Goal: Task Accomplishment & Management: Complete application form

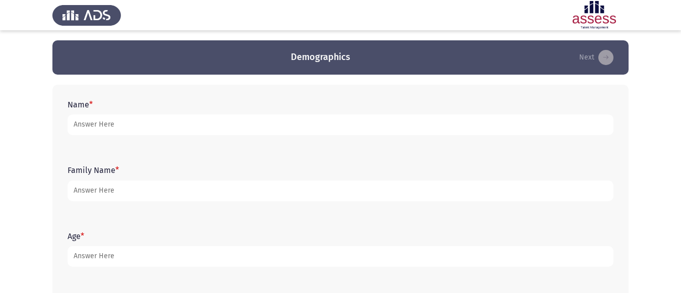
click at [113, 112] on form "Name *" at bounding box center [341, 117] width 546 height 35
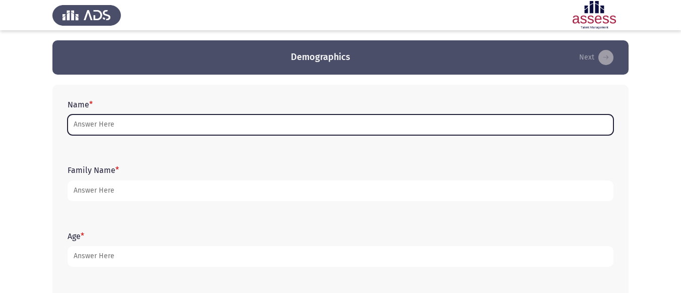
click at [119, 133] on input "Name *" at bounding box center [341, 125] width 546 height 21
click at [183, 130] on input "Name *" at bounding box center [341, 125] width 546 height 21
click at [86, 121] on input "Name *" at bounding box center [341, 125] width 546 height 21
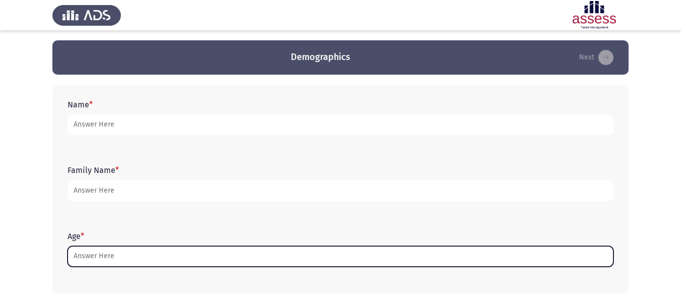
click at [496, 266] on input "Age *" at bounding box center [341, 256] width 546 height 21
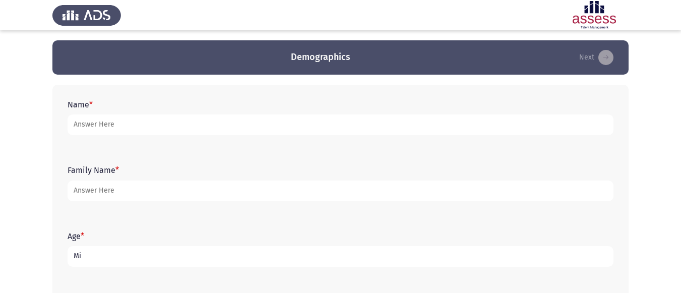
type input "M"
type input "[PERSON_NAME] [PERSON_NAME] el tantawi"
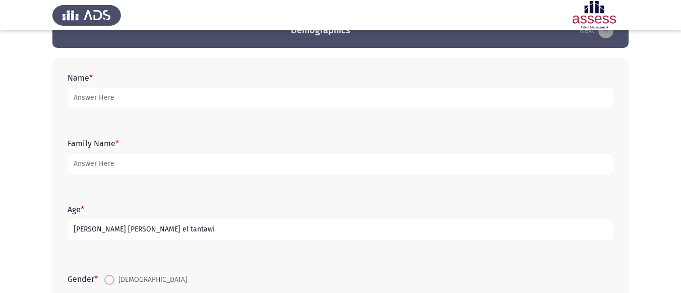
scroll to position [50, 0]
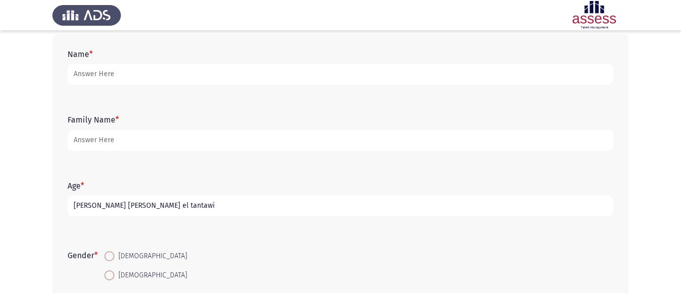
click at [453, 238] on div "Gender * [DEMOGRAPHIC_DATA] [DEMOGRAPHIC_DATA]" at bounding box center [341, 266] width 556 height 68
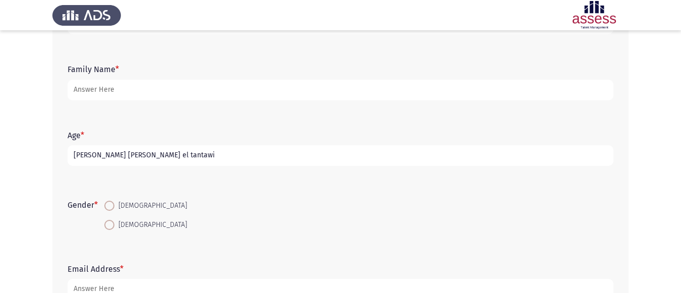
click at [114, 227] on span at bounding box center [109, 225] width 10 height 10
click at [114, 227] on input "[DEMOGRAPHIC_DATA]" at bounding box center [109, 225] width 10 height 10
radio input "true"
click at [114, 227] on span at bounding box center [109, 225] width 10 height 10
click at [114, 227] on input "[DEMOGRAPHIC_DATA]" at bounding box center [109, 225] width 10 height 10
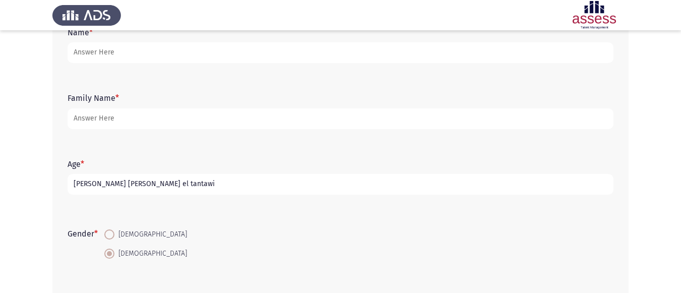
scroll to position [22, 0]
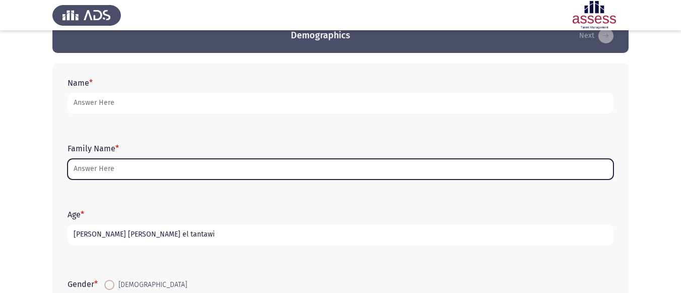
click at [145, 176] on input "Family Name *" at bounding box center [341, 169] width 546 height 21
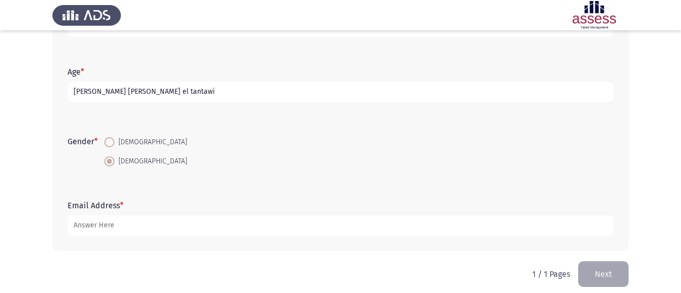
scroll to position [173, 0]
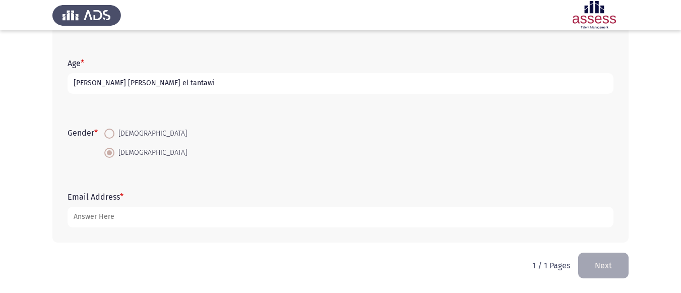
type input "30706048800429"
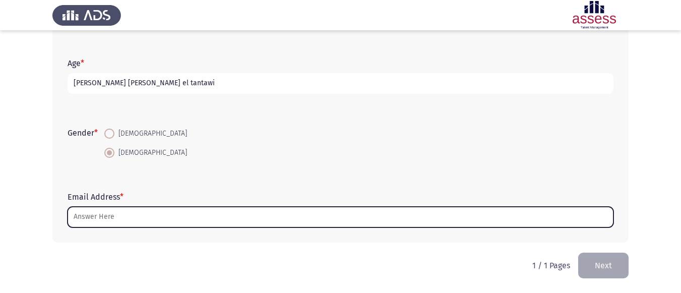
click at [132, 219] on input "Email Address *" at bounding box center [341, 217] width 546 height 21
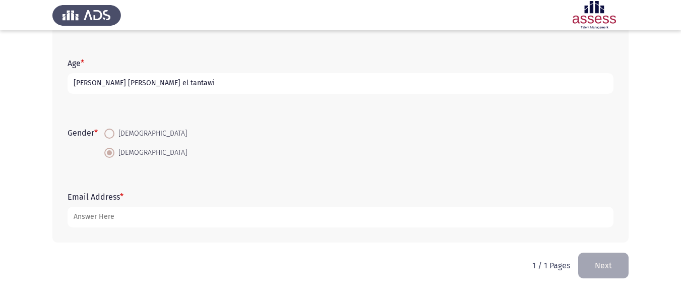
click at [458, 271] on html "Demographics Next Name * Family Name * 30706048800429 Age * [PERSON_NAME] [PERS…" at bounding box center [340, 60] width 681 height 466
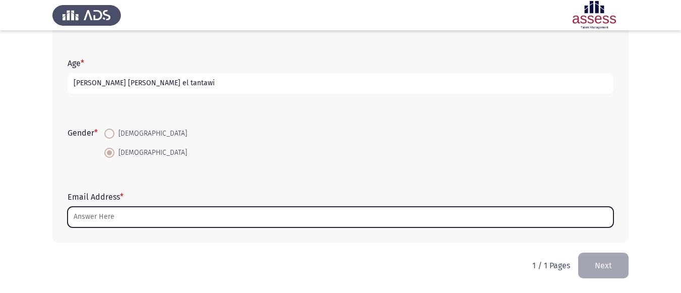
click at [130, 216] on input "Email Address *" at bounding box center [341, 217] width 546 height 21
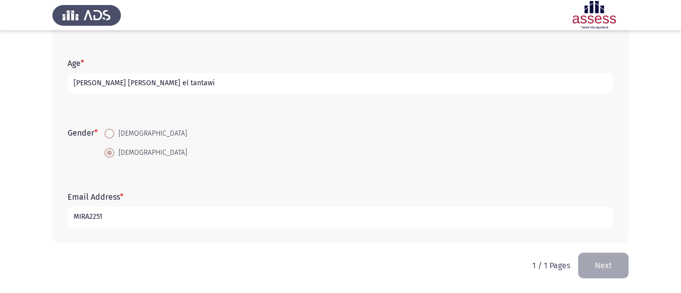
click at [466, 279] on html "Demographics Next Name * Family Name * 30706048800429 Age * [PERSON_NAME] [PERS…" at bounding box center [340, 60] width 681 height 466
click at [267, 224] on input "MIRA2251" at bounding box center [341, 217] width 546 height 21
click at [452, 252] on div "Name * Family Name * 30706048800429 Age * [PERSON_NAME] [PERSON_NAME] el tantaw…" at bounding box center [340, 77] width 577 height 351
click at [232, 213] on input "MIRA2251" at bounding box center [341, 217] width 546 height 21
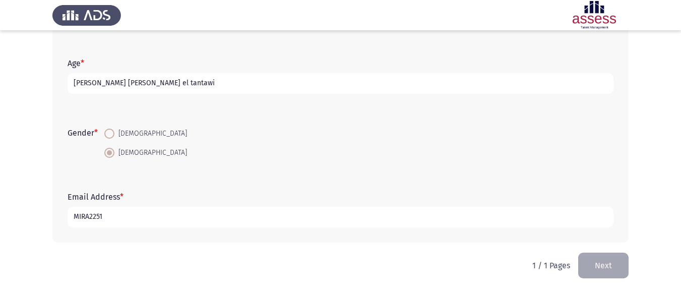
click at [306, 221] on input "MIRA2251" at bounding box center [341, 217] width 546 height 21
click at [455, 262] on html "Demographics Next Name * Family Name * 30706048800429 Age * [PERSON_NAME] [PERS…" at bounding box center [340, 60] width 681 height 466
click at [222, 221] on input "MIRA2251" at bounding box center [341, 217] width 546 height 21
click at [297, 216] on input "MIRA2251" at bounding box center [341, 217] width 546 height 21
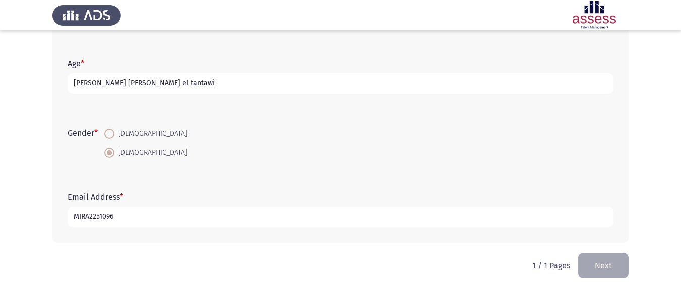
click at [302, 218] on input "MIRA2251096" at bounding box center [341, 217] width 546 height 21
click at [458, 277] on html "Demographics Next Name * Family Name * 30706048800429 Age * [PERSON_NAME] [PERS…" at bounding box center [340, 60] width 681 height 466
click at [212, 211] on input "MIRA225109630@" at bounding box center [341, 217] width 546 height 21
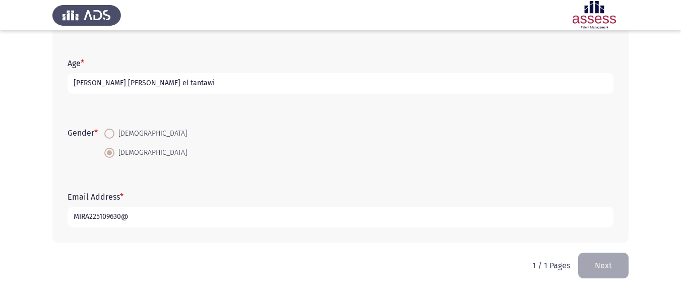
click at [212, 211] on input "MIRA225109630@" at bounding box center [341, 217] width 546 height 21
click at [173, 209] on input "MIRA225109630@" at bounding box center [341, 217] width 546 height 21
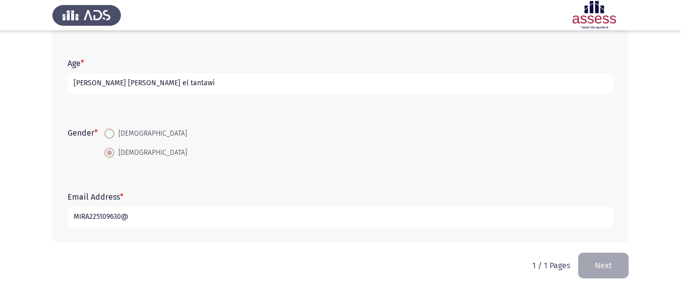
click at [152, 217] on input "MIRA225109630@" at bounding box center [341, 217] width 546 height 21
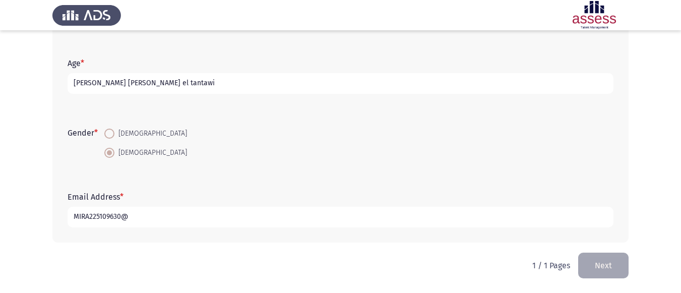
click at [152, 217] on input "MIRA225109630@" at bounding box center [341, 217] width 546 height 21
click at [127, 227] on input "MIRA225109630@" at bounding box center [341, 217] width 546 height 21
click at [134, 222] on input "MIRA225109630@" at bounding box center [341, 217] width 546 height 21
click at [149, 221] on input "MIRA225109630@" at bounding box center [341, 217] width 546 height 21
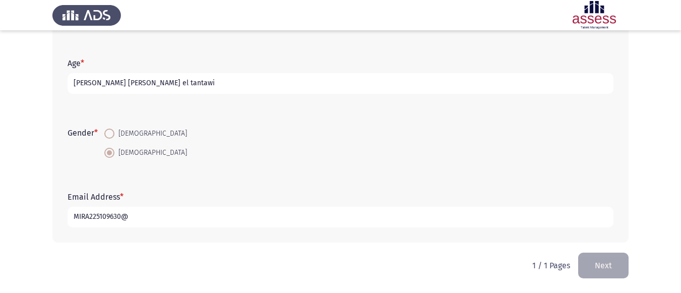
click at [149, 221] on input "MIRA225109630@" at bounding box center [341, 217] width 546 height 21
click at [197, 161] on form "Gender * [DEMOGRAPHIC_DATA] [DEMOGRAPHIC_DATA]" at bounding box center [341, 143] width 546 height 38
click at [171, 221] on input "MIRA225109630@" at bounding box center [341, 217] width 546 height 21
click at [462, 280] on html "Demographics Next Name * Family Name * 30706048800429 Age * [PERSON_NAME] [PERS…" at bounding box center [340, 60] width 681 height 466
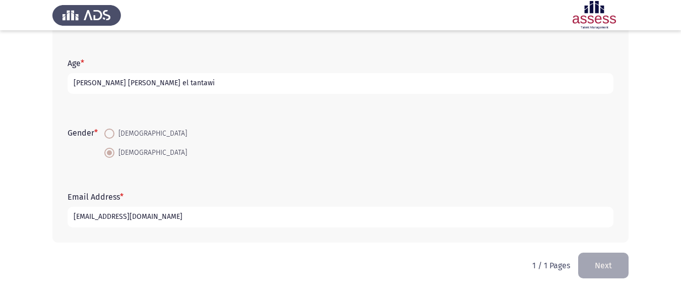
click at [338, 217] on input "[EMAIL_ADDRESS][DOMAIN_NAME]" at bounding box center [341, 217] width 546 height 21
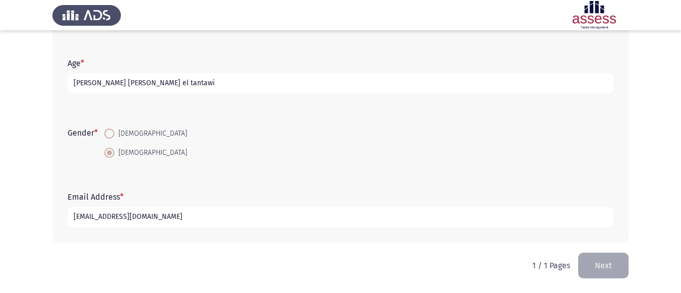
click at [338, 217] on input "[EMAIL_ADDRESS][DOMAIN_NAME]" at bounding box center [341, 217] width 546 height 21
click at [263, 216] on input "[EMAIL_ADDRESS][DOMAIN_NAME]" at bounding box center [341, 217] width 546 height 21
type input "[EMAIL_ADDRESS][DOMAIN_NAME]"
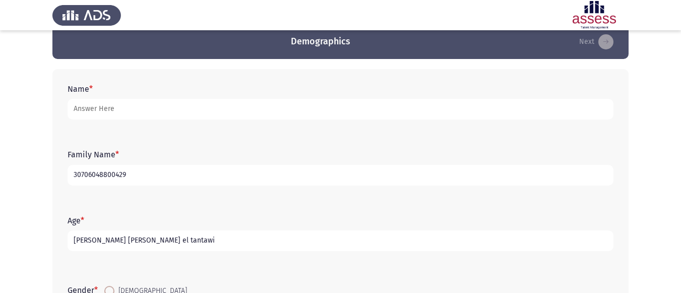
scroll to position [0, 0]
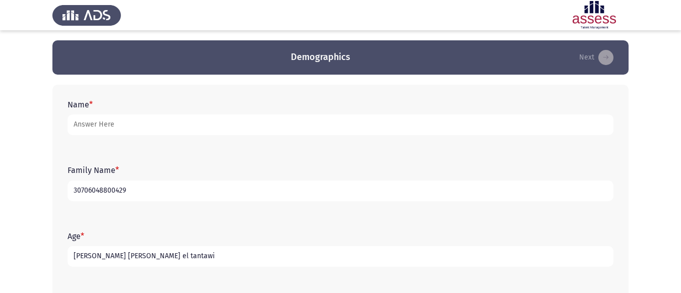
click at [184, 258] on input "[PERSON_NAME] [PERSON_NAME] el tantawi" at bounding box center [341, 256] width 546 height 21
click at [185, 258] on input "[PERSON_NAME] [PERSON_NAME] el tantawi" at bounding box center [341, 256] width 546 height 21
click at [187, 258] on input "[PERSON_NAME] [PERSON_NAME] el tantawi" at bounding box center [341, 256] width 546 height 21
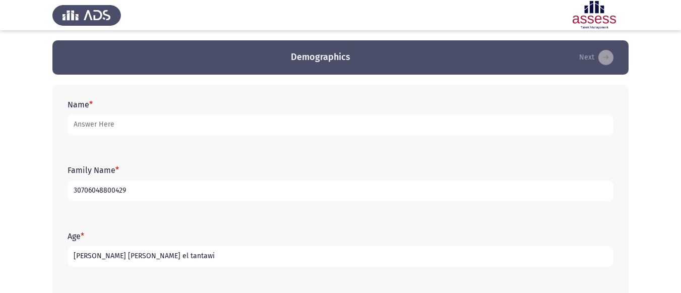
click at [187, 257] on input "[PERSON_NAME] [PERSON_NAME] el tantawi" at bounding box center [341, 256] width 546 height 21
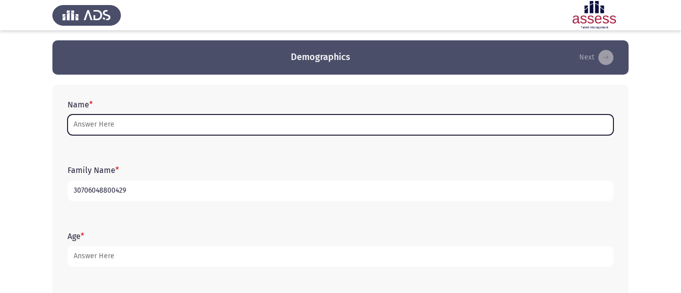
click at [106, 120] on input "Name *" at bounding box center [341, 125] width 546 height 21
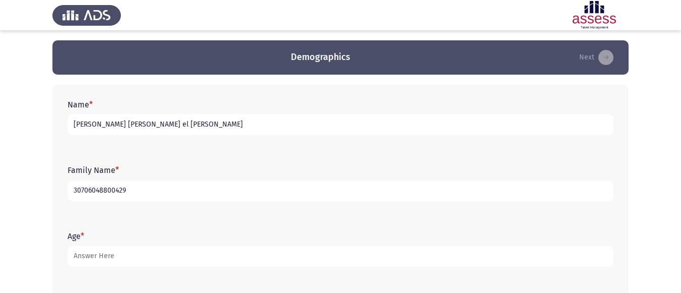
type input "[PERSON_NAME] [PERSON_NAME] el [PERSON_NAME]"
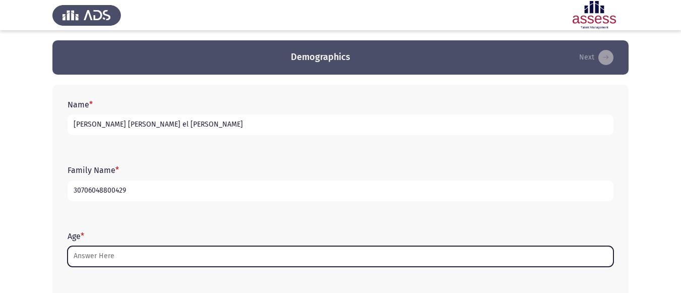
click at [96, 259] on input "Age *" at bounding box center [341, 256] width 546 height 21
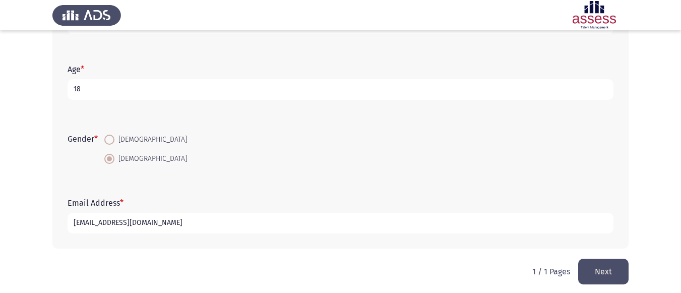
scroll to position [173, 0]
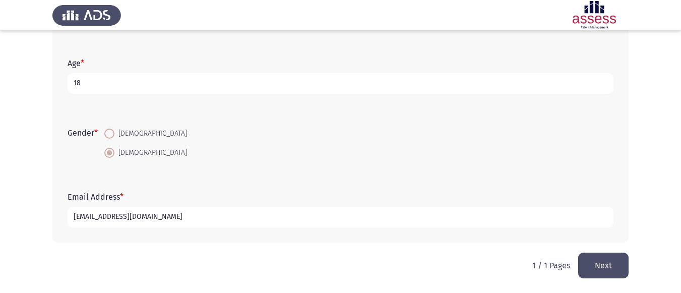
type input "18"
click at [600, 267] on button "Next" at bounding box center [604, 266] width 50 height 26
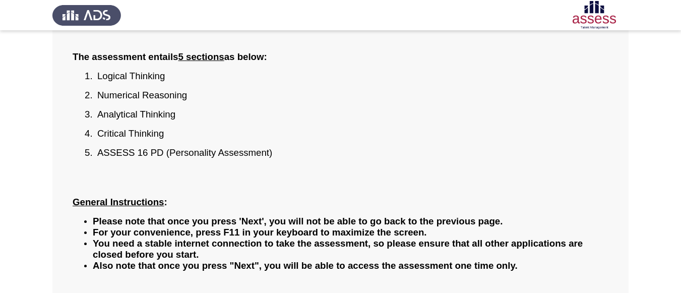
scroll to position [153, 0]
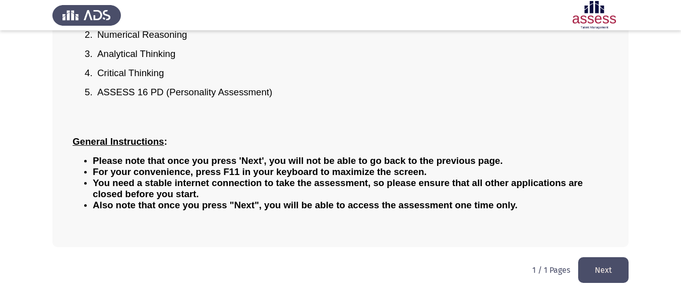
click at [599, 267] on button "Next" at bounding box center [604, 270] width 50 height 26
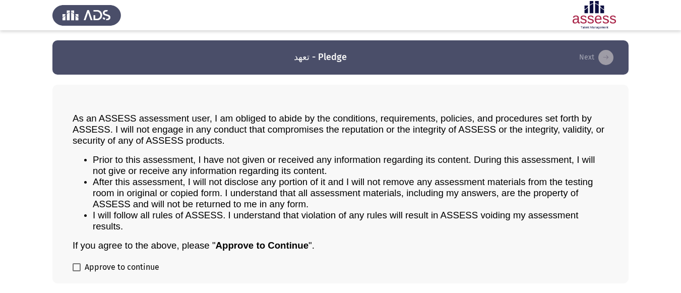
scroll to position [36, 0]
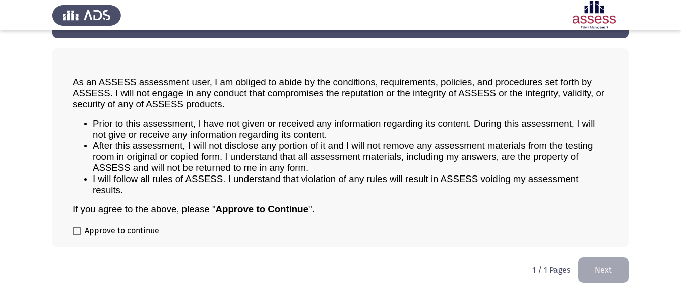
click at [79, 225] on label "Approve to continue" at bounding box center [116, 231] width 87 height 12
click at [77, 235] on input "Approve to continue" at bounding box center [76, 235] width 1 height 1
drag, startPoint x: 79, startPoint y: 225, endPoint x: 74, endPoint y: 232, distance: 8.3
click at [77, 230] on label "Approve to continue" at bounding box center [116, 231] width 87 height 12
click at [77, 235] on input "Approve to continue" at bounding box center [76, 235] width 1 height 1
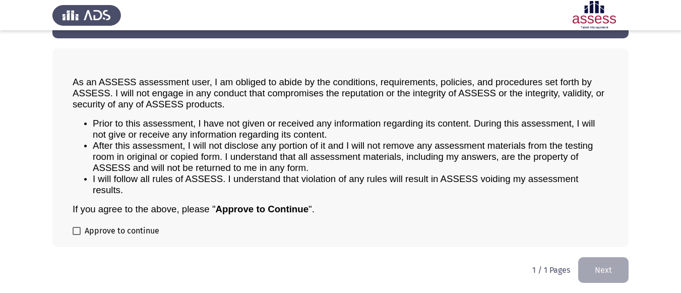
click at [75, 232] on span at bounding box center [77, 231] width 8 height 8
click at [76, 235] on input "Approve to continue" at bounding box center [76, 235] width 1 height 1
checkbox input "true"
click at [608, 275] on button "Next" at bounding box center [604, 270] width 50 height 26
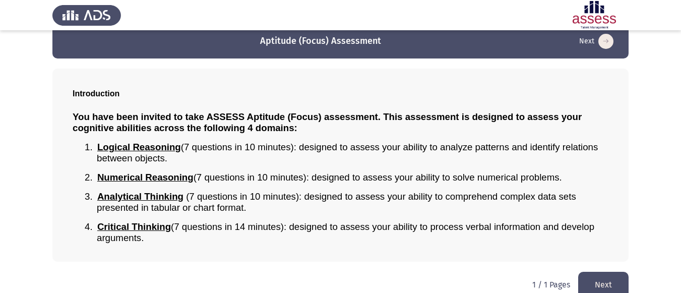
scroll to position [31, 0]
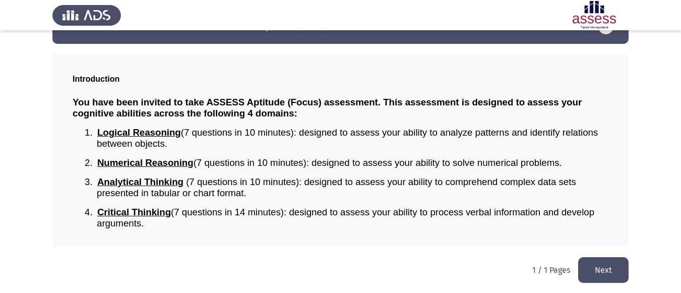
click at [612, 264] on button "Next" at bounding box center [604, 270] width 50 height 26
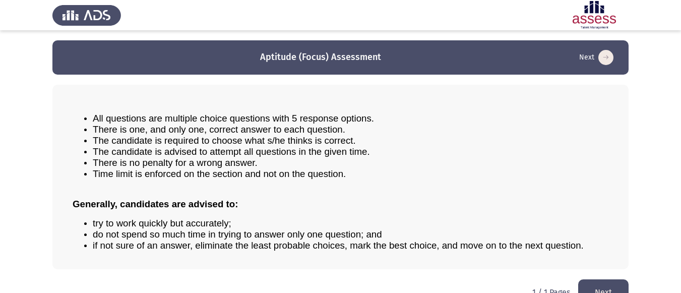
scroll to position [22, 0]
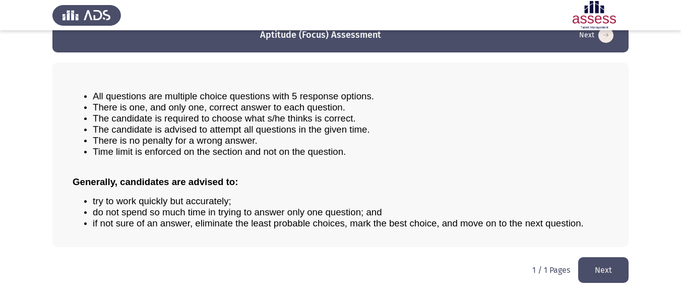
click at [601, 262] on button "Next" at bounding box center [604, 270] width 50 height 26
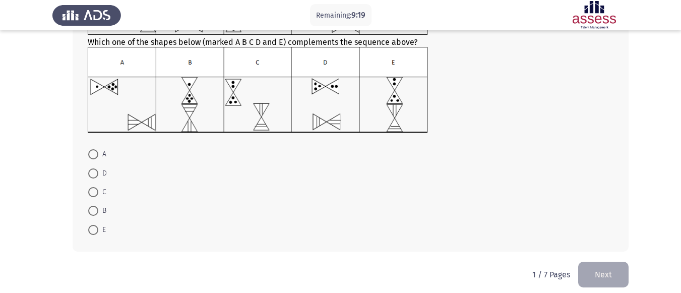
scroll to position [127, 0]
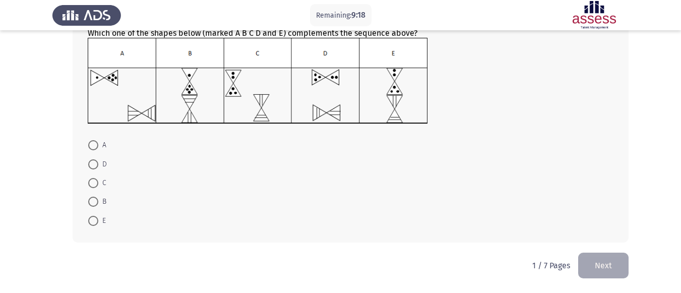
click at [98, 221] on span "E" at bounding box center [102, 221] width 8 height 12
click at [98, 221] on input "E" at bounding box center [93, 221] width 10 height 10
radio input "true"
click at [98, 221] on span "E" at bounding box center [102, 221] width 8 height 12
click at [98, 221] on input "E" at bounding box center [93, 221] width 10 height 10
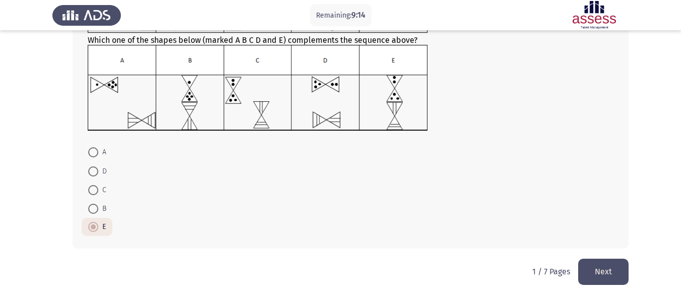
scroll to position [126, 0]
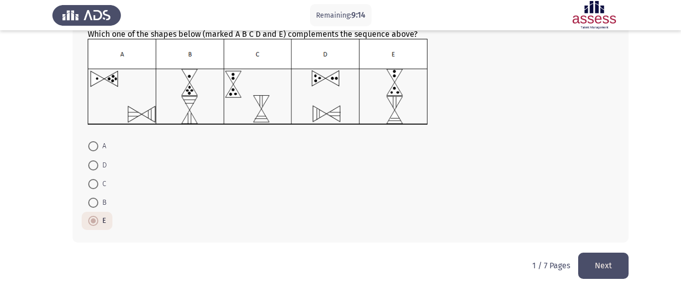
click at [605, 262] on button "Next" at bounding box center [604, 266] width 50 height 26
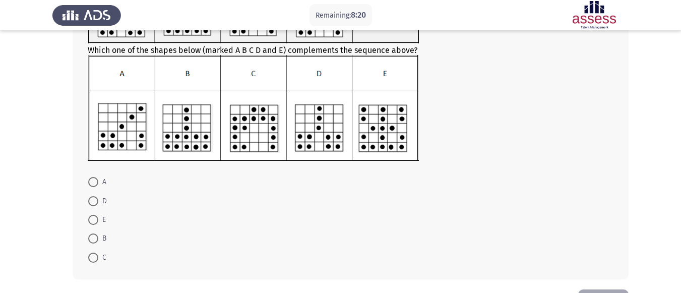
scroll to position [151, 0]
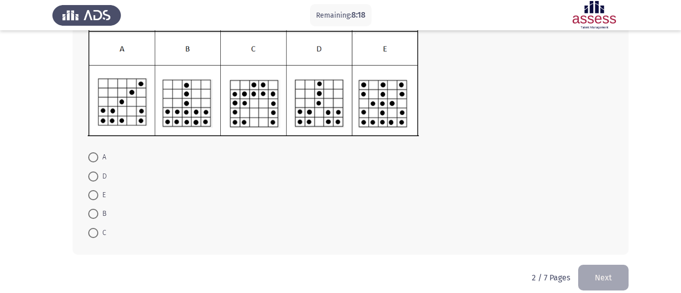
click at [91, 213] on span at bounding box center [93, 214] width 10 height 10
click at [91, 213] on input "B" at bounding box center [93, 214] width 10 height 10
radio input "true"
click at [104, 192] on span "E" at bounding box center [102, 195] width 8 height 12
click at [98, 192] on input "E" at bounding box center [93, 195] width 10 height 10
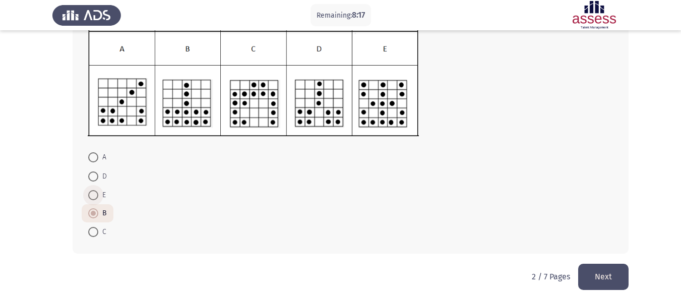
radio input "true"
click at [101, 210] on span "B" at bounding box center [102, 213] width 8 height 12
click at [98, 210] on input "B" at bounding box center [93, 213] width 10 height 10
radio input "true"
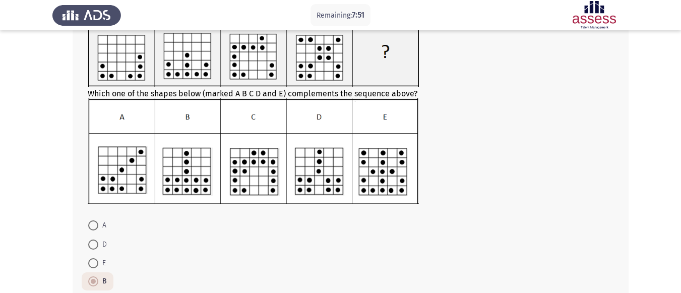
scroll to position [101, 0]
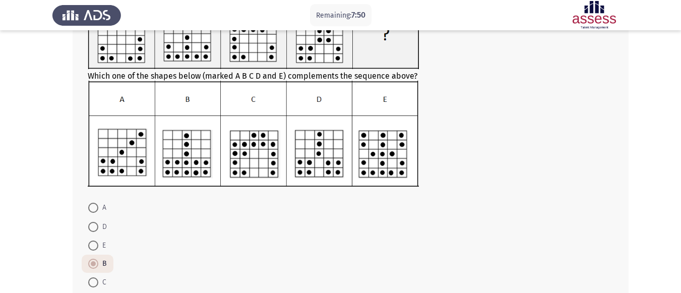
click at [104, 210] on span "A" at bounding box center [102, 208] width 8 height 12
click at [98, 210] on input "A" at bounding box center [93, 208] width 10 height 10
radio input "true"
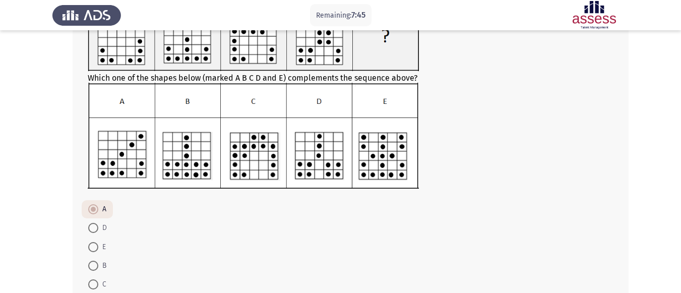
scroll to position [112, 0]
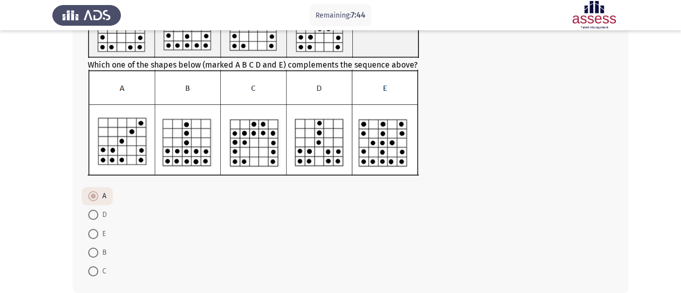
click at [95, 232] on span at bounding box center [93, 234] width 10 height 10
click at [95, 232] on input "E" at bounding box center [93, 234] width 10 height 10
radio input "true"
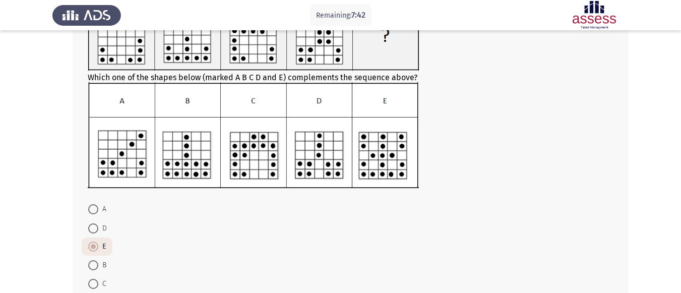
scroll to position [162, 0]
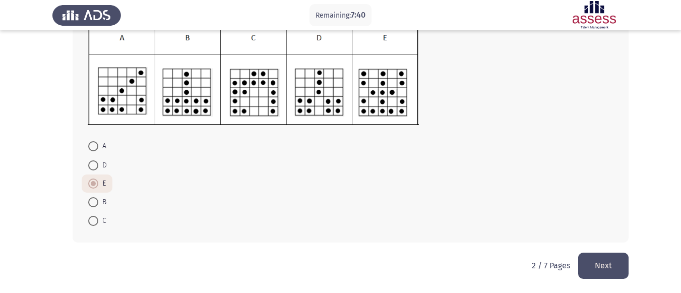
click at [606, 261] on button "Next" at bounding box center [604, 266] width 50 height 26
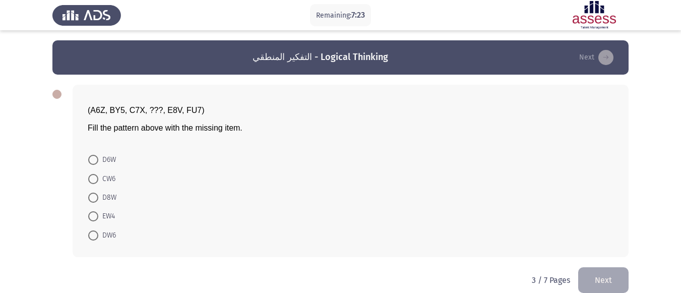
click at [101, 159] on span "D6W" at bounding box center [107, 160] width 18 height 12
click at [98, 159] on input "D6W" at bounding box center [93, 160] width 10 height 10
radio input "true"
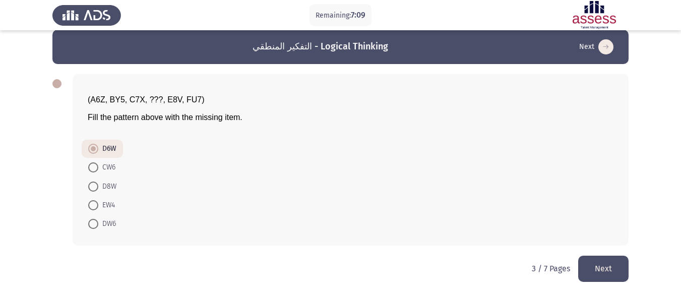
scroll to position [14, 0]
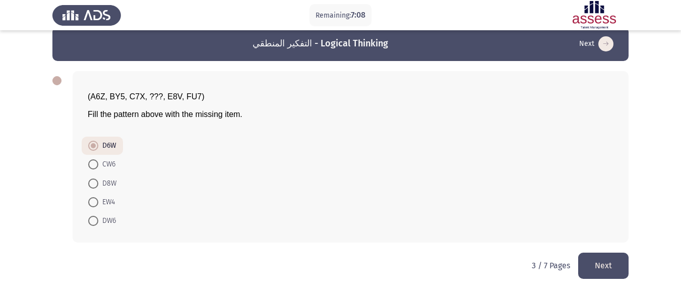
click at [595, 271] on button "Next" at bounding box center [604, 266] width 50 height 26
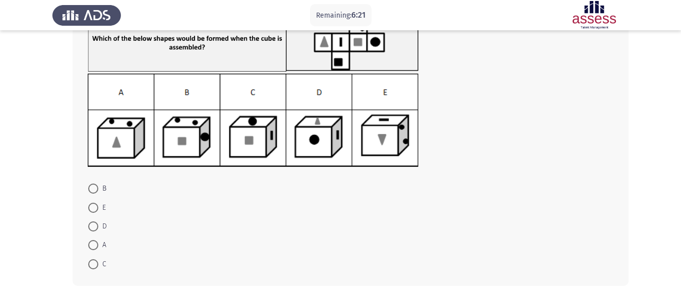
scroll to position [101, 0]
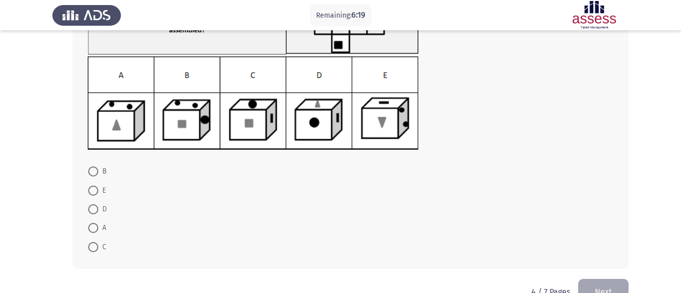
click at [99, 212] on span "D" at bounding box center [102, 209] width 9 height 12
click at [98, 212] on input "D" at bounding box center [93, 209] width 10 height 10
radio input "true"
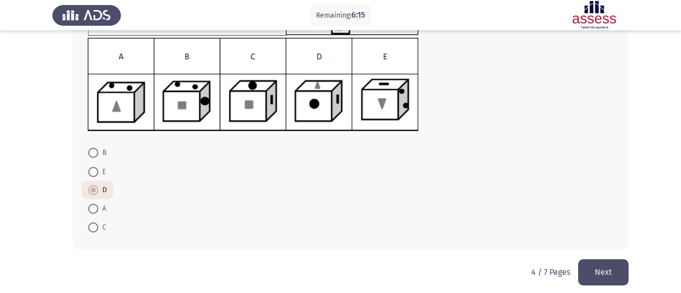
scroll to position [126, 0]
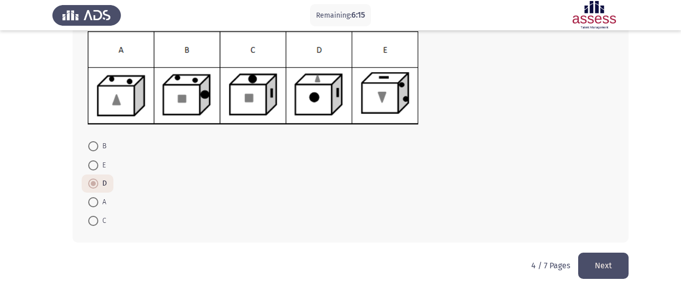
click at [606, 266] on button "Next" at bounding box center [604, 266] width 50 height 26
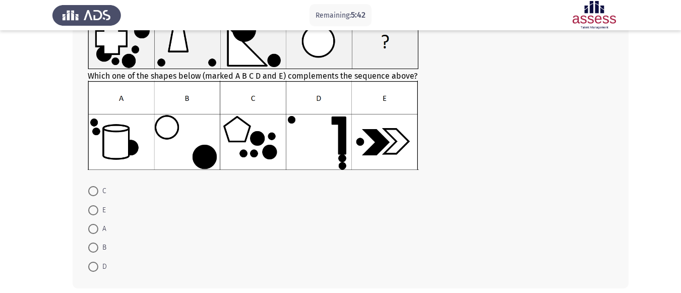
scroll to position [101, 0]
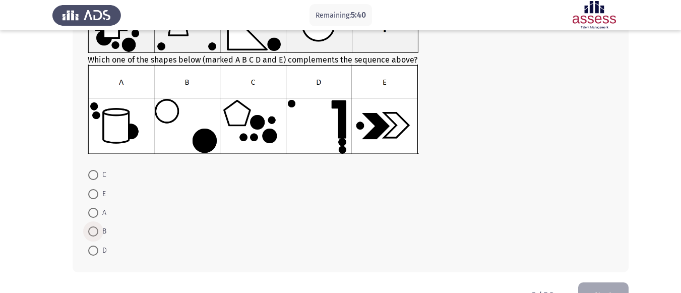
click at [100, 230] on span "B" at bounding box center [102, 231] width 8 height 12
click at [98, 230] on input "B" at bounding box center [93, 231] width 10 height 10
radio input "true"
click at [101, 250] on span "D" at bounding box center [102, 250] width 9 height 12
click at [98, 250] on input "D" at bounding box center [93, 250] width 10 height 10
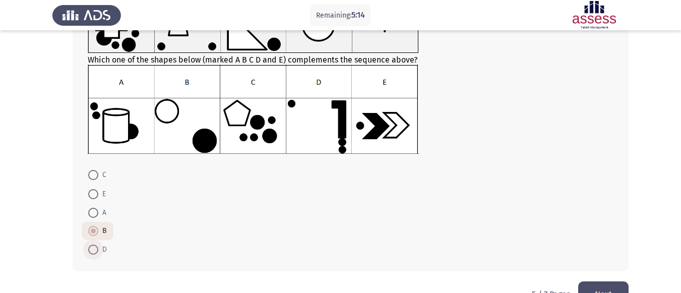
radio input "true"
click at [96, 209] on span at bounding box center [93, 213] width 10 height 10
click at [96, 209] on input "A" at bounding box center [93, 213] width 10 height 10
radio input "true"
click at [604, 282] on button "Next" at bounding box center [604, 294] width 50 height 26
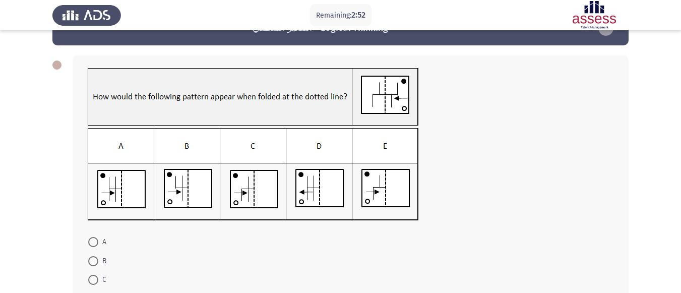
scroll to position [25, 0]
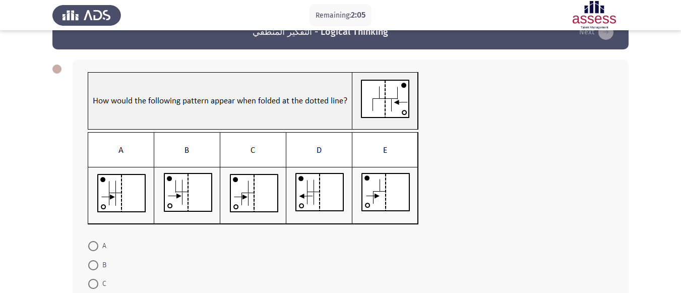
click at [322, 210] on img at bounding box center [253, 178] width 331 height 93
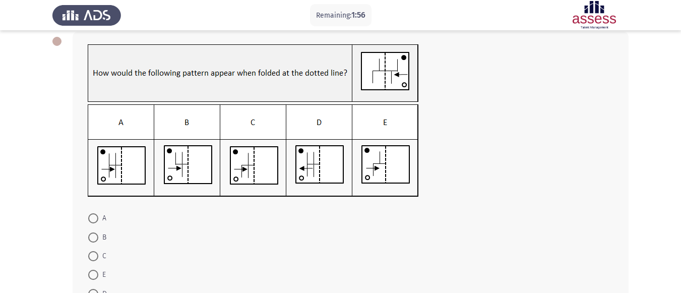
scroll to position [76, 0]
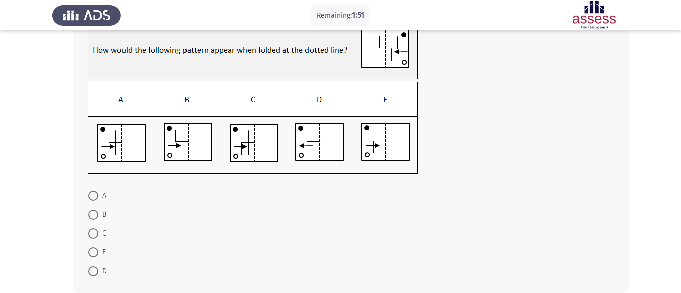
click at [93, 261] on mat-radio-button "E" at bounding box center [97, 252] width 31 height 19
click at [95, 269] on span at bounding box center [93, 271] width 10 height 10
click at [95, 269] on input "D" at bounding box center [93, 271] width 10 height 10
radio input "true"
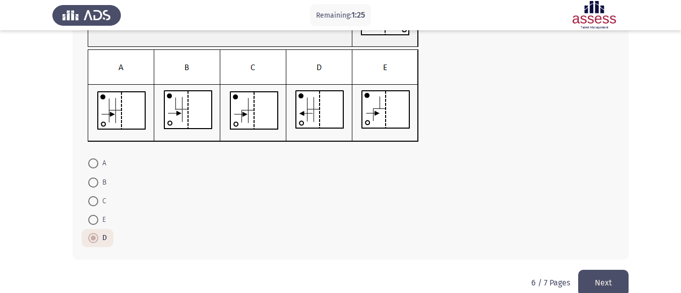
scroll to position [125, 0]
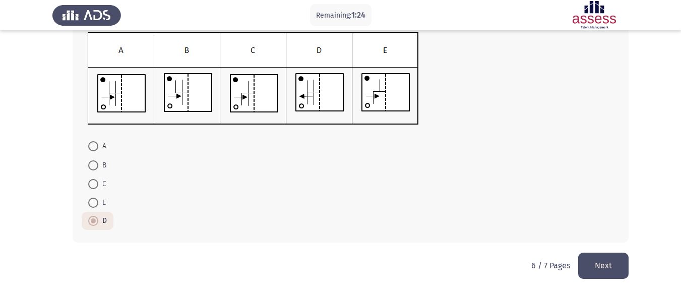
click at [617, 263] on button "Next" at bounding box center [604, 266] width 50 height 26
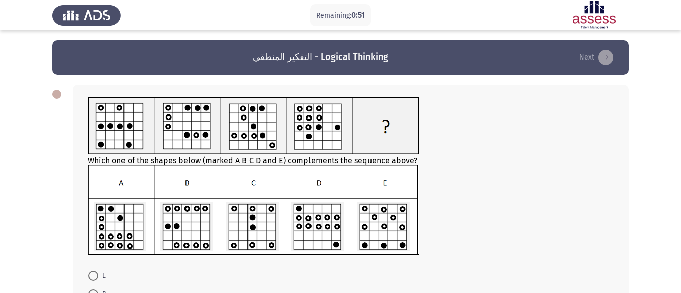
scroll to position [50, 0]
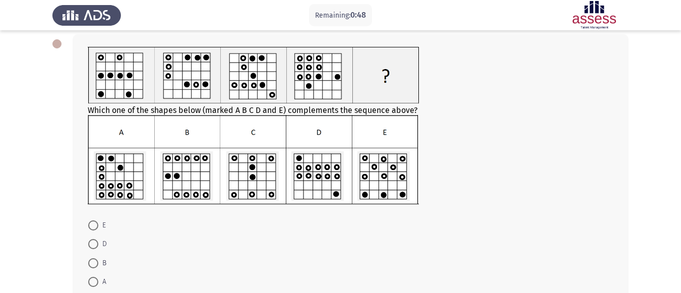
click at [264, 161] on img at bounding box center [253, 159] width 331 height 89
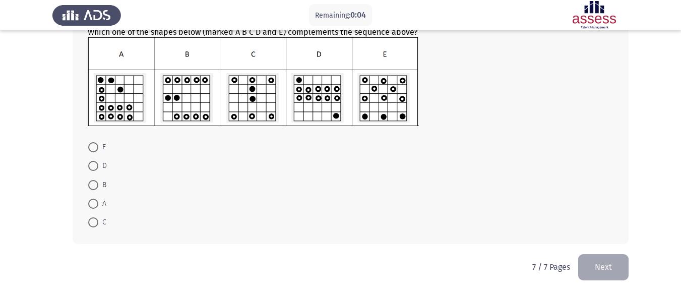
scroll to position [130, 0]
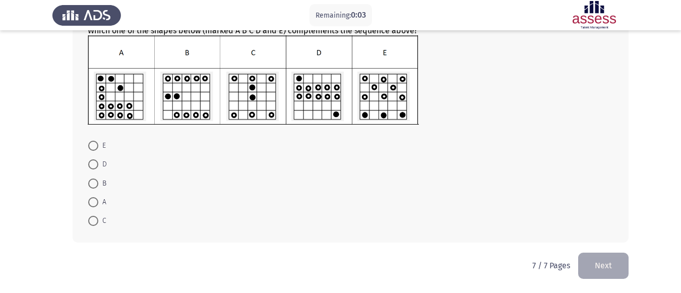
click at [97, 191] on mat-radio-button "B" at bounding box center [97, 183] width 31 height 19
click at [97, 179] on span at bounding box center [93, 184] width 10 height 10
click at [97, 179] on input "B" at bounding box center [93, 184] width 10 height 10
radio input "true"
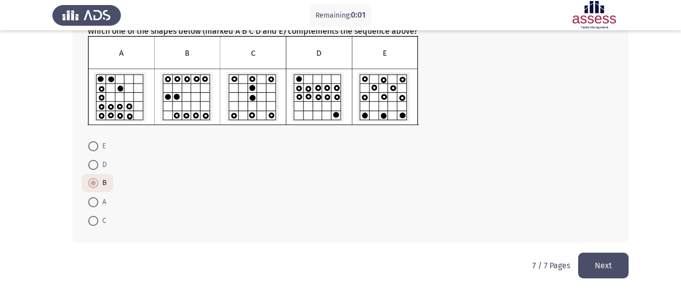
click at [601, 260] on button "Next" at bounding box center [604, 266] width 50 height 26
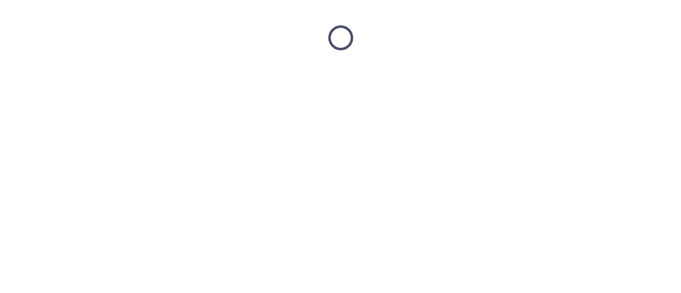
scroll to position [0, 0]
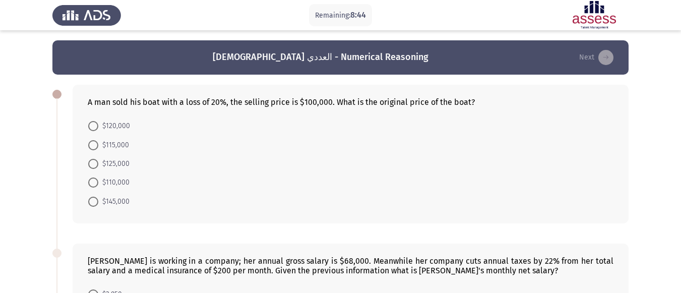
drag, startPoint x: 99, startPoint y: 117, endPoint x: 99, endPoint y: 126, distance: 9.1
click at [99, 118] on mat-radio-button "$120,000" at bounding box center [109, 126] width 55 height 19
click at [99, 126] on span "$120,000" at bounding box center [114, 126] width 32 height 12
click at [98, 126] on input "$120,000" at bounding box center [93, 126] width 10 height 10
radio input "true"
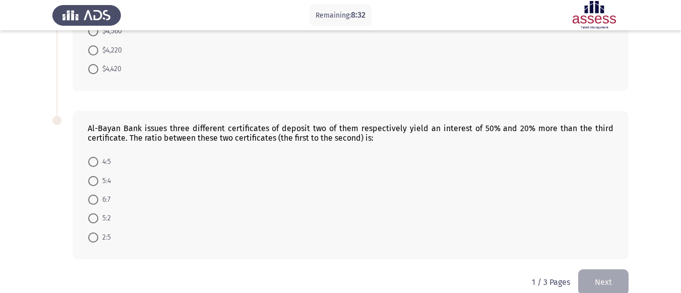
scroll to position [317, 0]
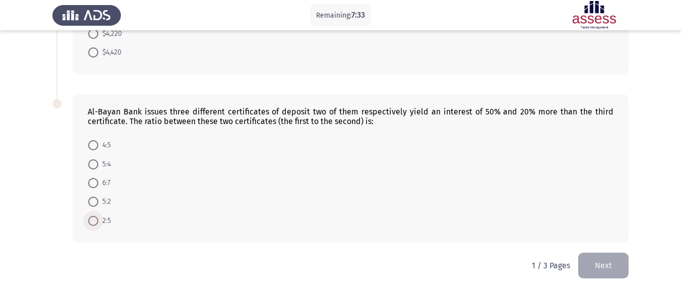
click at [99, 219] on span "2:5" at bounding box center [104, 221] width 13 height 12
click at [98, 219] on input "2:5" at bounding box center [93, 221] width 10 height 10
radio input "true"
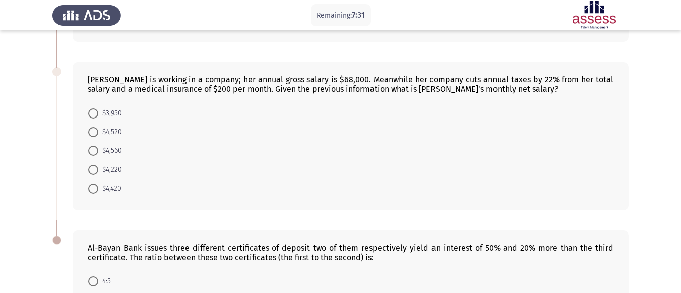
scroll to position [164, 0]
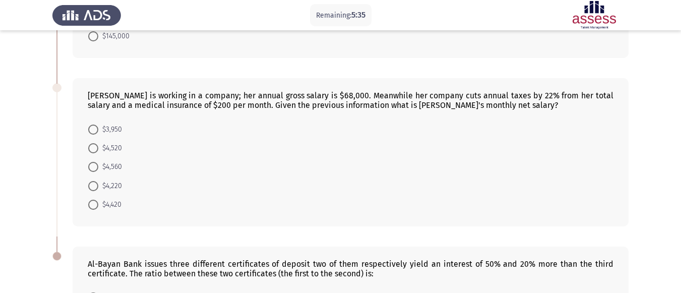
click at [94, 131] on span at bounding box center [93, 130] width 10 height 10
click at [94, 131] on input "$3,950" at bounding box center [93, 130] width 10 height 10
radio input "true"
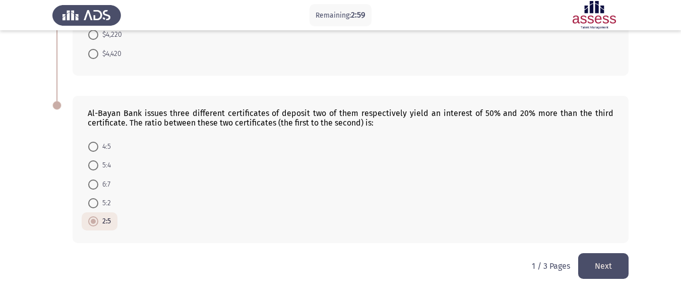
scroll to position [315, 0]
click at [606, 261] on button "Next" at bounding box center [604, 266] width 50 height 26
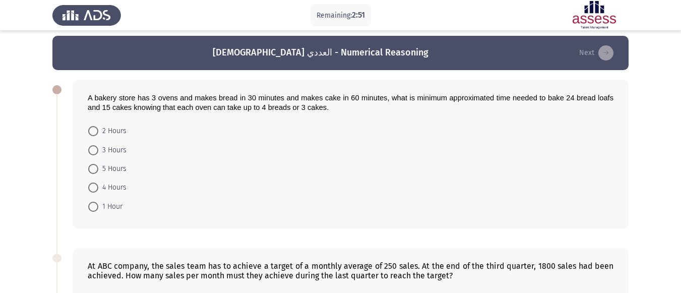
scroll to position [0, 0]
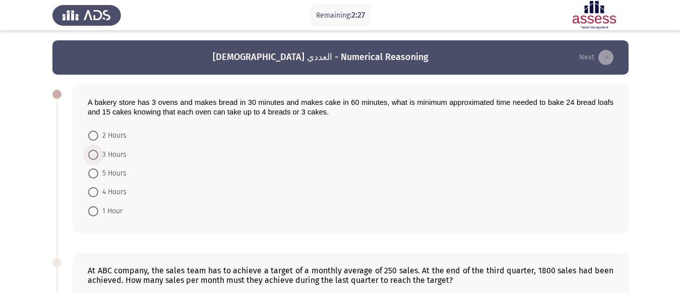
click at [93, 154] on span at bounding box center [93, 155] width 10 height 10
click at [93, 154] on input "3 Hours" at bounding box center [93, 155] width 10 height 10
radio input "true"
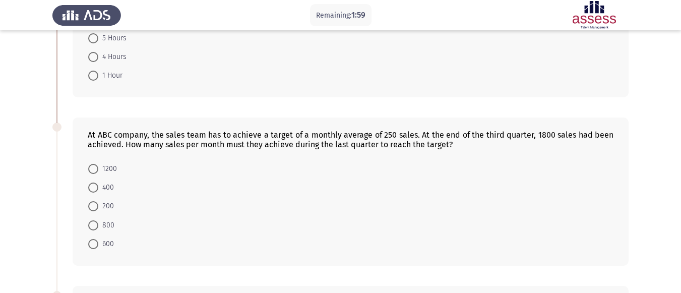
scroll to position [151, 0]
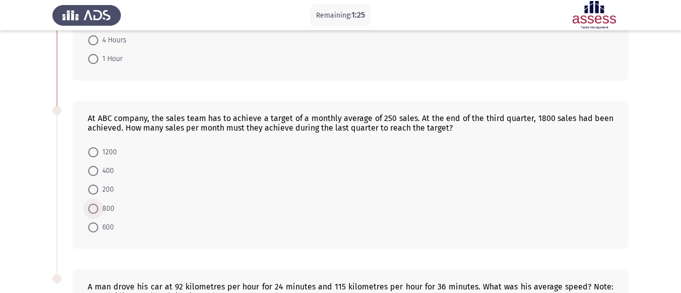
click at [89, 207] on span at bounding box center [93, 209] width 10 height 10
click at [89, 207] on input "800" at bounding box center [93, 209] width 10 height 10
radio input "true"
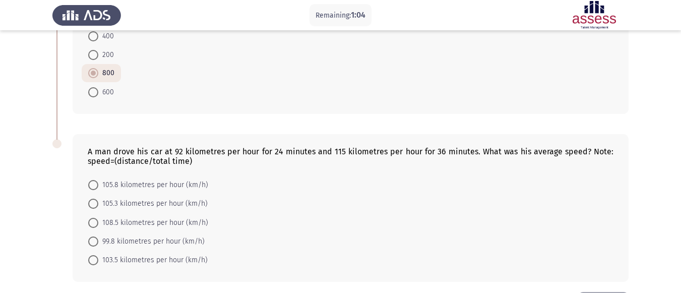
scroll to position [303, 0]
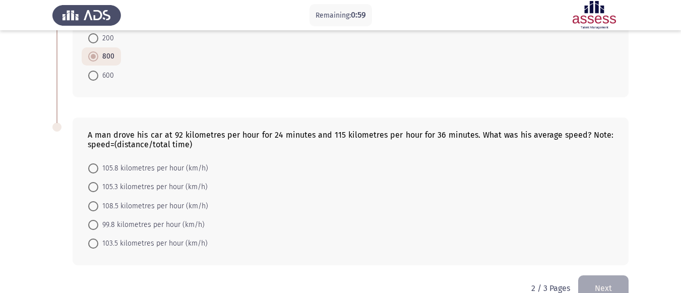
click at [141, 165] on span "105.8 kilometres per hour (km/h)" at bounding box center [153, 168] width 110 height 12
click at [98, 165] on input "105.8 kilometres per hour (km/h)" at bounding box center [93, 168] width 10 height 10
radio input "true"
click at [141, 165] on span "105.8 kilometres per hour (km/h)" at bounding box center [153, 168] width 110 height 12
click at [98, 165] on input "105.8 kilometres per hour (km/h)" at bounding box center [93, 168] width 10 height 10
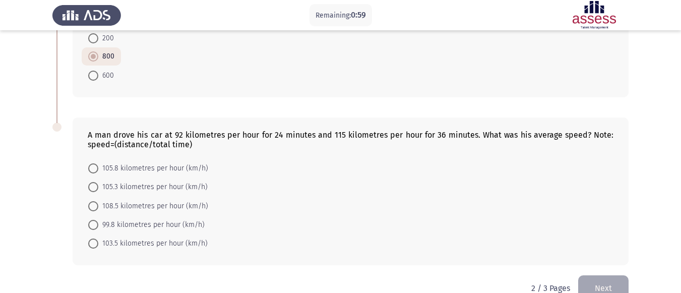
click at [141, 165] on span "105.8 kilometres per hour (km/h)" at bounding box center [153, 168] width 110 height 12
click at [98, 165] on input "105.8 kilometres per hour (km/h)" at bounding box center [93, 168] width 10 height 10
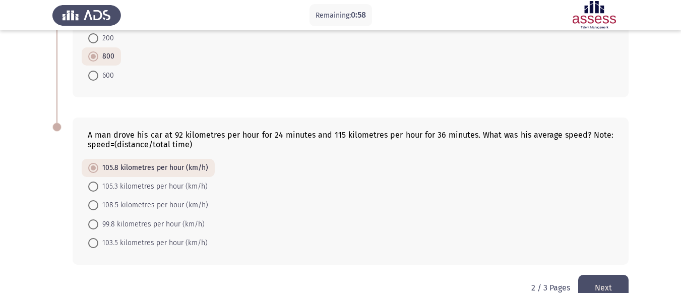
click at [597, 277] on button "Next" at bounding box center [604, 288] width 50 height 26
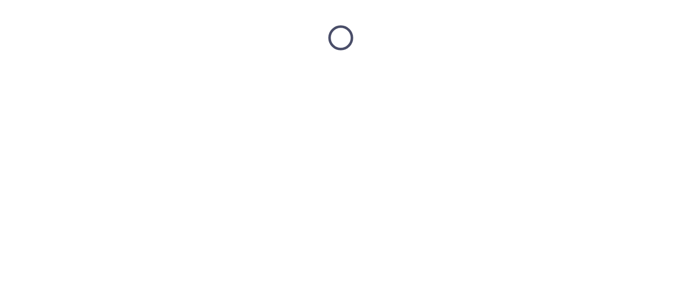
scroll to position [0, 0]
click at [597, 76] on html at bounding box center [344, 38] width 689 height 76
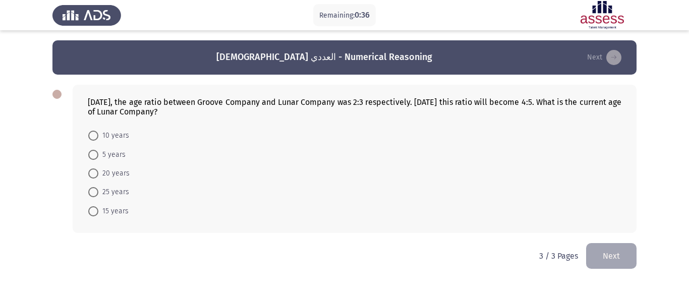
click at [92, 192] on span at bounding box center [93, 192] width 10 height 10
click at [92, 192] on input "25 years" at bounding box center [93, 192] width 10 height 10
radio input "true"
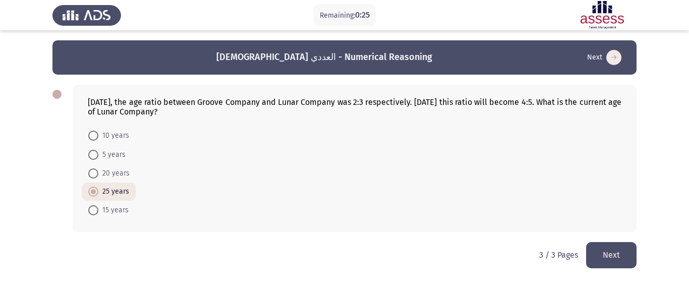
click at [600, 250] on button "Next" at bounding box center [611, 255] width 50 height 26
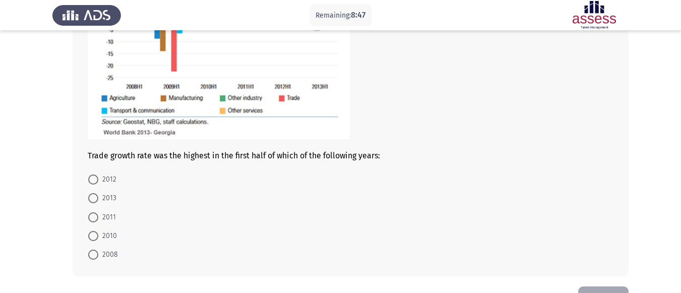
scroll to position [225, 0]
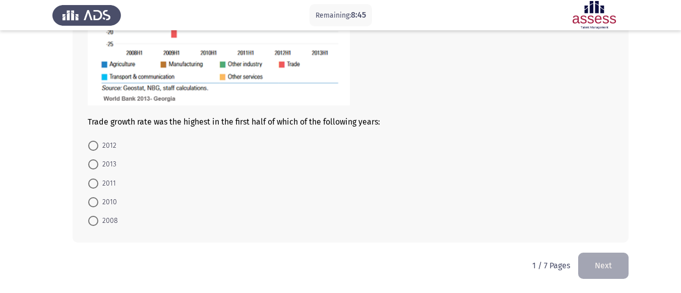
click at [101, 172] on mat-radio-button "2013" at bounding box center [102, 164] width 41 height 19
click at [102, 163] on span "2013" at bounding box center [107, 164] width 18 height 12
click at [98, 163] on input "2013" at bounding box center [93, 164] width 10 height 10
radio input "true"
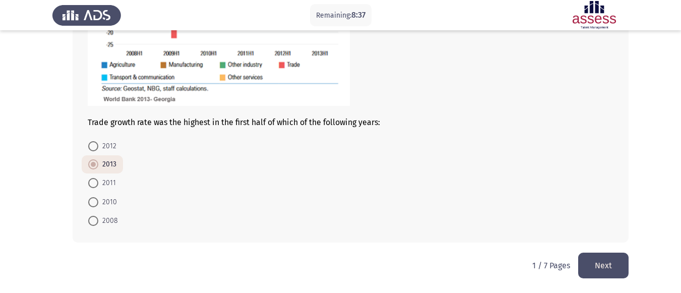
click at [604, 268] on button "Next" at bounding box center [604, 266] width 50 height 26
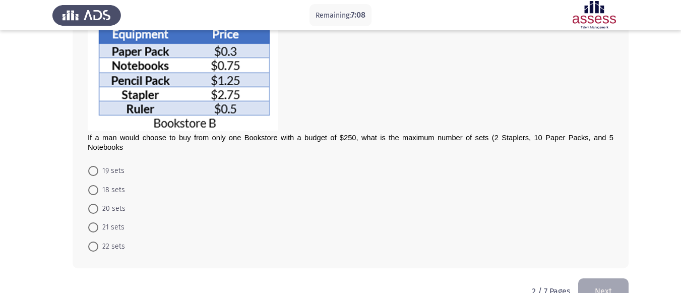
scroll to position [214, 0]
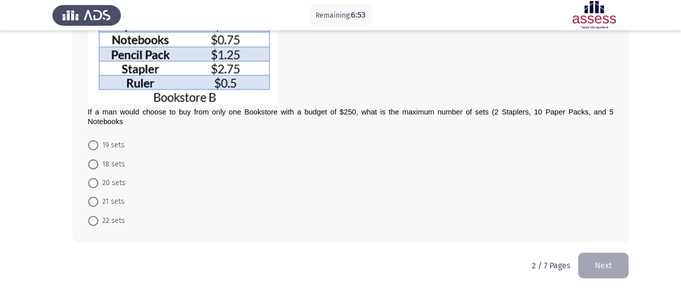
click at [94, 185] on span at bounding box center [93, 183] width 10 height 10
click at [94, 185] on input "20 sets" at bounding box center [93, 183] width 10 height 10
radio input "true"
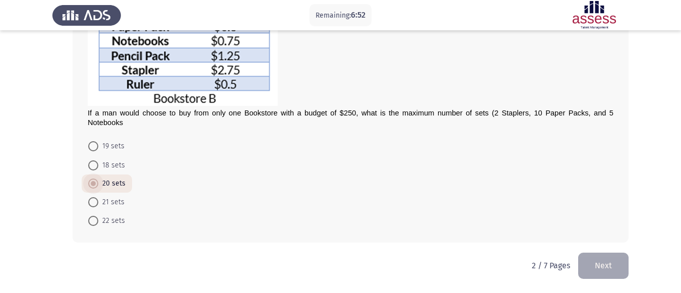
scroll to position [213, 0]
click at [94, 185] on span at bounding box center [93, 184] width 10 height 10
click at [94, 185] on input "20 sets" at bounding box center [93, 184] width 10 height 10
click at [614, 272] on button "Next" at bounding box center [604, 266] width 50 height 26
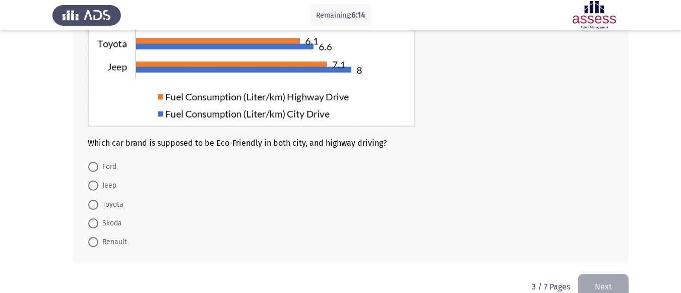
scroll to position [189, 0]
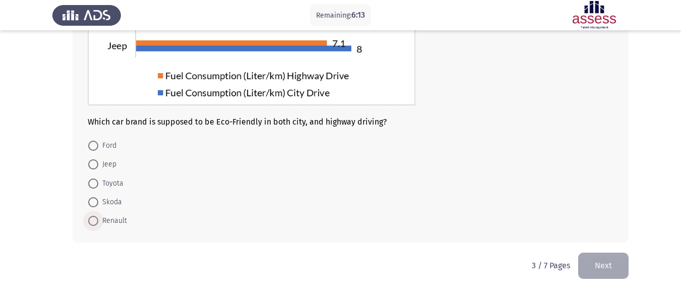
click at [109, 224] on span "Renault" at bounding box center [112, 221] width 29 height 12
click at [98, 224] on input "Renault" at bounding box center [93, 221] width 10 height 10
radio input "true"
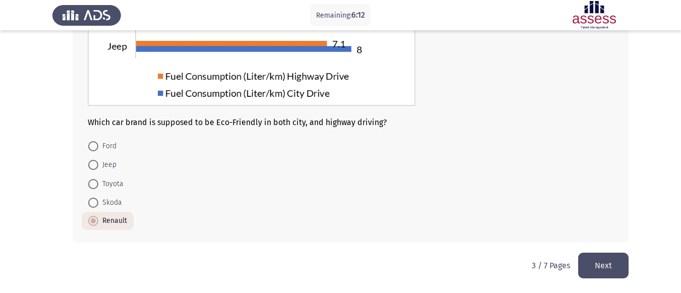
click at [603, 268] on button "Next" at bounding box center [604, 266] width 50 height 26
click at [603, 268] on html "Remaining: 6:12 [DEMOGRAPHIC_DATA] - Analytical Thinking Next Which car brand i…" at bounding box center [340, 52] width 681 height 482
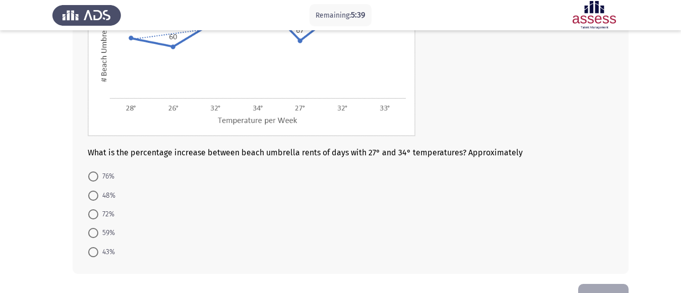
scroll to position [182, 0]
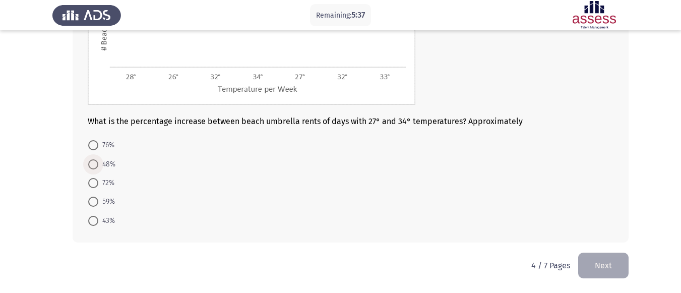
click at [105, 166] on span "48%" at bounding box center [106, 164] width 17 height 12
click at [98, 166] on input "48%" at bounding box center [93, 164] width 10 height 10
radio input "true"
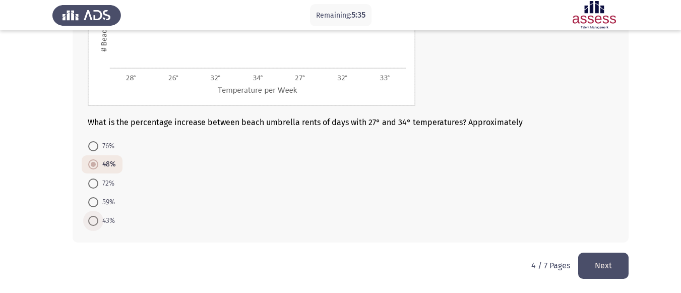
click at [96, 218] on span at bounding box center [93, 221] width 10 height 10
click at [96, 218] on input "43%" at bounding box center [93, 221] width 10 height 10
radio input "true"
click at [604, 270] on button "Next" at bounding box center [604, 266] width 50 height 26
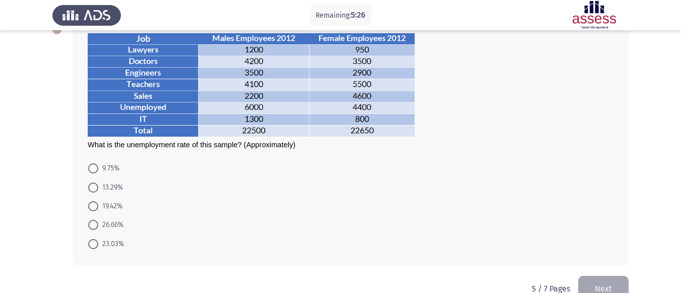
scroll to position [88, 0]
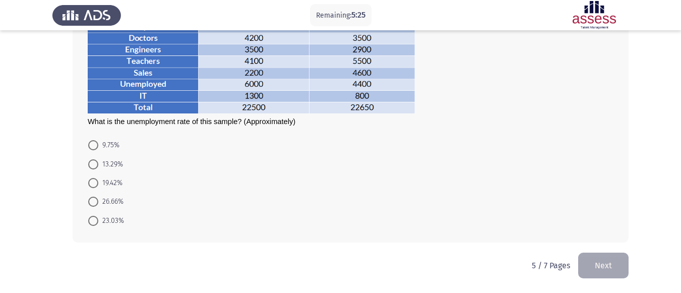
click at [108, 221] on span "23.03%" at bounding box center [111, 221] width 26 height 12
click at [98, 221] on input "23.03%" at bounding box center [93, 221] width 10 height 10
radio input "true"
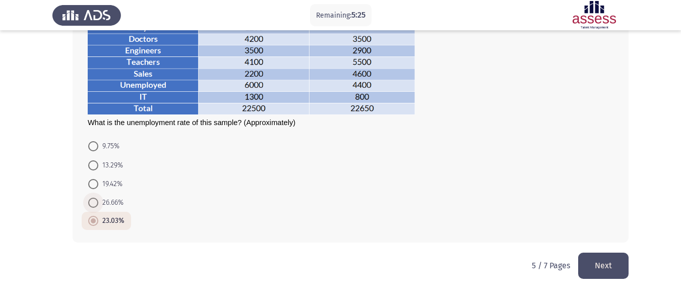
click at [112, 204] on span "26.66%" at bounding box center [110, 203] width 25 height 12
click at [98, 204] on input "26.66%" at bounding box center [93, 203] width 10 height 10
radio input "true"
click at [116, 215] on span "23.03%" at bounding box center [111, 221] width 26 height 12
click at [98, 216] on input "23.03%" at bounding box center [93, 221] width 10 height 10
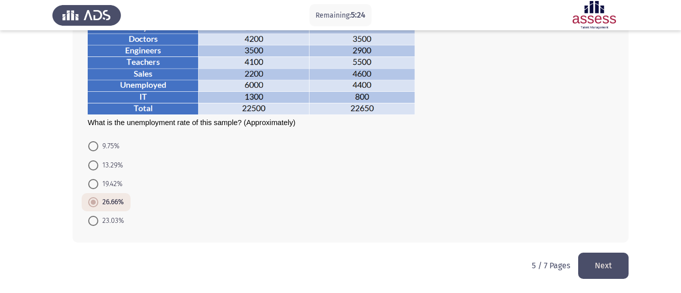
radio input "true"
click at [620, 260] on button "Next" at bounding box center [604, 266] width 50 height 26
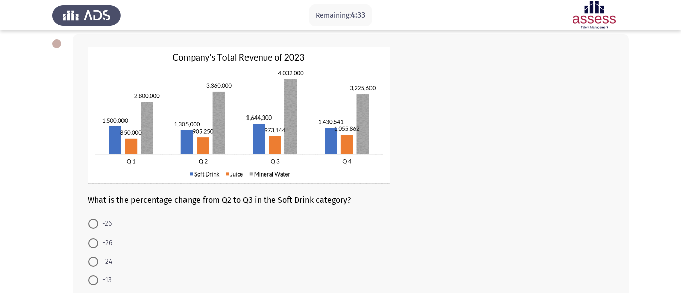
scroll to position [101, 0]
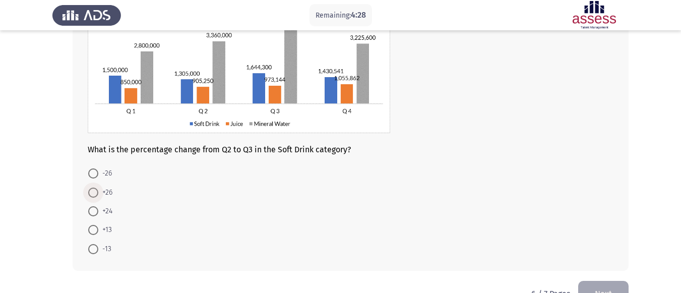
click at [110, 194] on span "+26" at bounding box center [105, 193] width 14 height 12
click at [98, 194] on input "+26" at bounding box center [93, 193] width 10 height 10
radio input "true"
click at [89, 171] on span at bounding box center [93, 173] width 10 height 10
click at [89, 171] on input "-26" at bounding box center [93, 173] width 10 height 10
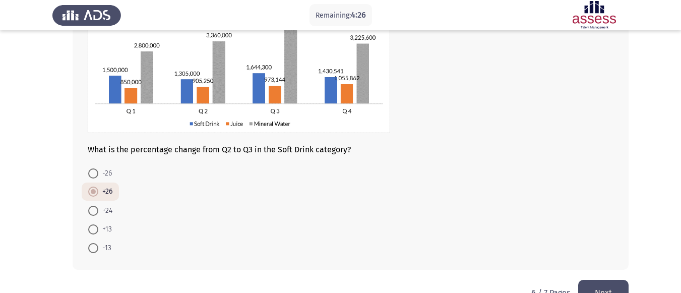
radio input "true"
click at [605, 287] on button "Next" at bounding box center [604, 293] width 50 height 26
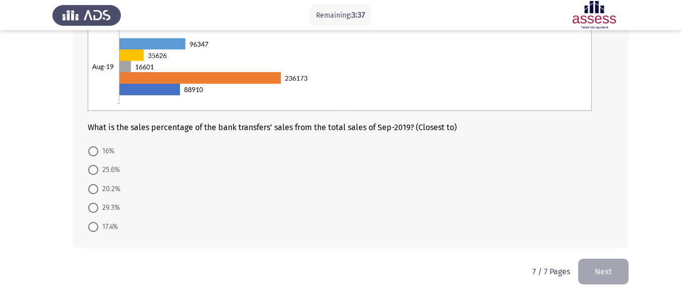
scroll to position [249, 0]
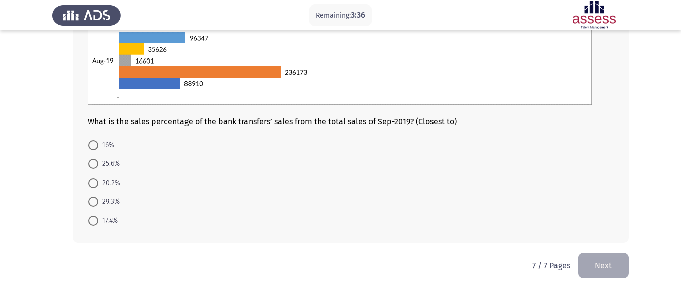
click at [116, 169] on span "25.6%" at bounding box center [109, 164] width 22 height 12
click at [98, 169] on input "25.6%" at bounding box center [93, 164] width 10 height 10
radio input "true"
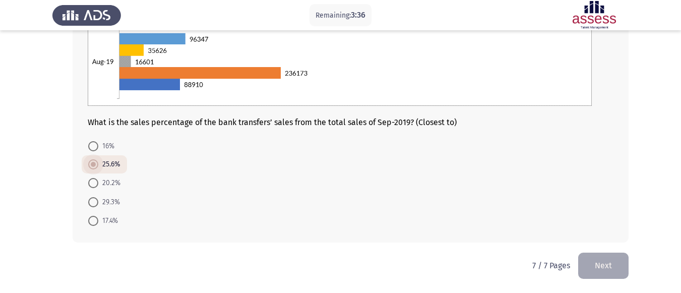
scroll to position [248, 0]
click at [116, 169] on span "25.6%" at bounding box center [109, 164] width 22 height 12
click at [98, 169] on input "25.6%" at bounding box center [93, 164] width 10 height 10
click at [589, 262] on button "Next" at bounding box center [604, 266] width 50 height 26
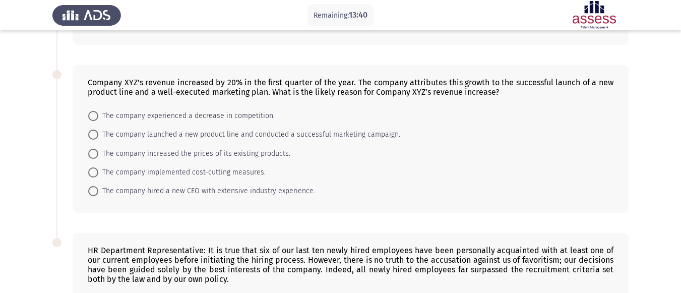
scroll to position [186, 0]
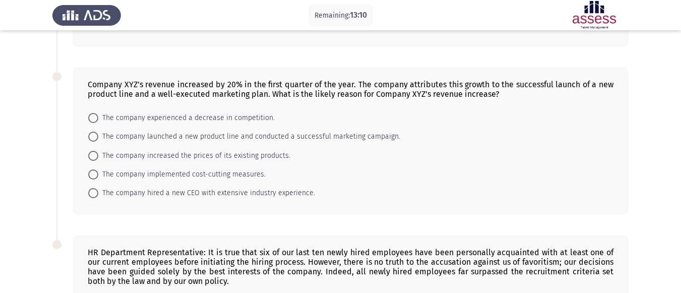
click at [191, 137] on span "The company launched a new product line and conducted a successful marketing ca…" at bounding box center [249, 137] width 302 height 12
click at [98, 137] on input "The company launched a new product line and conducted a successful marketing ca…" at bounding box center [93, 137] width 10 height 10
radio input "true"
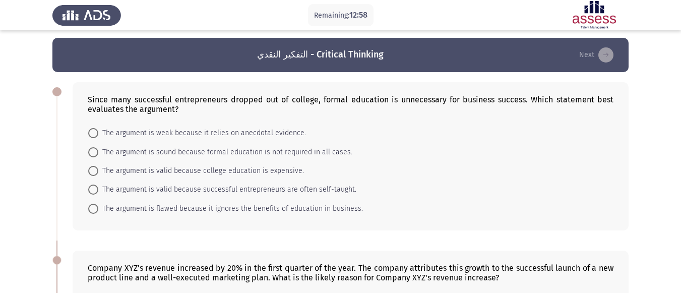
scroll to position [0, 0]
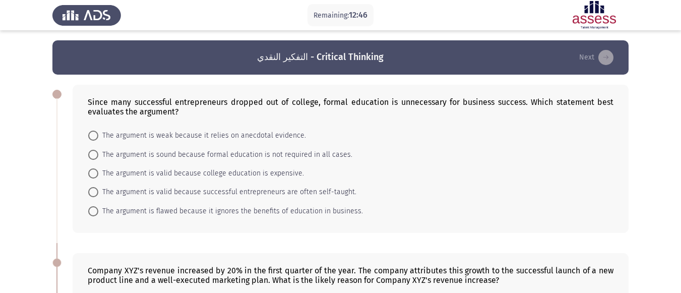
click at [238, 153] on span "The argument is sound because formal education is not required in all cases." at bounding box center [225, 155] width 254 height 12
click at [98, 153] on input "The argument is sound because formal education is not required in all cases." at bounding box center [93, 155] width 10 height 10
radio input "true"
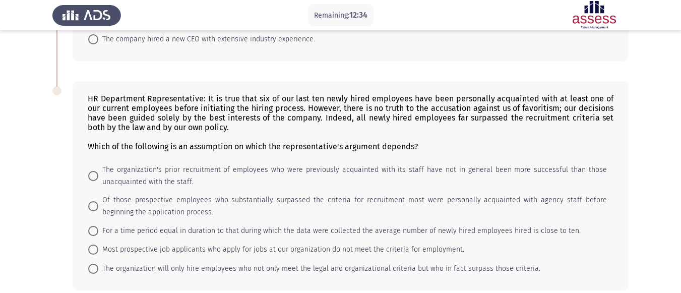
scroll to position [387, 0]
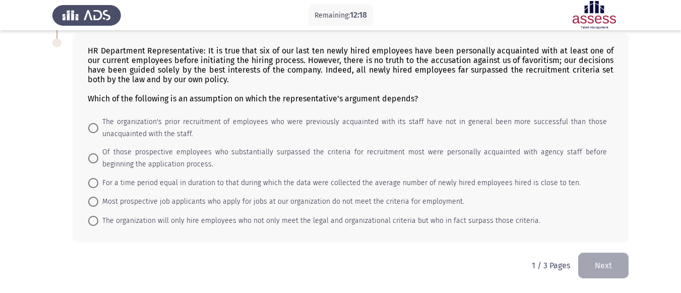
click at [164, 195] on mat-radio-button "Most prospective job applicants who apply for jobs at our organization do not m…" at bounding box center [276, 201] width 389 height 19
click at [333, 209] on mat-radio-button "Most prospective job applicants who apply for jobs at our organization do not m…" at bounding box center [276, 201] width 389 height 19
click at [350, 202] on span "Most prospective job applicants who apply for jobs at our organization do not m…" at bounding box center [281, 202] width 366 height 12
click at [98, 202] on input "Most prospective job applicants who apply for jobs at our organization do not m…" at bounding box center [93, 202] width 10 height 10
radio input "true"
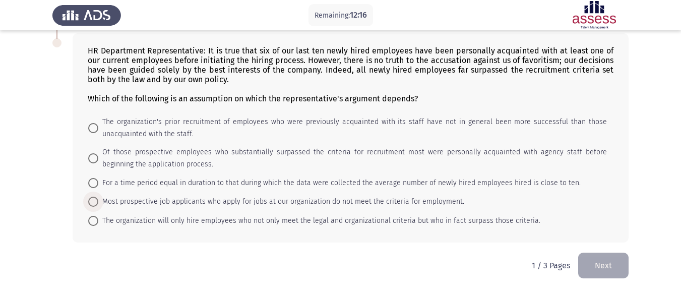
scroll to position [386, 0]
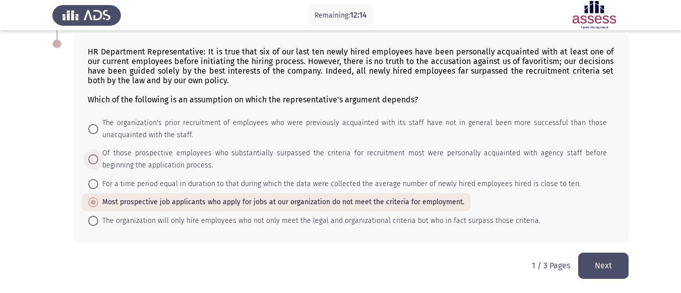
click at [237, 149] on span "Of those prospective employees who substantially surpassed the criteria for rec…" at bounding box center [352, 159] width 509 height 24
click at [98, 154] on input "Of those prospective employees who substantially surpassed the criteria for rec…" at bounding box center [93, 159] width 10 height 10
radio input "true"
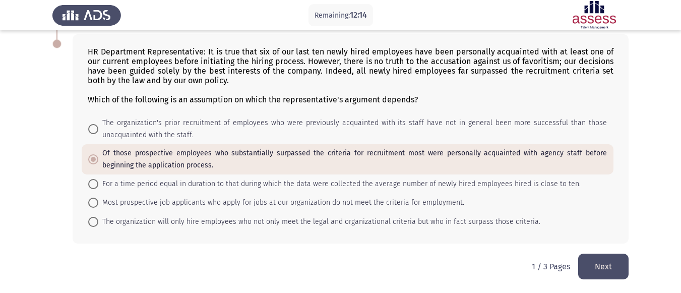
click at [213, 115] on mat-radio-button "The organization's prior recruitment of employees who were previously acquainte…" at bounding box center [348, 129] width 532 height 30
click at [211, 124] on span "The organization's prior recruitment of employees who were previously acquainte…" at bounding box center [352, 129] width 509 height 24
click at [98, 124] on input "The organization's prior recruitment of employees who were previously acquainte…" at bounding box center [93, 129] width 10 height 10
radio input "true"
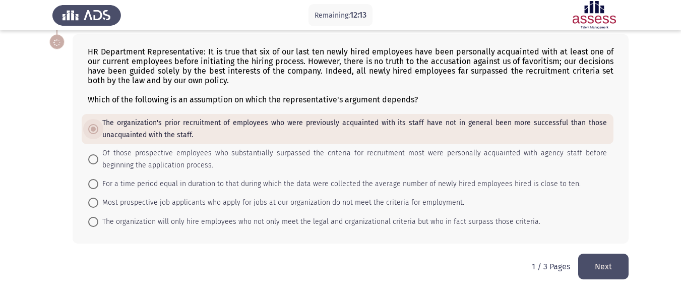
click at [211, 124] on span "The organization's prior recruitment of employees who were previously acquainte…" at bounding box center [352, 129] width 509 height 24
click at [98, 124] on input "The organization's prior recruitment of employees who were previously acquainte…" at bounding box center [93, 129] width 10 height 10
click at [604, 275] on button "Next" at bounding box center [604, 267] width 50 height 26
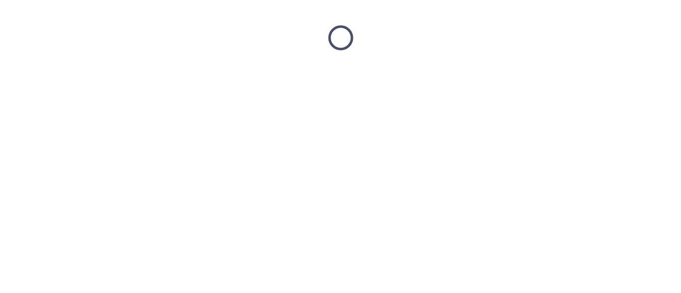
scroll to position [0, 0]
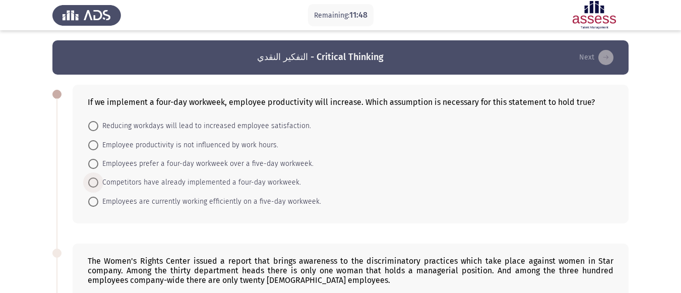
click at [242, 177] on span "Competitors have already implemented a four-day workweek." at bounding box center [199, 183] width 203 height 12
click at [98, 178] on input "Competitors have already implemented a four-day workweek." at bounding box center [93, 183] width 10 height 10
radio input "true"
click at [242, 179] on span "Competitors have already implemented a four-day workweek." at bounding box center [199, 183] width 203 height 12
click at [98, 179] on input "Competitors have already implemented a four-day workweek." at bounding box center [93, 183] width 10 height 10
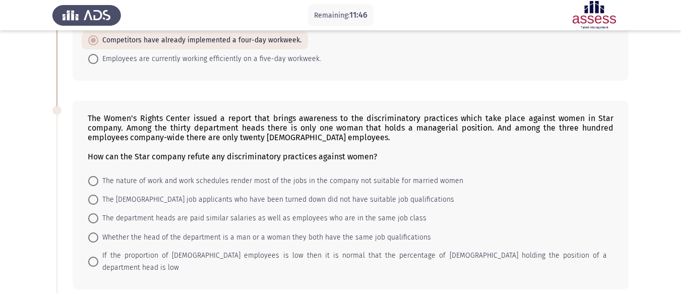
scroll to position [151, 0]
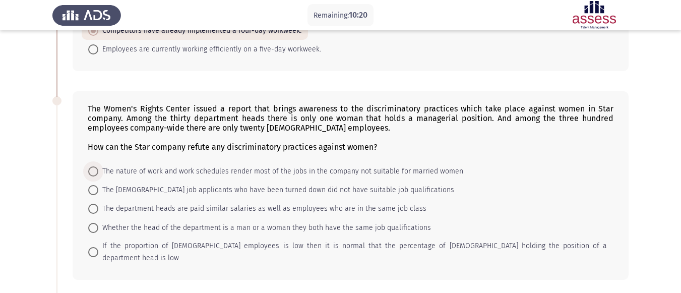
click at [391, 173] on span "The nature of work and work schedules render most of the jobs in the company no…" at bounding box center [280, 171] width 365 height 12
click at [98, 173] on input "The nature of work and work schedules render most of the jobs in the company no…" at bounding box center [93, 171] width 10 height 10
radio input "true"
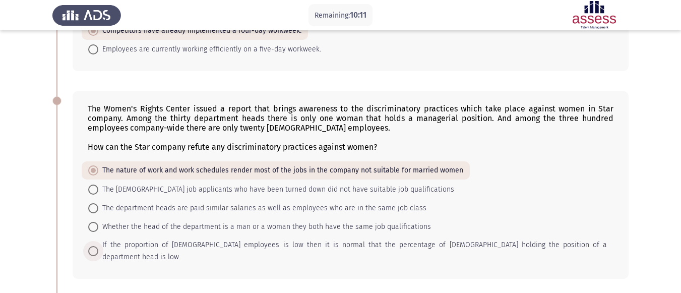
click at [539, 247] on span "If the proportion of [DEMOGRAPHIC_DATA] employees is low then it is normal that…" at bounding box center [352, 251] width 509 height 24
click at [98, 247] on input "If the proportion of [DEMOGRAPHIC_DATA] employees is low then it is normal that…" at bounding box center [93, 251] width 10 height 10
radio input "true"
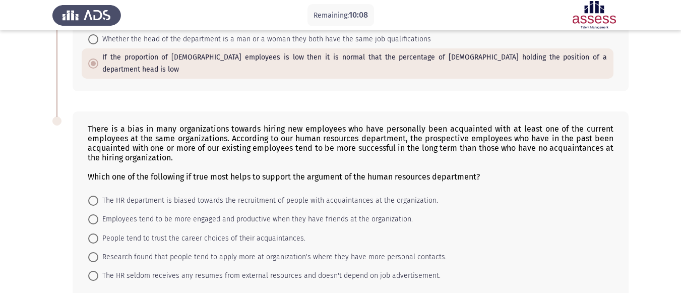
scroll to position [383, 0]
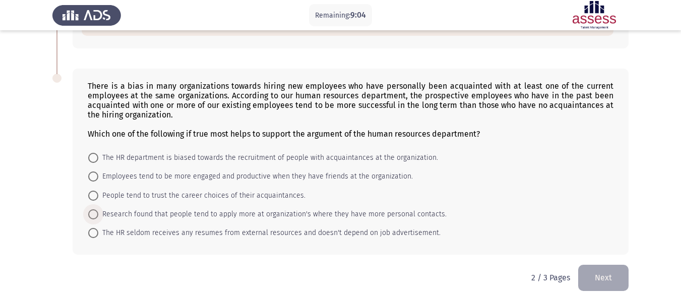
click at [361, 208] on span "Research found that people tend to apply more at organization's where they have…" at bounding box center [272, 214] width 349 height 12
click at [98, 209] on input "Research found that people tend to apply more at organization's where they have…" at bounding box center [93, 214] width 10 height 10
radio input "true"
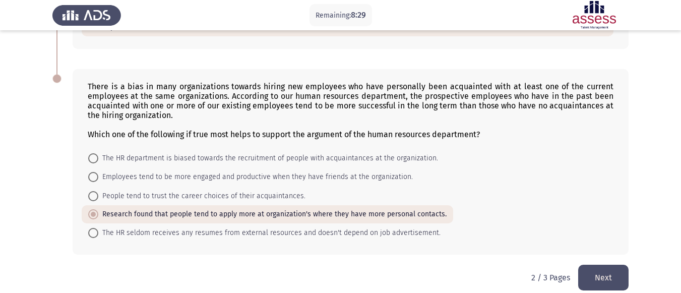
click at [605, 265] on button "Next" at bounding box center [604, 278] width 50 height 26
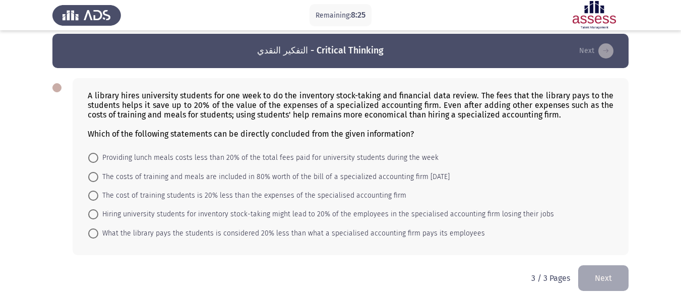
scroll to position [0, 0]
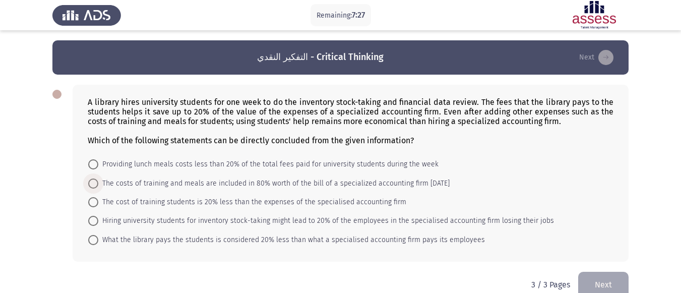
click at [246, 183] on span "The costs of training and meals are included in 80% worth of the bill of a spec…" at bounding box center [274, 184] width 352 height 12
click at [98, 183] on input "The costs of training and meals are included in 80% worth of the bill of a spec…" at bounding box center [93, 184] width 10 height 10
radio input "true"
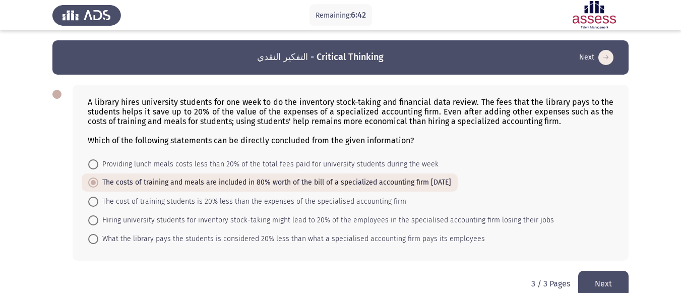
click at [350, 237] on span "What the library pays the students is considered 20% less than what a specialis…" at bounding box center [291, 239] width 387 height 12
click at [98, 237] on input "What the library pays the students is considered 20% less than what a specialis…" at bounding box center [93, 239] width 10 height 10
radio input "true"
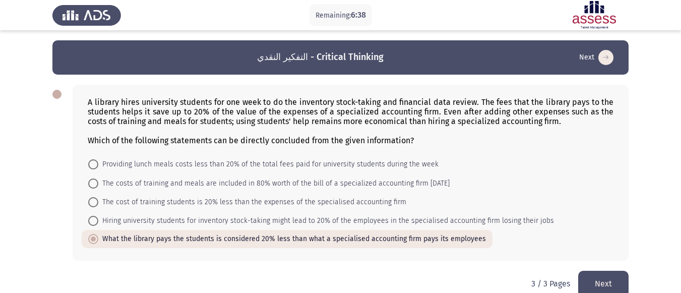
click at [625, 279] on button "Next" at bounding box center [604, 284] width 50 height 26
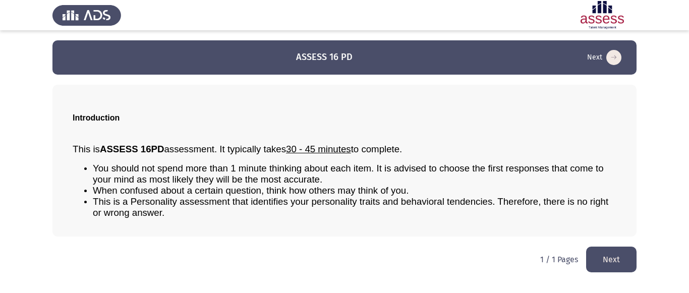
click at [627, 265] on button "Next" at bounding box center [611, 260] width 50 height 26
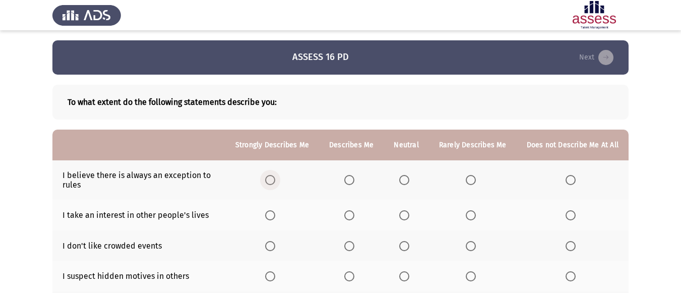
click at [272, 179] on span "Select an option" at bounding box center [270, 180] width 10 height 10
click at [272, 179] on input "Select an option" at bounding box center [270, 180] width 10 height 10
click at [574, 212] on span "Select an option" at bounding box center [571, 215] width 10 height 10
click at [574, 212] on input "Select an option" at bounding box center [571, 215] width 10 height 10
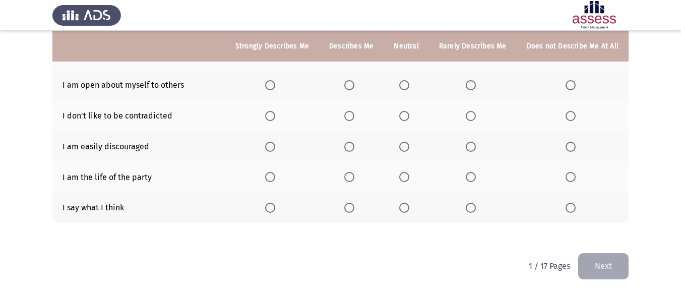
scroll to position [222, 0]
click at [348, 206] on span "Select an option" at bounding box center [350, 207] width 10 height 10
click at [348, 206] on input "Select an option" at bounding box center [350, 207] width 10 height 10
click at [359, 175] on label "Select an option" at bounding box center [352, 177] width 14 height 10
click at [355, 175] on input "Select an option" at bounding box center [350, 177] width 10 height 10
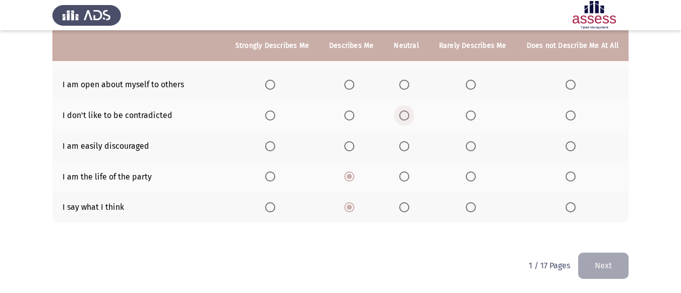
click at [404, 111] on span "Select an option" at bounding box center [405, 115] width 10 height 10
click at [404, 111] on input "Select an option" at bounding box center [405, 115] width 10 height 10
click at [355, 84] on span "Select an option" at bounding box center [350, 85] width 10 height 10
click at [355, 84] on input "Select an option" at bounding box center [350, 85] width 10 height 10
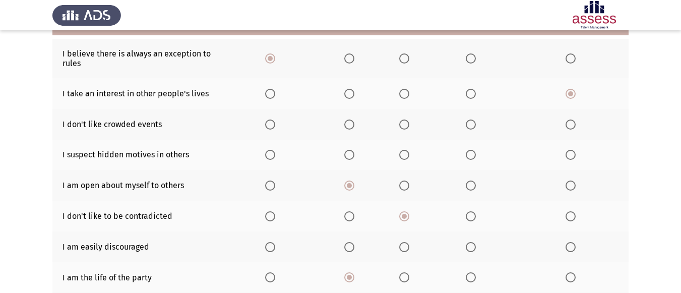
scroll to position [71, 0]
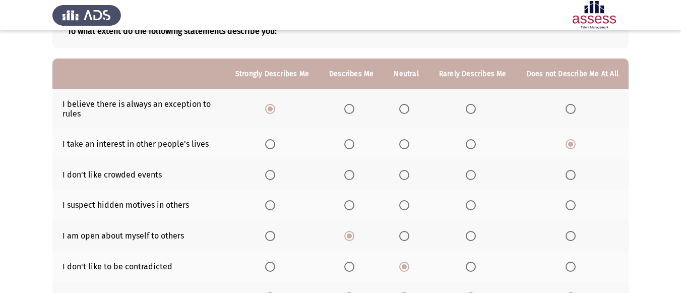
click at [410, 145] on span "Select an option" at bounding box center [405, 144] width 10 height 10
click at [410, 145] on input "Select an option" at bounding box center [405, 144] width 10 height 10
click at [565, 143] on th at bounding box center [573, 144] width 112 height 31
click at [567, 143] on span "Select an option" at bounding box center [571, 144] width 10 height 10
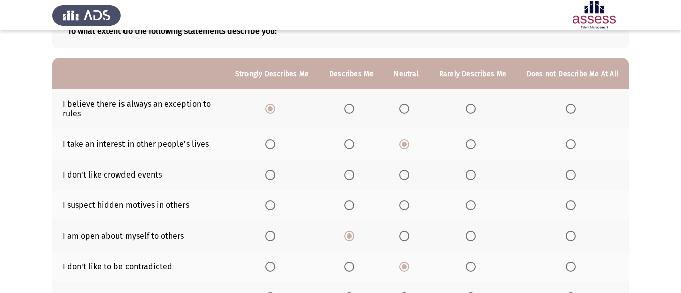
click at [567, 143] on input "Select an option" at bounding box center [571, 144] width 10 height 10
click at [359, 172] on label "Select an option" at bounding box center [352, 175] width 14 height 10
click at [355, 172] on input "Select an option" at bounding box center [350, 175] width 10 height 10
click at [405, 172] on span "Select an option" at bounding box center [405, 175] width 10 height 10
click at [405, 172] on input "Select an option" at bounding box center [405, 175] width 10 height 10
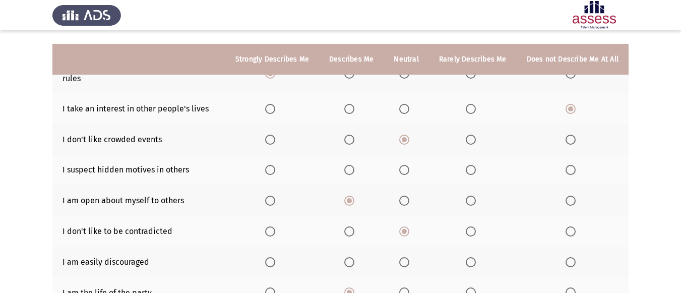
scroll to position [122, 0]
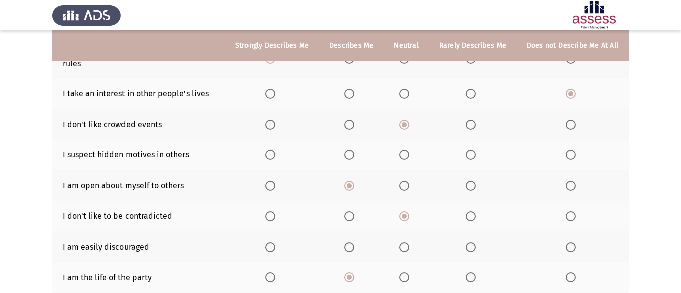
click at [572, 152] on span "Select an option" at bounding box center [571, 155] width 10 height 10
click at [572, 152] on input "Select an option" at bounding box center [571, 155] width 10 height 10
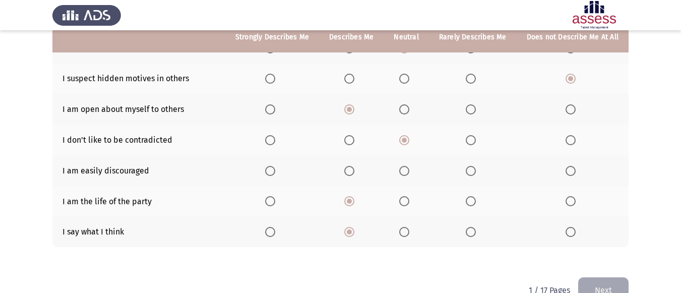
scroll to position [172, 0]
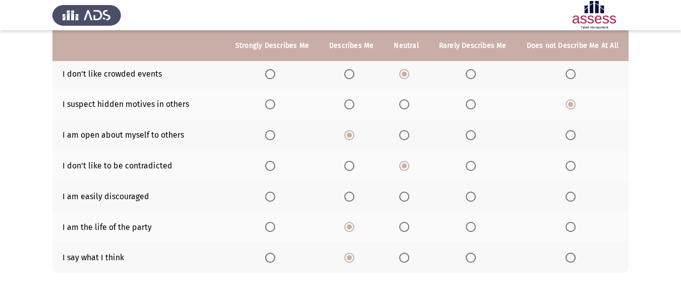
click at [349, 198] on span "Select an option" at bounding box center [350, 197] width 10 height 10
click at [349, 198] on input "Select an option" at bounding box center [350, 197] width 10 height 10
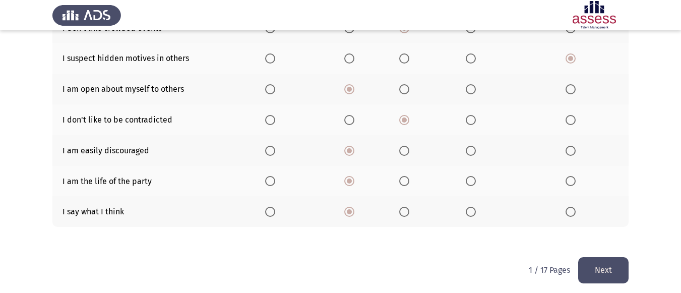
scroll to position [222, 0]
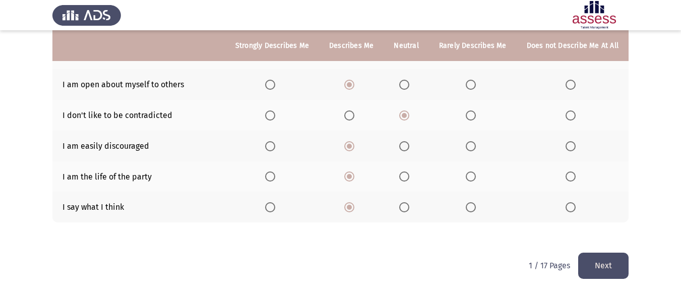
click at [615, 263] on button "Next" at bounding box center [604, 266] width 50 height 26
click at [615, 263] on html "ASSESS 16 PD Next To what extent do the following statements describe you: Stro…" at bounding box center [340, 36] width 681 height 516
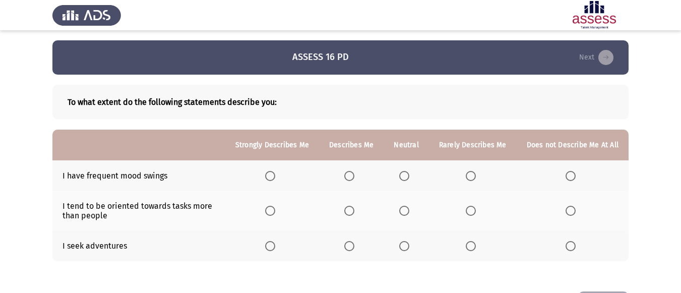
scroll to position [39, 0]
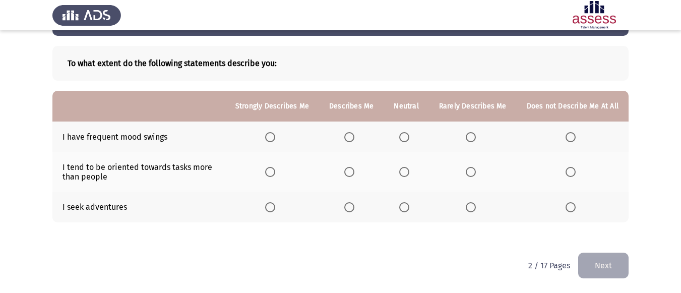
click at [355, 139] on span "Select an option" at bounding box center [350, 137] width 10 height 10
click at [355, 139] on input "Select an option" at bounding box center [350, 137] width 10 height 10
click at [273, 173] on span "Select an option" at bounding box center [270, 172] width 10 height 10
click at [273, 173] on input "Select an option" at bounding box center [270, 172] width 10 height 10
click at [359, 205] on label "Select an option" at bounding box center [352, 207] width 14 height 10
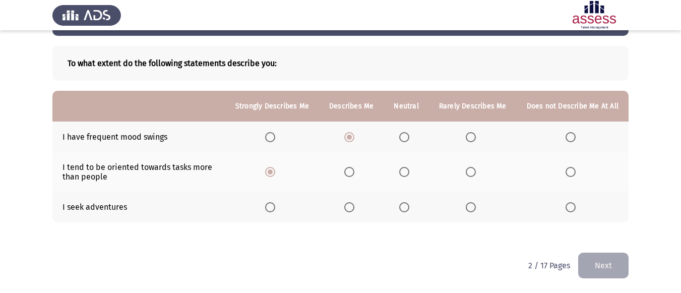
click at [355, 205] on input "Select an option" at bounding box center [350, 207] width 10 height 10
click at [617, 260] on button "Next" at bounding box center [604, 266] width 50 height 26
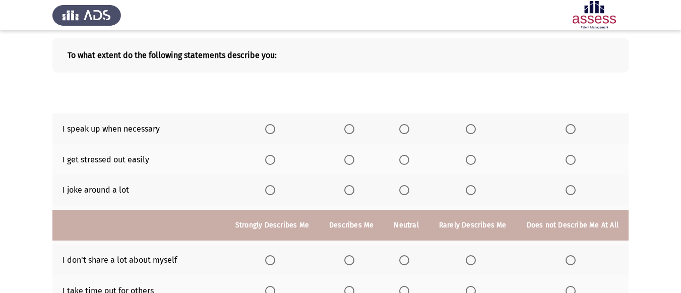
scroll to position [252, 0]
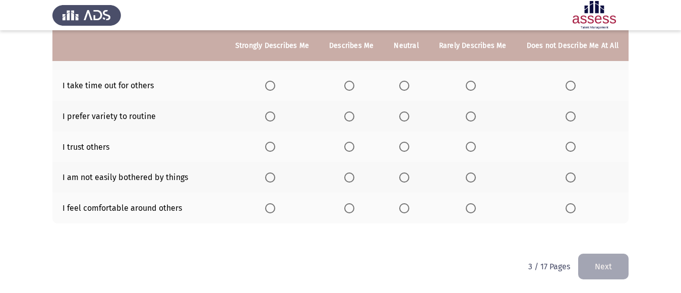
click at [275, 214] on th at bounding box center [272, 208] width 94 height 31
click at [272, 208] on span "Select an option" at bounding box center [270, 208] width 10 height 10
click at [272, 208] on input "Select an option" at bounding box center [270, 208] width 10 height 10
click at [275, 173] on span "Select an option" at bounding box center [270, 178] width 10 height 10
click at [275, 173] on input "Select an option" at bounding box center [270, 178] width 10 height 10
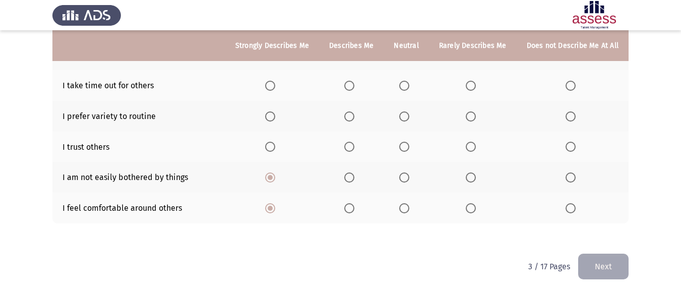
click at [275, 147] on span "Select an option" at bounding box center [270, 147] width 10 height 10
click at [275, 147] on input "Select an option" at bounding box center [270, 147] width 10 height 10
click at [349, 144] on span "Select an option" at bounding box center [350, 147] width 10 height 10
click at [349, 144] on input "Select an option" at bounding box center [350, 147] width 10 height 10
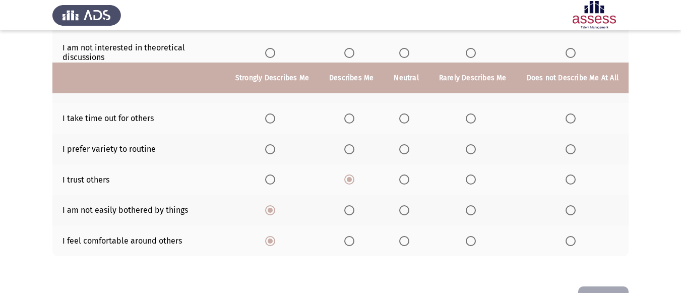
scroll to position [202, 0]
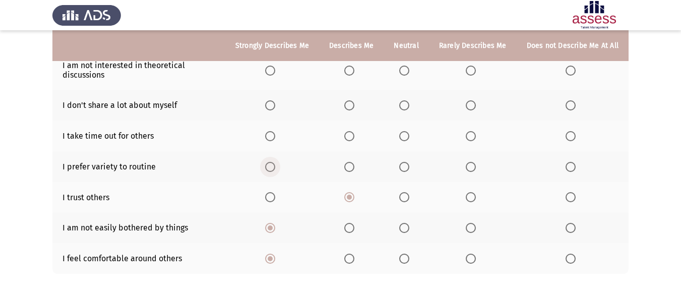
click at [275, 168] on span "Select an option" at bounding box center [270, 167] width 10 height 10
click at [275, 168] on input "Select an option" at bounding box center [270, 167] width 10 height 10
click at [275, 134] on span "Select an option" at bounding box center [270, 136] width 10 height 10
click at [275, 134] on input "Select an option" at bounding box center [270, 136] width 10 height 10
click at [354, 100] on span "Select an option" at bounding box center [350, 105] width 10 height 10
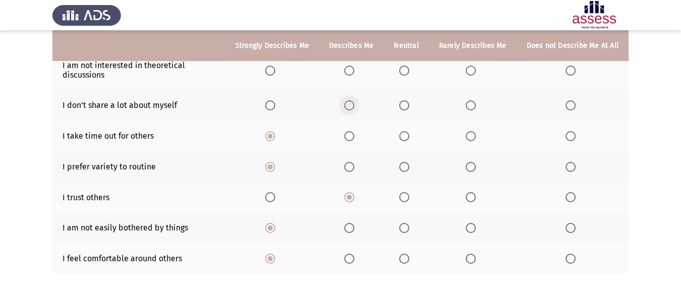
click at [354, 100] on input "Select an option" at bounding box center [350, 105] width 10 height 10
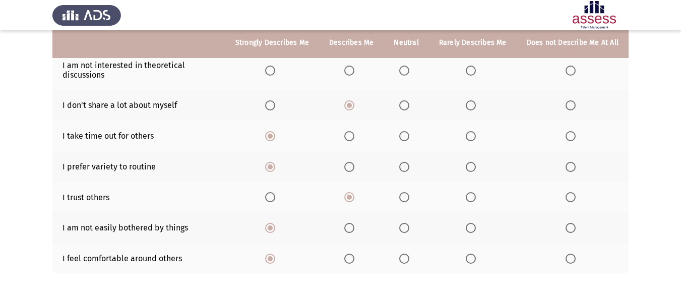
scroll to position [151, 0]
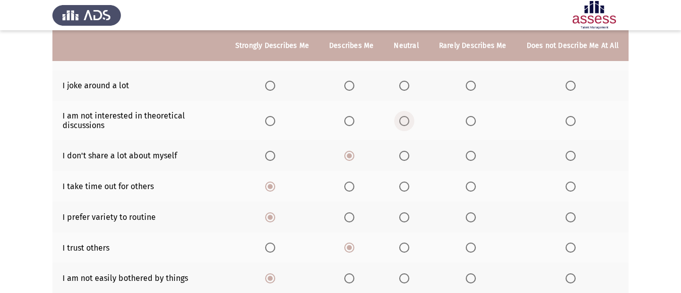
click at [409, 120] on span "Select an option" at bounding box center [405, 121] width 10 height 10
click at [409, 120] on input "Select an option" at bounding box center [405, 121] width 10 height 10
click at [408, 85] on span "Select an option" at bounding box center [405, 86] width 10 height 10
click at [408, 85] on input "Select an option" at bounding box center [405, 86] width 10 height 10
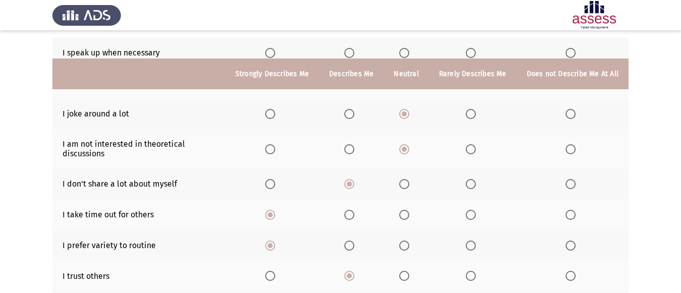
scroll to position [101, 0]
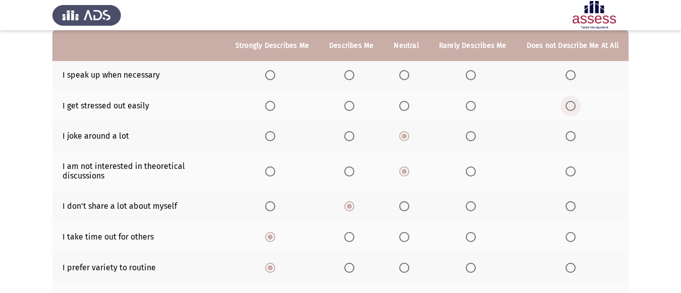
click at [567, 107] on span "Select an option" at bounding box center [571, 106] width 10 height 10
click at [567, 107] on input "Select an option" at bounding box center [571, 106] width 10 height 10
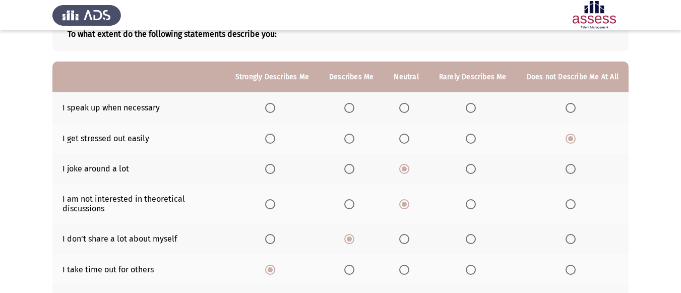
scroll to position [50, 0]
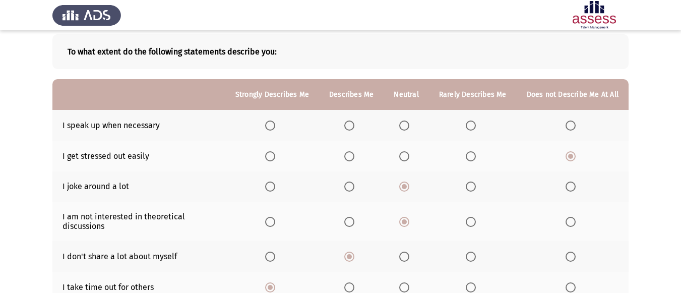
click at [348, 121] on span "Select an option" at bounding box center [350, 126] width 10 height 10
click at [348, 121] on input "Select an option" at bounding box center [350, 126] width 10 height 10
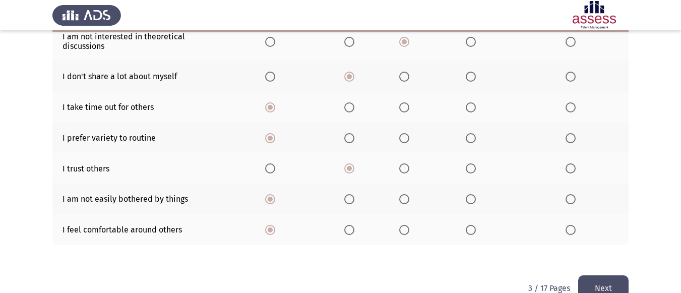
scroll to position [253, 0]
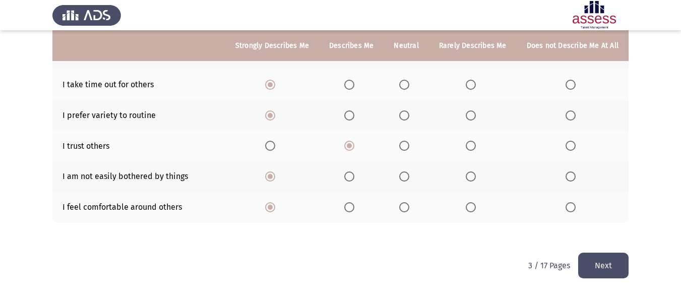
click at [603, 256] on button "Next" at bounding box center [604, 266] width 50 height 26
click at [603, 256] on html "ASSESS 16 PD Next To what extent do the following statements describe you: Stro…" at bounding box center [340, 20] width 681 height 546
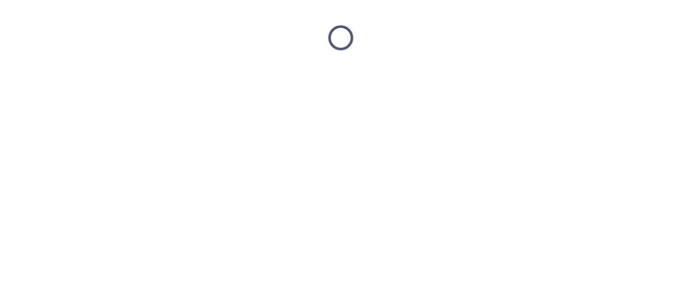
scroll to position [0, 0]
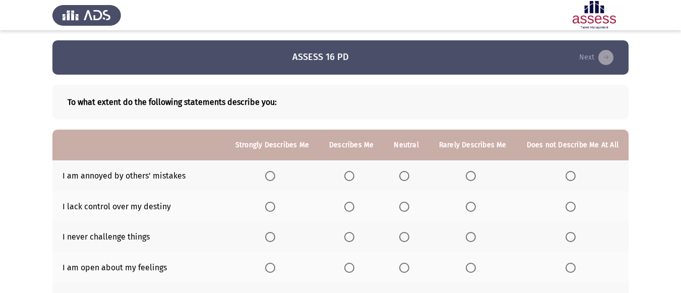
click at [573, 170] on th at bounding box center [573, 175] width 112 height 31
click at [569, 181] on th at bounding box center [573, 175] width 112 height 31
click at [569, 177] on span "Select an option" at bounding box center [571, 176] width 10 height 10
click at [569, 177] on input "Select an option" at bounding box center [571, 176] width 10 height 10
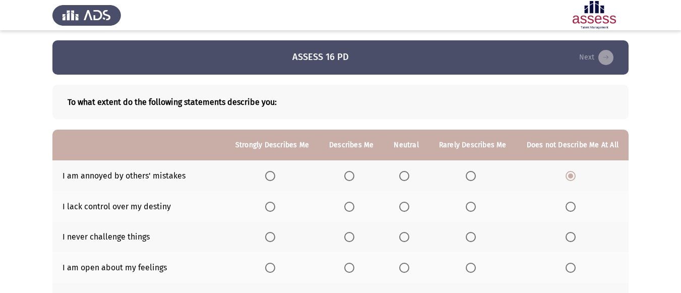
click at [359, 199] on th at bounding box center [351, 206] width 65 height 31
click at [572, 239] on span "Select an option" at bounding box center [571, 237] width 10 height 10
click at [572, 239] on input "Select an option" at bounding box center [571, 237] width 10 height 10
click at [355, 205] on span "Select an option" at bounding box center [350, 207] width 10 height 10
click at [355, 205] on input "Select an option" at bounding box center [350, 207] width 10 height 10
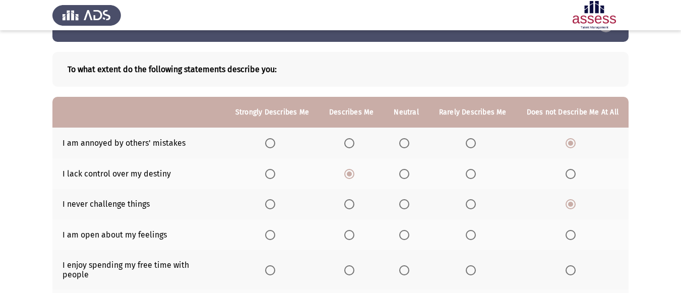
scroll to position [50, 0]
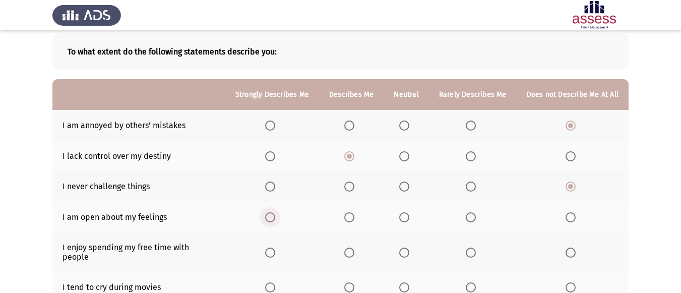
click at [270, 215] on span "Select an option" at bounding box center [270, 217] width 10 height 10
click at [270, 215] on input "Select an option" at bounding box center [270, 217] width 10 height 10
click at [348, 248] on th at bounding box center [351, 252] width 65 height 39
click at [407, 249] on span "Select an option" at bounding box center [405, 253] width 10 height 10
click at [407, 249] on input "Select an option" at bounding box center [405, 253] width 10 height 10
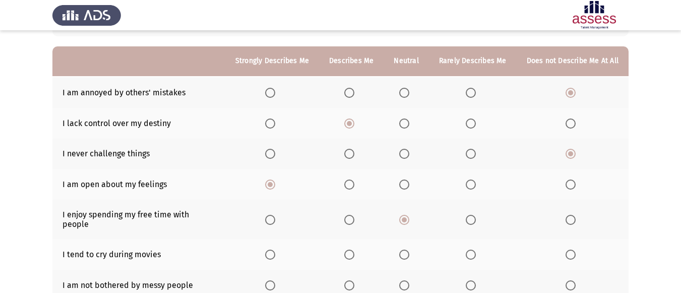
scroll to position [101, 0]
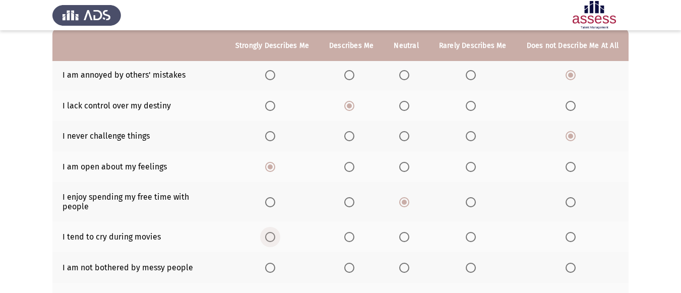
click at [279, 232] on label "Select an option" at bounding box center [272, 237] width 14 height 10
click at [275, 232] on input "Select an option" at bounding box center [270, 237] width 10 height 10
click at [468, 263] on span "Select an option" at bounding box center [471, 268] width 10 height 10
click at [468, 263] on input "Select an option" at bounding box center [471, 268] width 10 height 10
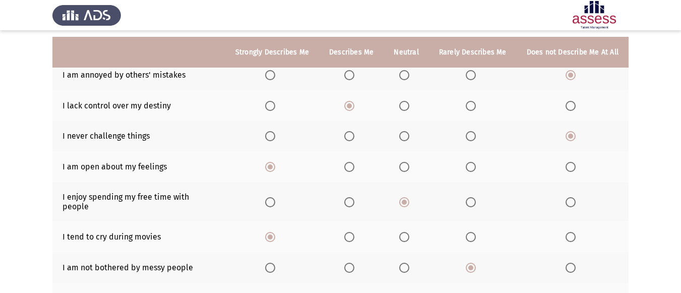
scroll to position [151, 0]
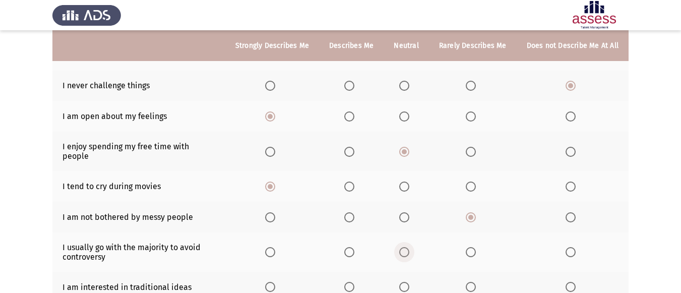
click at [414, 247] on label "Select an option" at bounding box center [407, 252] width 14 height 10
click at [410, 247] on input "Select an option" at bounding box center [405, 252] width 10 height 10
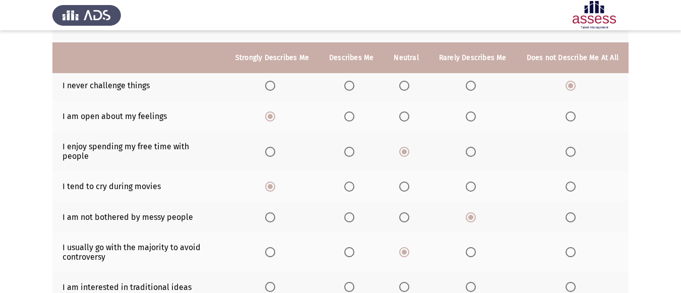
scroll to position [202, 0]
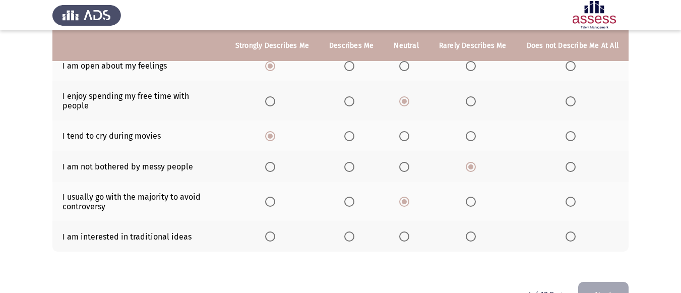
click at [349, 232] on span "Select an option" at bounding box center [350, 237] width 10 height 10
click at [349, 232] on input "Select an option" at bounding box center [350, 237] width 10 height 10
click at [591, 282] on button "Next" at bounding box center [604, 295] width 50 height 26
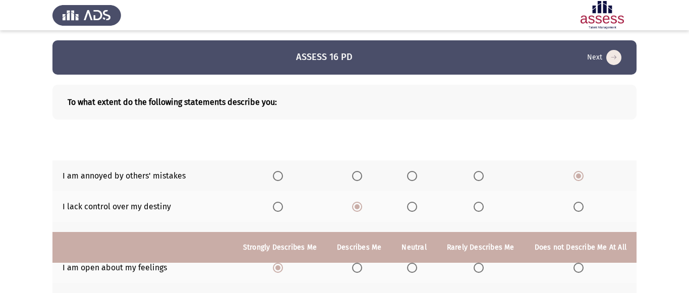
click at [591, 282] on html "ASSESS 16 PD Next To what extent do the following statements describe you: Stro…" at bounding box center [344, 258] width 689 height 516
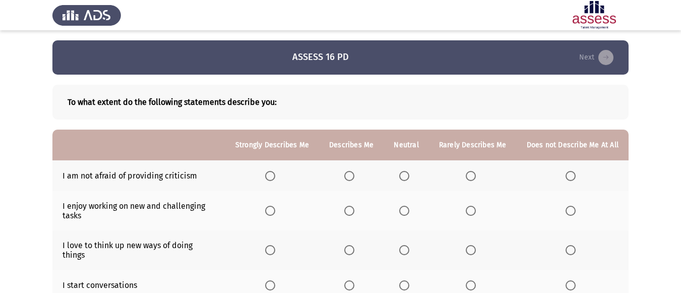
click at [268, 172] on th at bounding box center [272, 175] width 94 height 31
click at [403, 172] on span "Select an option" at bounding box center [405, 176] width 10 height 10
click at [403, 172] on input "Select an option" at bounding box center [405, 176] width 10 height 10
click at [275, 210] on span "Select an option" at bounding box center [270, 211] width 10 height 10
click at [275, 210] on input "Select an option" at bounding box center [270, 211] width 10 height 10
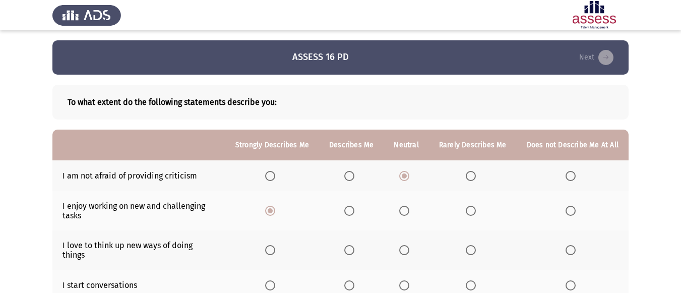
click at [279, 245] on label "Select an option" at bounding box center [272, 250] width 14 height 10
click at [275, 245] on input "Select an option" at bounding box center [270, 250] width 10 height 10
click at [355, 280] on span "Select an option" at bounding box center [350, 285] width 10 height 10
click at [355, 280] on input "Select an option" at bounding box center [350, 285] width 10 height 10
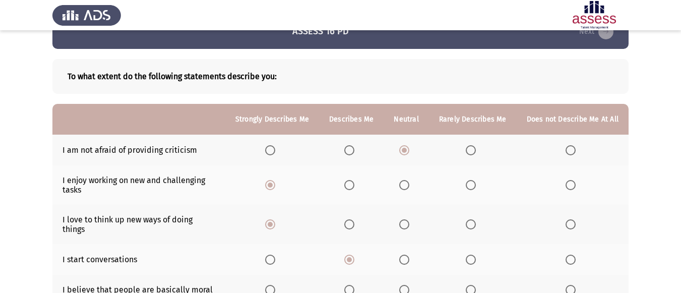
scroll to position [50, 0]
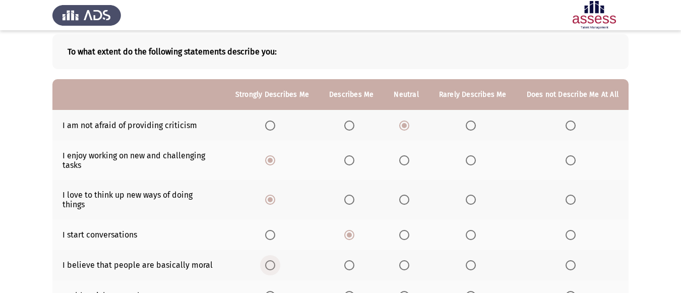
click at [270, 260] on span "Select an option" at bounding box center [270, 265] width 10 height 10
click at [270, 260] on input "Select an option" at bounding box center [270, 265] width 10 height 10
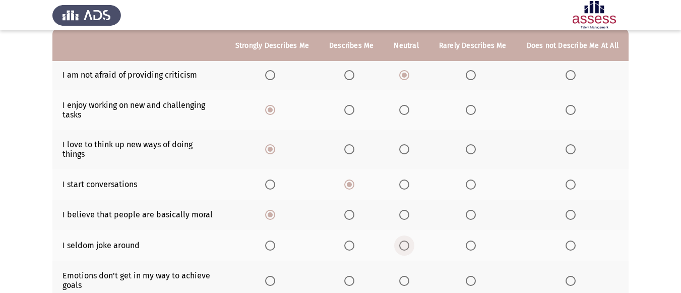
click at [408, 241] on span "Select an option" at bounding box center [405, 246] width 10 height 10
click at [408, 241] on input "Select an option" at bounding box center [405, 246] width 10 height 10
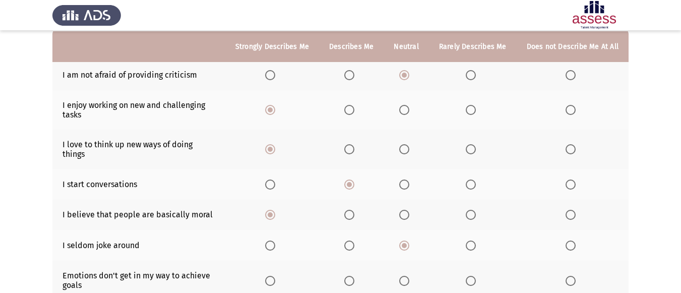
scroll to position [151, 0]
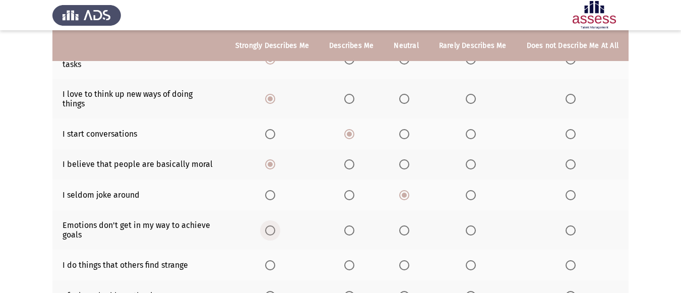
click at [275, 225] on span "Select an option" at bounding box center [270, 230] width 10 height 10
click at [275, 225] on input "Select an option" at bounding box center [270, 230] width 10 height 10
click at [353, 260] on span "Select an option" at bounding box center [350, 265] width 10 height 10
click at [353, 260] on input "Select an option" at bounding box center [350, 265] width 10 height 10
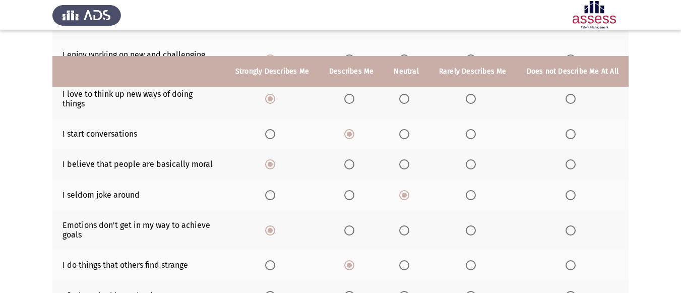
scroll to position [202, 0]
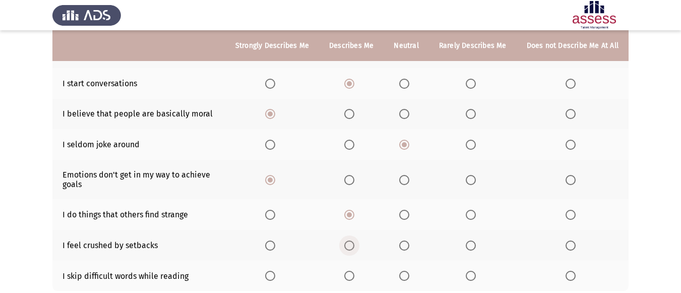
click at [355, 241] on span "Select an option" at bounding box center [350, 246] width 10 height 10
click at [355, 241] on input "Select an option" at bounding box center [350, 246] width 10 height 10
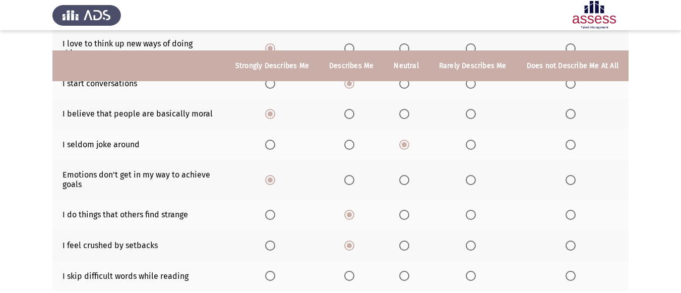
scroll to position [252, 0]
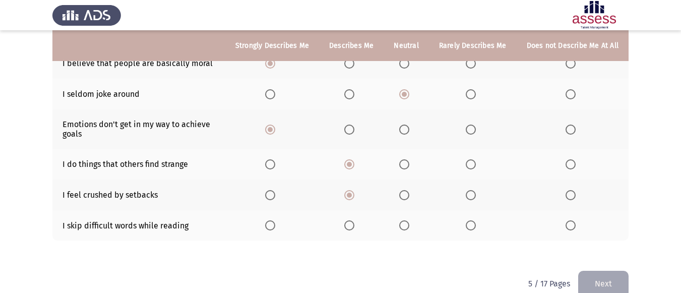
click at [572, 220] on span "Select an option" at bounding box center [571, 225] width 10 height 10
click at [572, 220] on input "Select an option" at bounding box center [571, 225] width 10 height 10
click at [572, 223] on span "Select an option" at bounding box center [570, 225] width 5 height 5
click at [603, 273] on button "Next" at bounding box center [604, 284] width 50 height 26
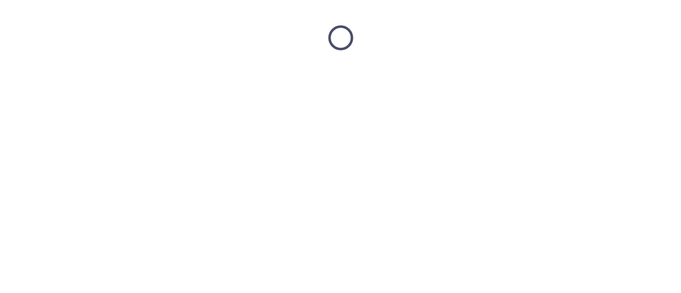
scroll to position [0, 0]
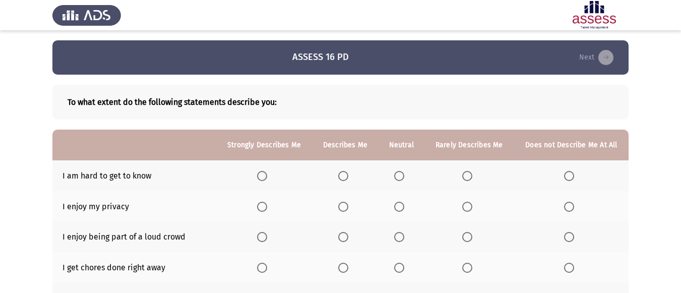
click at [349, 180] on label "Select an option" at bounding box center [345, 176] width 14 height 10
click at [349, 180] on input "Select an option" at bounding box center [343, 176] width 10 height 10
click at [264, 202] on span "Select an option" at bounding box center [262, 207] width 10 height 10
click at [264, 202] on input "Select an option" at bounding box center [262, 207] width 10 height 10
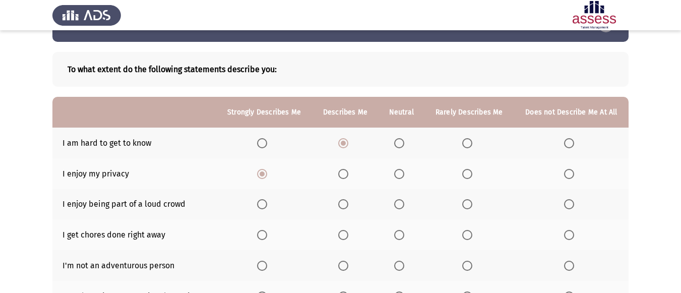
scroll to position [50, 0]
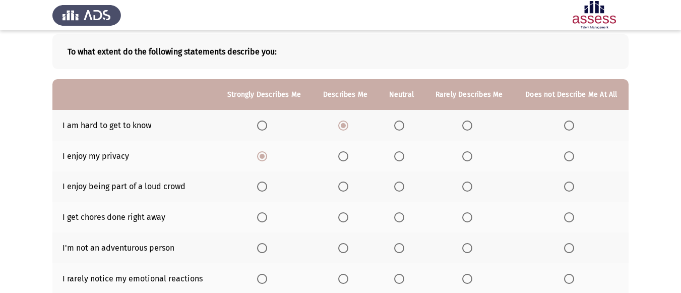
click at [353, 190] on th at bounding box center [345, 187] width 66 height 31
click at [350, 216] on label "Select an option" at bounding box center [345, 217] width 14 height 10
click at [349, 216] on input "Select an option" at bounding box center [343, 217] width 10 height 10
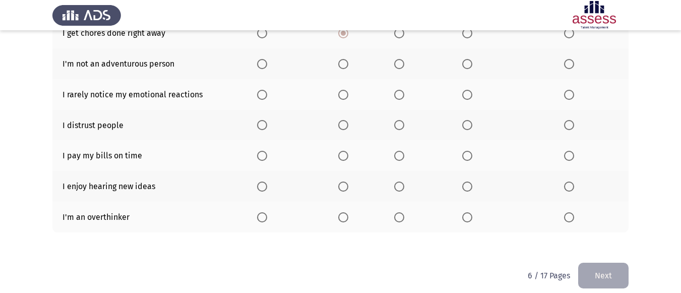
scroll to position [245, 0]
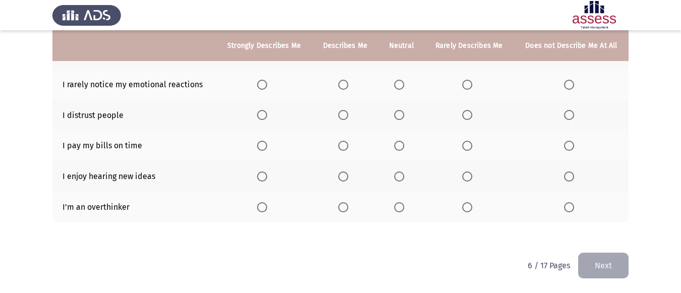
click at [254, 209] on th at bounding box center [264, 207] width 96 height 31
click at [259, 201] on th at bounding box center [264, 207] width 96 height 31
click at [259, 205] on span "Select an option" at bounding box center [262, 207] width 10 height 10
click at [259, 205] on input "Select an option" at bounding box center [262, 207] width 10 height 10
click at [264, 174] on span "Select an option" at bounding box center [262, 177] width 10 height 10
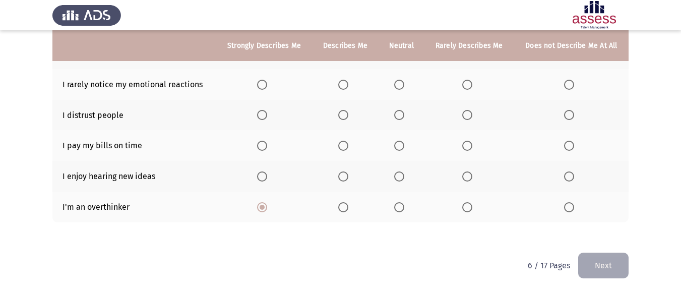
click at [264, 174] on input "Select an option" at bounding box center [262, 177] width 10 height 10
click at [264, 174] on span "Select an option" at bounding box center [262, 177] width 10 height 10
click at [266, 144] on span "Select an option" at bounding box center [262, 146] width 10 height 10
click at [266, 144] on input "Select an option" at bounding box center [262, 146] width 10 height 10
click at [401, 114] on span "Select an option" at bounding box center [399, 115] width 10 height 10
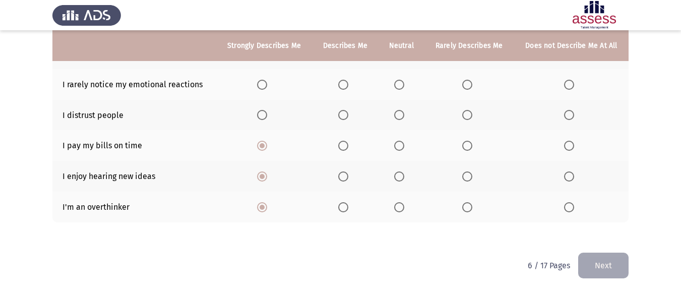
click at [401, 114] on input "Select an option" at bounding box center [399, 115] width 10 height 10
click at [401, 114] on span "Select an option" at bounding box center [399, 114] width 5 height 5
click at [347, 80] on span "Select an option" at bounding box center [343, 85] width 10 height 10
click at [347, 80] on input "Select an option" at bounding box center [343, 85] width 10 height 10
click at [347, 80] on span "Select an option" at bounding box center [343, 85] width 10 height 10
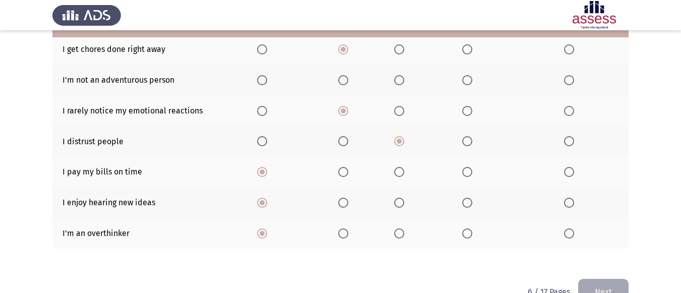
scroll to position [194, 0]
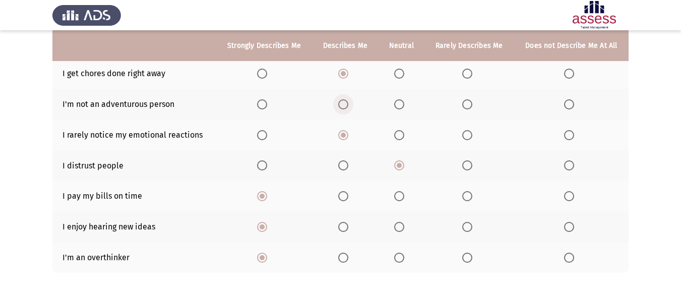
click at [342, 101] on span "Select an option" at bounding box center [343, 104] width 10 height 10
click at [342, 101] on input "Select an option" at bounding box center [343, 104] width 10 height 10
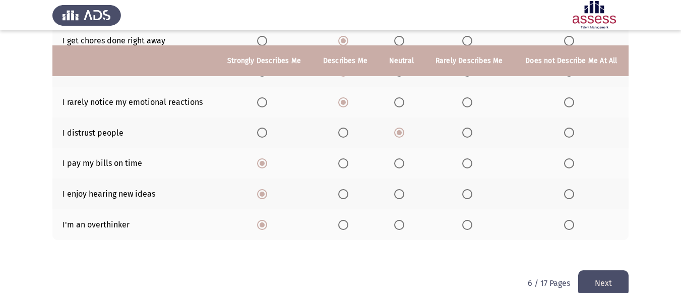
scroll to position [245, 0]
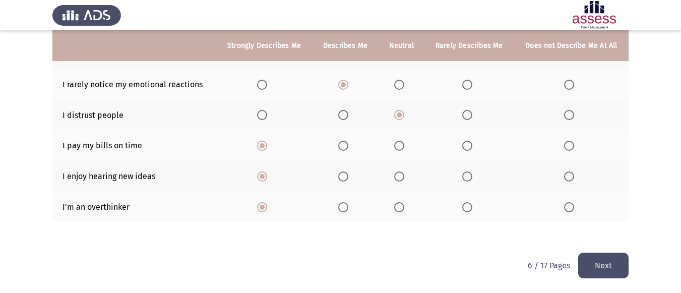
click at [594, 261] on button "Next" at bounding box center [604, 266] width 50 height 26
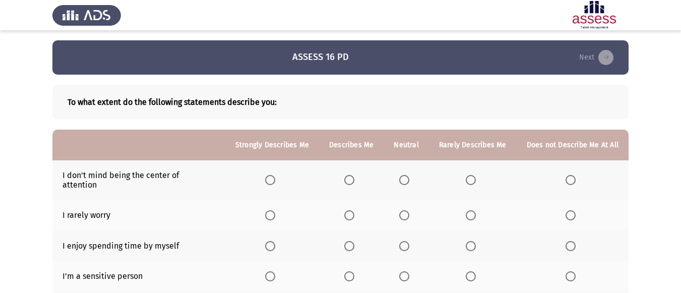
click at [269, 173] on th at bounding box center [272, 179] width 94 height 39
click at [275, 176] on span "Select an option" at bounding box center [270, 180] width 10 height 10
click at [275, 176] on input "Select an option" at bounding box center [270, 180] width 10 height 10
click at [405, 210] on span "Select an option" at bounding box center [405, 215] width 10 height 10
click at [405, 210] on input "Select an option" at bounding box center [405, 215] width 10 height 10
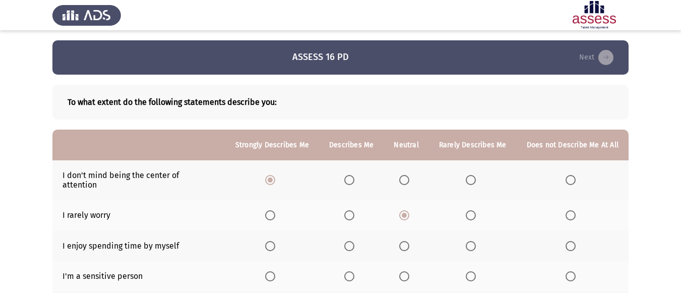
click at [275, 241] on span "Select an option" at bounding box center [270, 246] width 10 height 10
click at [275, 241] on input "Select an option" at bounding box center [270, 246] width 10 height 10
click at [402, 267] on th at bounding box center [406, 276] width 45 height 31
click at [410, 271] on span "Select an option" at bounding box center [405, 276] width 10 height 10
click at [410, 271] on input "Select an option" at bounding box center [405, 276] width 10 height 10
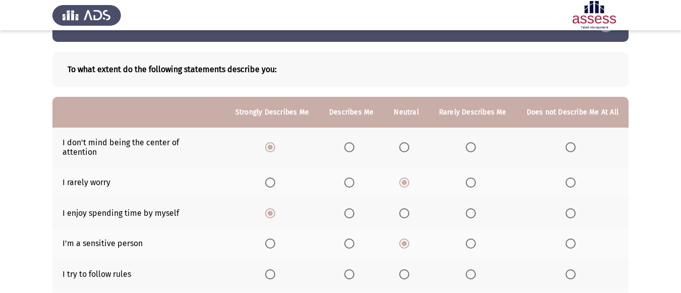
scroll to position [50, 0]
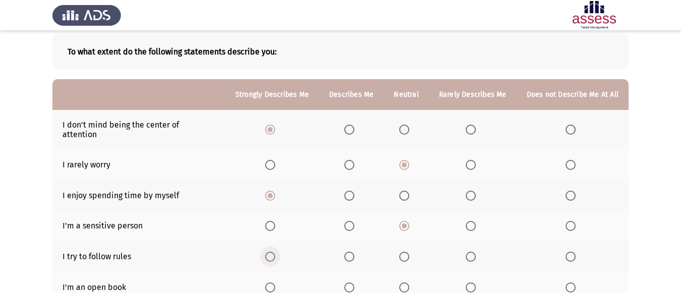
click at [272, 252] on span "Select an option" at bounding box center [270, 257] width 10 height 10
click at [272, 252] on input "Select an option" at bounding box center [270, 257] width 10 height 10
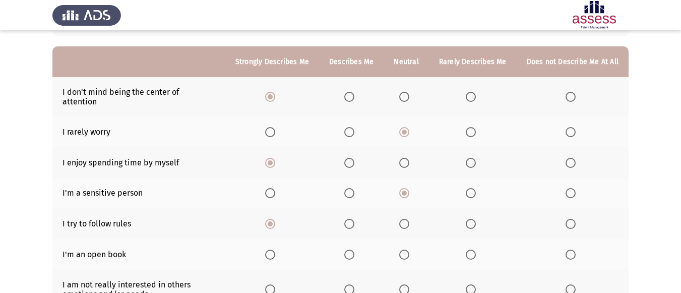
scroll to position [101, 0]
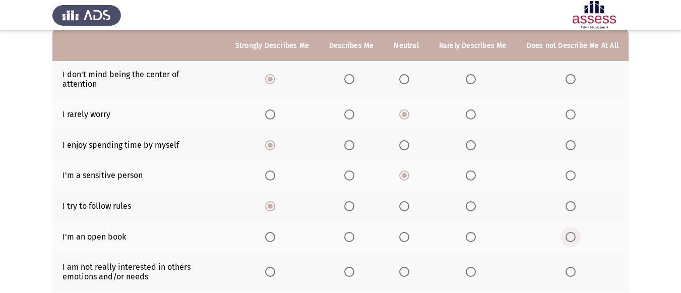
click at [579, 232] on label "Select an option" at bounding box center [573, 237] width 14 height 10
click at [576, 232] on input "Select an option" at bounding box center [571, 237] width 10 height 10
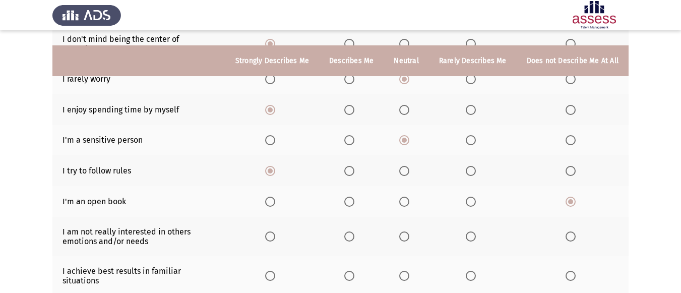
scroll to position [151, 0]
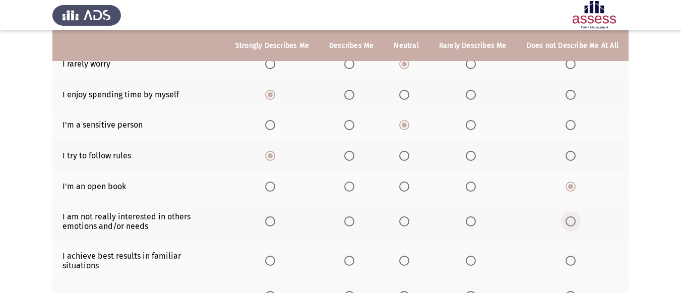
click at [574, 218] on span "Select an option" at bounding box center [571, 221] width 10 height 10
click at [574, 218] on input "Select an option" at bounding box center [571, 221] width 10 height 10
click at [475, 256] on span "Select an option" at bounding box center [471, 261] width 10 height 10
click at [475, 256] on input "Select an option" at bounding box center [471, 261] width 10 height 10
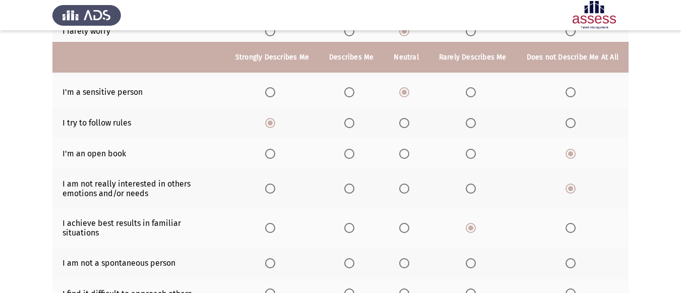
scroll to position [202, 0]
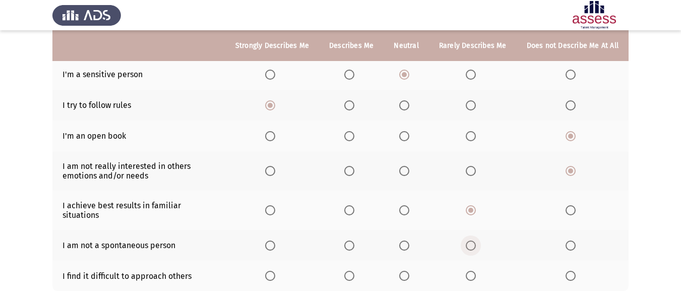
click at [475, 241] on span "Select an option" at bounding box center [471, 246] width 10 height 10
click at [475, 241] on input "Select an option" at bounding box center [471, 246] width 10 height 10
click at [405, 241] on span "Select an option" at bounding box center [405, 246] width 10 height 10
click at [405, 241] on input "Select an option" at bounding box center [405, 246] width 10 height 10
click at [576, 271] on span "Select an option" at bounding box center [571, 276] width 10 height 10
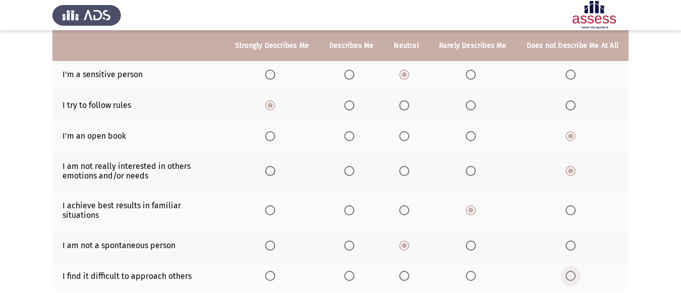
click at [576, 271] on input "Select an option" at bounding box center [571, 276] width 10 height 10
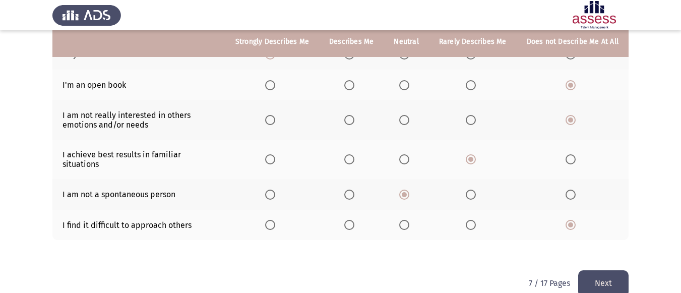
scroll to position [253, 0]
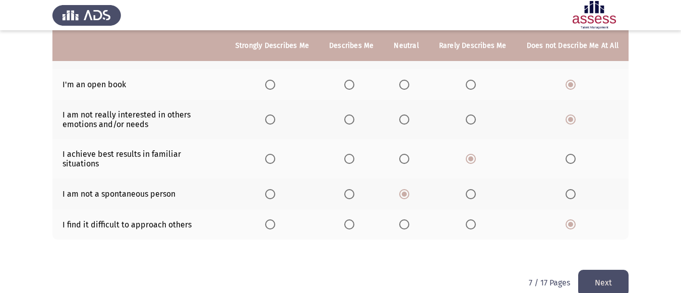
click at [608, 270] on button "Next" at bounding box center [604, 283] width 50 height 26
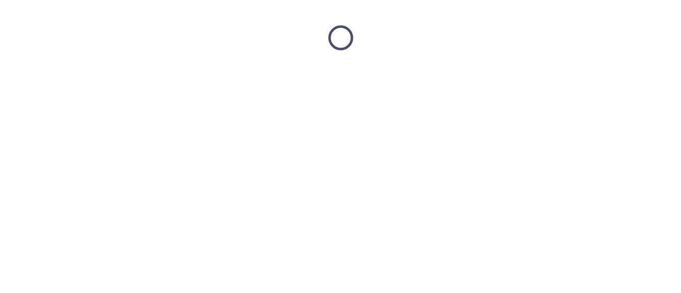
scroll to position [0, 0]
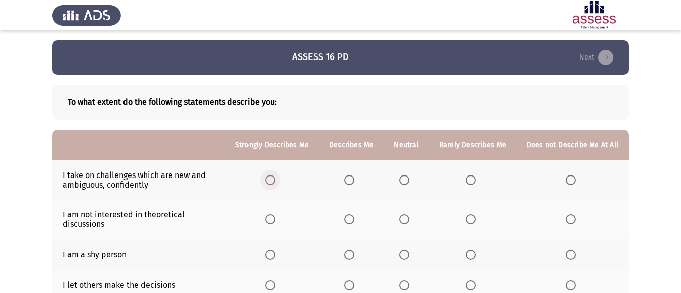
click at [279, 179] on label "Select an option" at bounding box center [272, 180] width 14 height 10
click at [275, 179] on input "Select an option" at bounding box center [270, 180] width 10 height 10
click at [402, 215] on th at bounding box center [406, 219] width 45 height 39
click at [580, 253] on label "Select an option" at bounding box center [573, 255] width 14 height 10
click at [576, 253] on input "Select an option" at bounding box center [571, 255] width 10 height 10
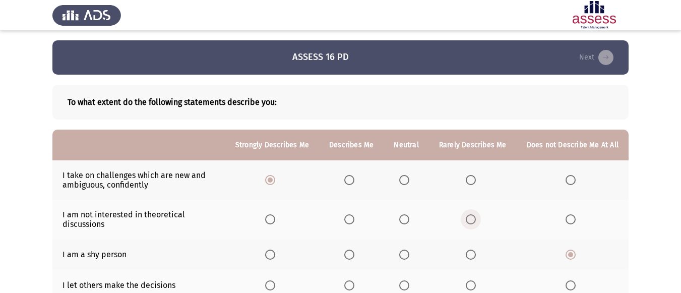
click at [476, 217] on span "Select an option" at bounding box center [471, 219] width 10 height 10
click at [476, 217] on input "Select an option" at bounding box center [471, 219] width 10 height 10
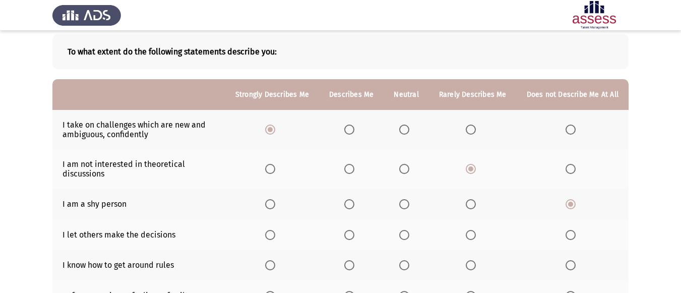
click at [414, 230] on label "Select an option" at bounding box center [407, 235] width 14 height 10
click at [410, 230] on input "Select an option" at bounding box center [405, 235] width 10 height 10
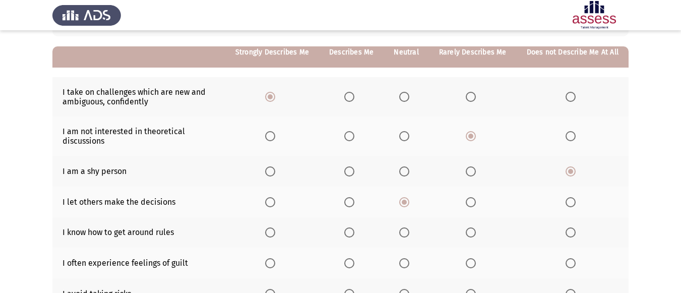
scroll to position [101, 0]
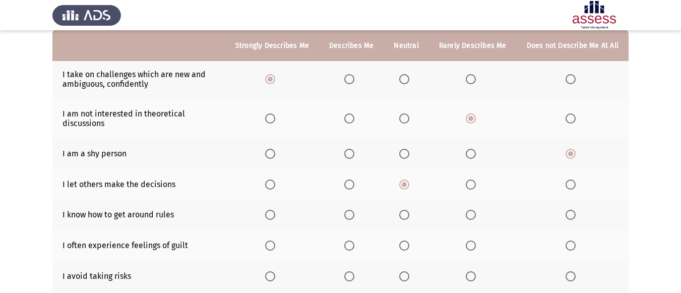
click at [275, 210] on span "Select an option" at bounding box center [270, 215] width 10 height 10
click at [275, 210] on input "Select an option" at bounding box center [270, 215] width 10 height 10
click at [409, 242] on span "Select an option" at bounding box center [405, 246] width 10 height 10
click at [409, 242] on input "Select an option" at bounding box center [405, 246] width 10 height 10
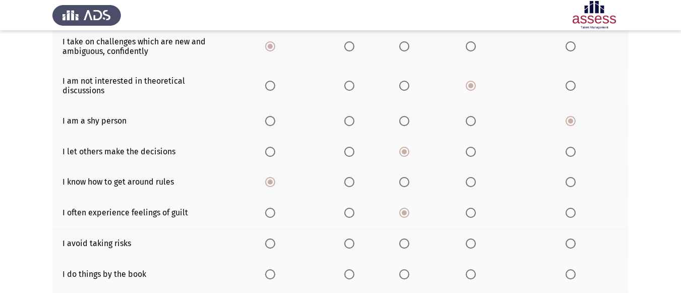
scroll to position [151, 0]
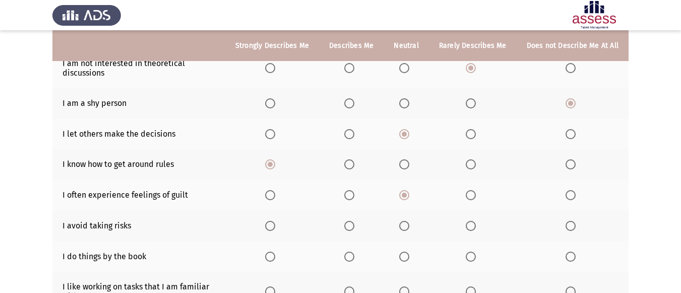
click at [570, 227] on span "Select an option" at bounding box center [571, 226] width 10 height 10
click at [570, 227] on input "Select an option" at bounding box center [571, 226] width 10 height 10
click at [359, 252] on label "Select an option" at bounding box center [352, 257] width 14 height 10
click at [355, 252] on input "Select an option" at bounding box center [350, 257] width 10 height 10
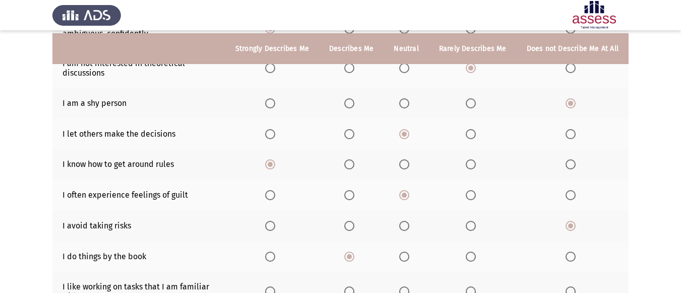
scroll to position [202, 0]
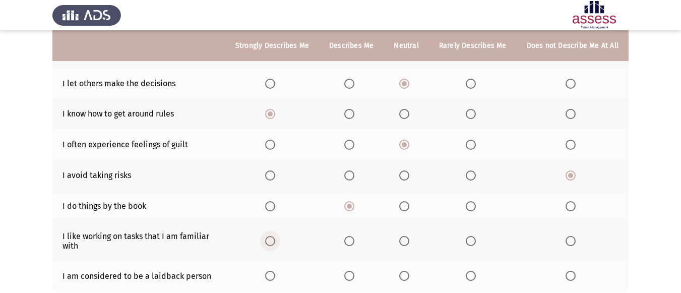
click at [275, 243] on span "Select an option" at bounding box center [270, 241] width 10 height 10
click at [275, 243] on input "Select an option" at bounding box center [270, 241] width 10 height 10
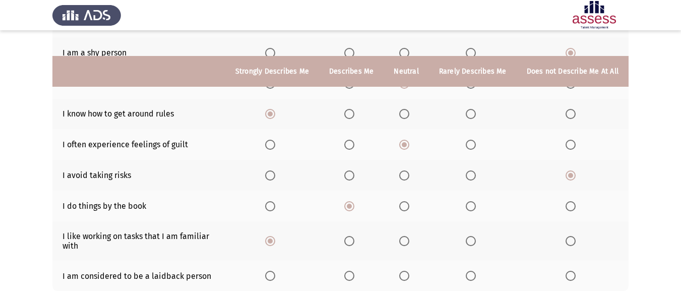
scroll to position [252, 0]
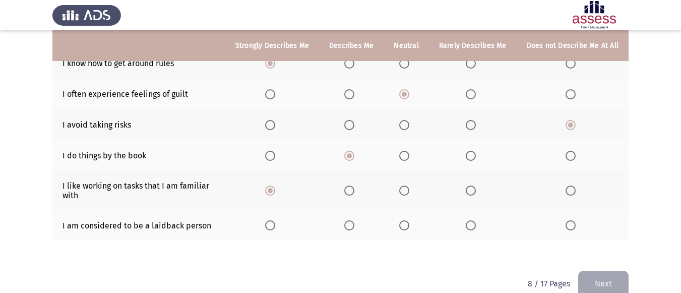
click at [405, 220] on mat-radio-button "Select an option" at bounding box center [407, 225] width 14 height 11
click at [408, 226] on span "Select an option" at bounding box center [405, 225] width 10 height 10
click at [408, 226] on input "Select an option" at bounding box center [405, 225] width 10 height 10
click at [609, 284] on button "Next" at bounding box center [604, 284] width 50 height 26
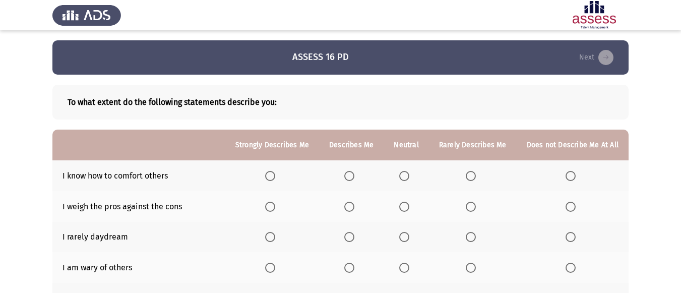
click at [270, 179] on span "Select an option" at bounding box center [270, 176] width 10 height 10
click at [270, 179] on input "Select an option" at bounding box center [270, 176] width 10 height 10
click at [406, 208] on span "Select an option" at bounding box center [405, 207] width 10 height 10
click at [406, 208] on input "Select an option" at bounding box center [405, 207] width 10 height 10
click at [412, 230] on th at bounding box center [406, 237] width 45 height 31
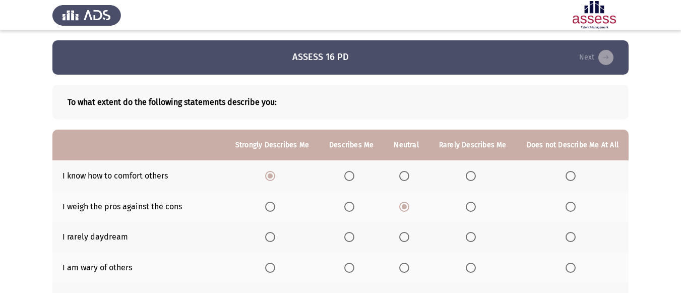
click at [275, 266] on span "Select an option" at bounding box center [270, 268] width 10 height 10
click at [275, 266] on input "Select an option" at bounding box center [270, 268] width 10 height 10
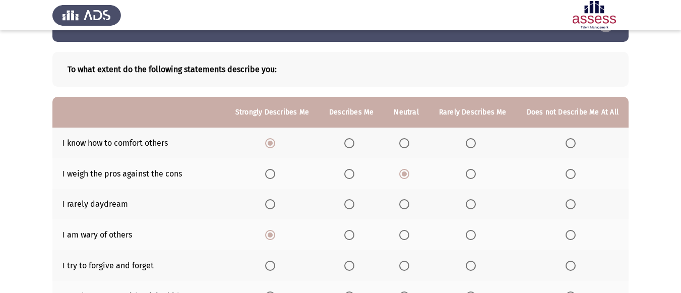
scroll to position [50, 0]
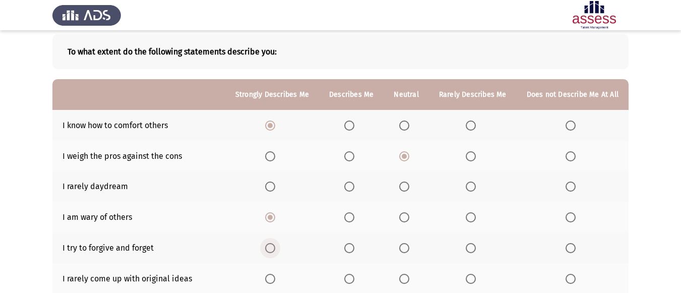
click at [275, 250] on span "Select an option" at bounding box center [270, 248] width 10 height 10
click at [275, 250] on input "Select an option" at bounding box center [270, 248] width 10 height 10
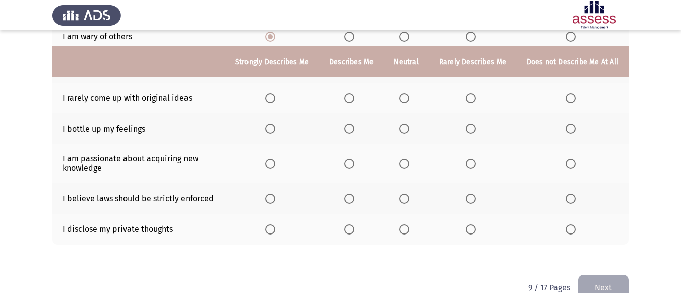
scroll to position [252, 0]
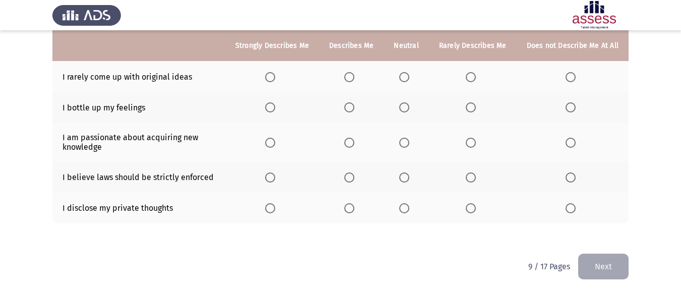
click at [272, 180] on span "Select an option" at bounding box center [270, 178] width 10 height 10
click at [272, 180] on input "Select an option" at bounding box center [270, 178] width 10 height 10
click at [402, 108] on th at bounding box center [406, 107] width 45 height 31
click at [409, 110] on span "Select an option" at bounding box center [405, 107] width 10 height 10
click at [409, 110] on input "Select an option" at bounding box center [405, 107] width 10 height 10
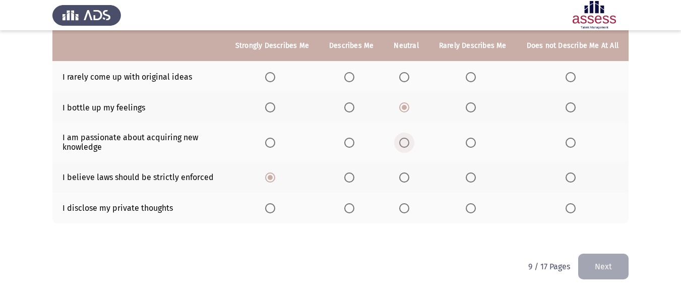
click at [405, 145] on span "Select an option" at bounding box center [405, 143] width 10 height 10
click at [405, 145] on input "Select an option" at bounding box center [405, 143] width 10 height 10
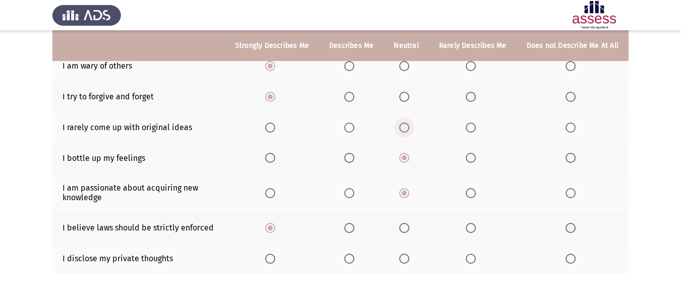
click at [410, 127] on span "Select an option" at bounding box center [405, 128] width 10 height 10
click at [410, 127] on input "Select an option" at bounding box center [405, 128] width 10 height 10
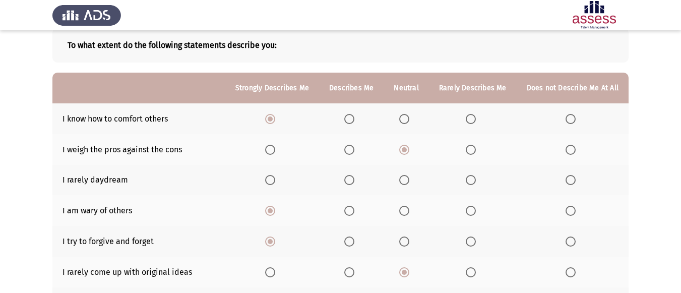
scroll to position [51, 0]
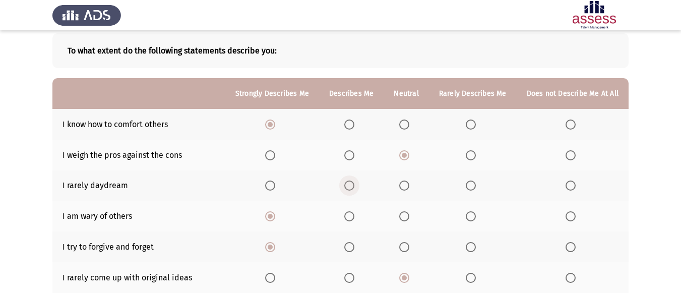
click at [359, 188] on label "Select an option" at bounding box center [352, 186] width 14 height 10
click at [355, 188] on input "Select an option" at bounding box center [350, 186] width 10 height 10
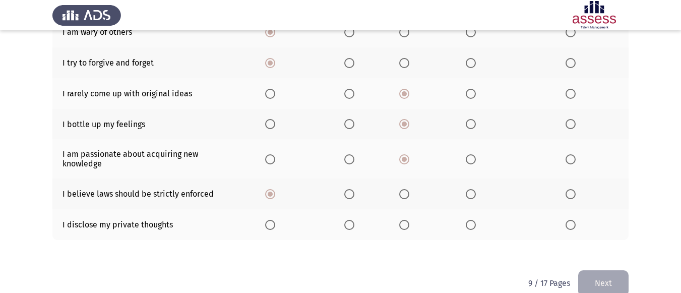
scroll to position [253, 0]
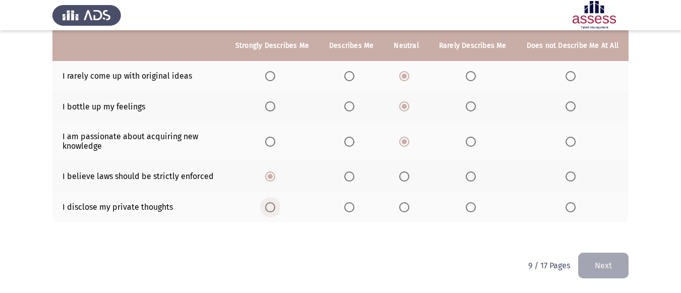
click at [275, 208] on span "Select an option" at bounding box center [270, 207] width 10 height 10
click at [275, 208] on input "Select an option" at bounding box center [270, 207] width 10 height 10
click at [470, 204] on span "Select an option" at bounding box center [471, 207] width 10 height 10
click at [470, 204] on input "Select an option" at bounding box center [471, 207] width 10 height 10
click at [612, 272] on button "Next" at bounding box center [604, 266] width 50 height 26
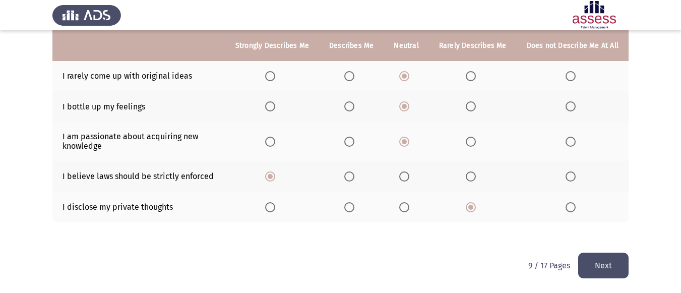
scroll to position [0, 0]
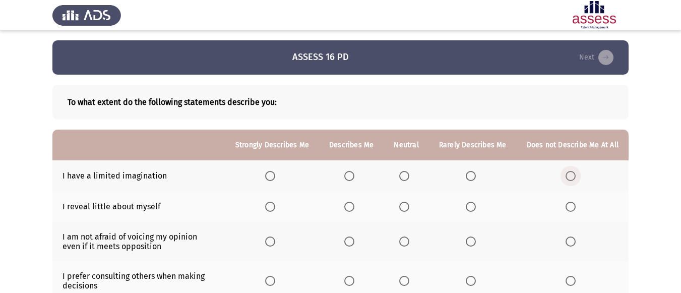
click at [571, 175] on span "Select an option" at bounding box center [571, 176] width 10 height 10
click at [571, 175] on input "Select an option" at bounding box center [571, 176] width 10 height 10
click at [572, 209] on span "Select an option" at bounding box center [571, 207] width 10 height 10
click at [572, 209] on input "Select an option" at bounding box center [571, 207] width 10 height 10
click at [572, 209] on span "Select an option" at bounding box center [570, 206] width 5 height 5
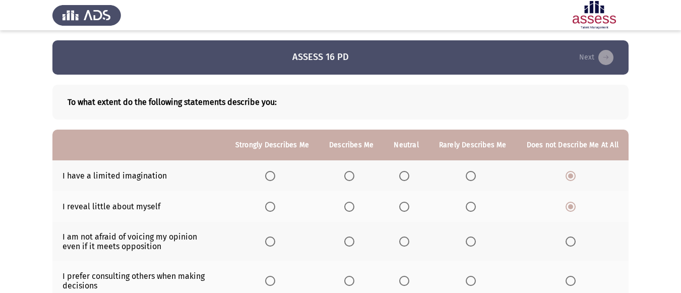
click at [278, 235] on th at bounding box center [272, 241] width 94 height 39
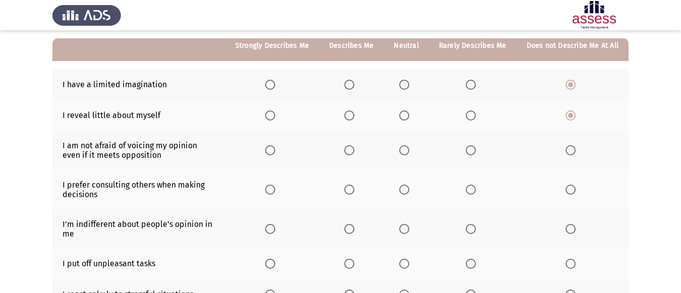
scroll to position [101, 0]
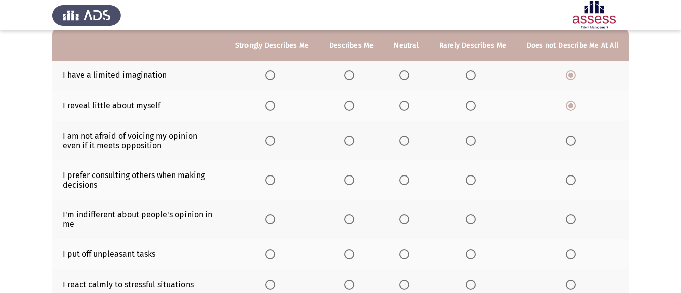
click at [271, 134] on th at bounding box center [272, 140] width 94 height 39
click at [275, 140] on span "Select an option" at bounding box center [270, 141] width 10 height 10
click at [275, 140] on input "Select an option" at bounding box center [270, 141] width 10 height 10
click at [567, 181] on span "Select an option" at bounding box center [571, 180] width 10 height 10
click at [567, 181] on input "Select an option" at bounding box center [571, 180] width 10 height 10
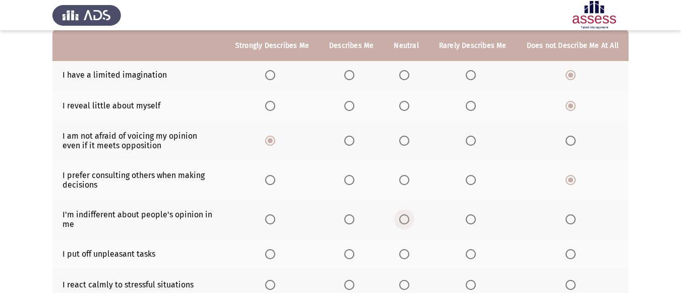
click at [405, 220] on span "Select an option" at bounding box center [405, 219] width 10 height 10
click at [405, 220] on input "Select an option" at bounding box center [405, 219] width 10 height 10
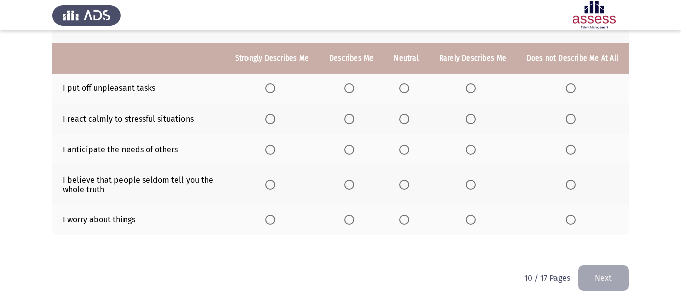
scroll to position [279, 0]
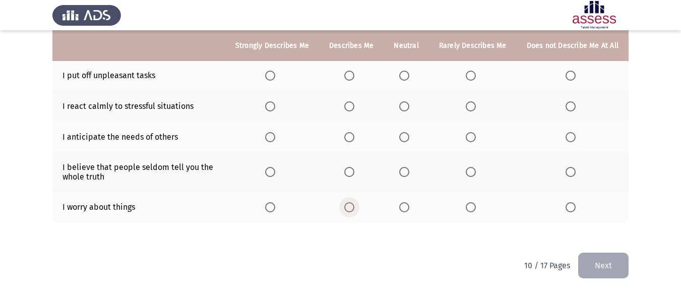
click at [359, 208] on label "Select an option" at bounding box center [352, 207] width 14 height 10
click at [355, 208] on input "Select an option" at bounding box center [350, 207] width 10 height 10
click at [577, 166] on th at bounding box center [573, 171] width 112 height 39
click at [571, 170] on span "Select an option" at bounding box center [571, 172] width 10 height 10
click at [571, 170] on input "Select an option" at bounding box center [571, 172] width 10 height 10
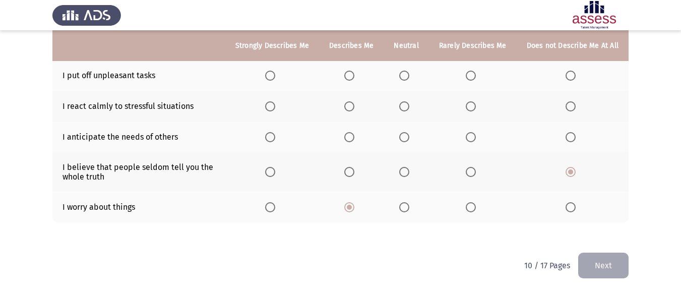
click at [279, 142] on label "Select an option" at bounding box center [272, 137] width 14 height 10
click at [275, 142] on input "Select an option" at bounding box center [270, 137] width 10 height 10
click at [349, 108] on span "Select an option" at bounding box center [350, 106] width 10 height 10
click at [349, 108] on input "Select an option" at bounding box center [350, 106] width 10 height 10
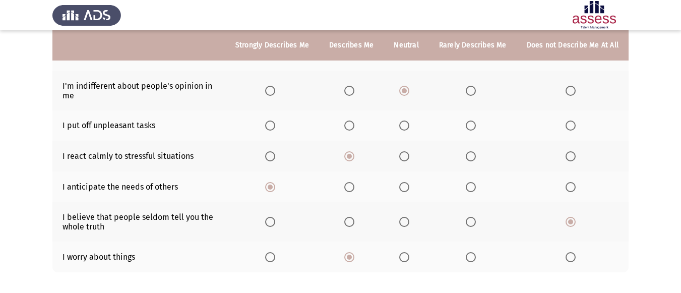
scroll to position [229, 0]
click at [410, 125] on span "Select an option" at bounding box center [405, 126] width 10 height 10
click at [410, 125] on input "Select an option" at bounding box center [405, 126] width 10 height 10
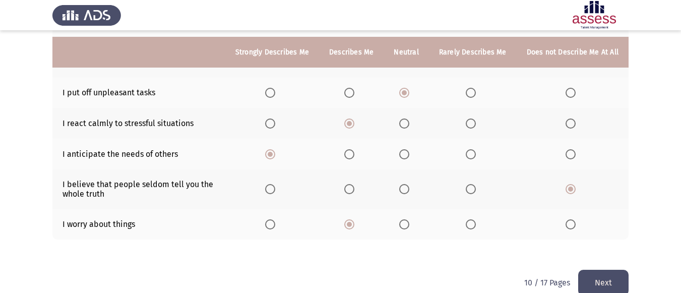
scroll to position [279, 0]
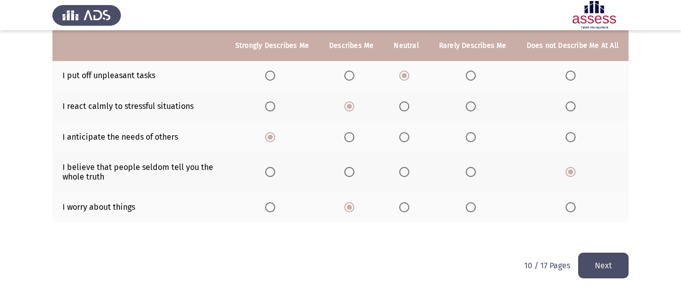
click at [608, 270] on button "Next" at bounding box center [604, 266] width 50 height 26
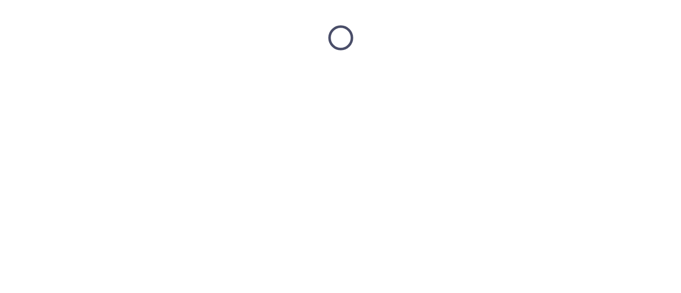
scroll to position [0, 0]
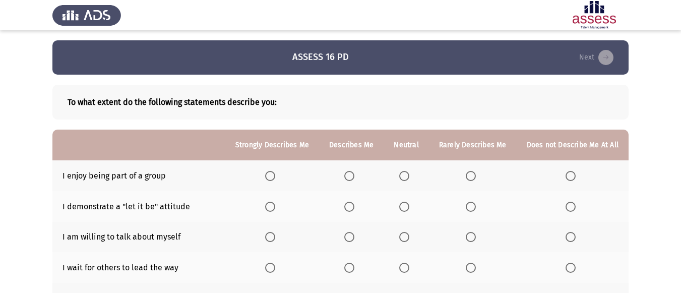
click at [275, 174] on span "Select an option" at bounding box center [270, 176] width 10 height 10
click at [275, 174] on input "Select an option" at bounding box center [270, 176] width 10 height 10
click at [273, 206] on span "Select an option" at bounding box center [270, 207] width 10 height 10
click at [273, 206] on input "Select an option" at bounding box center [270, 207] width 10 height 10
click at [578, 235] on label "Select an option" at bounding box center [573, 237] width 14 height 10
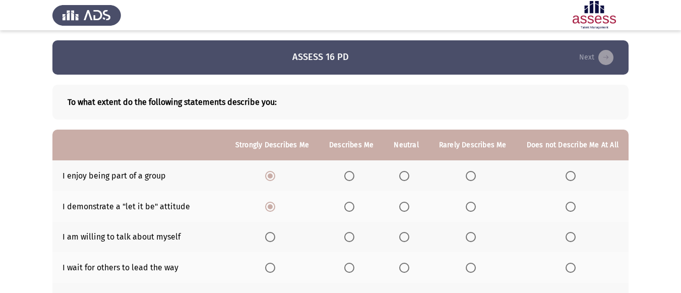
click at [576, 235] on input "Select an option" at bounding box center [571, 237] width 10 height 10
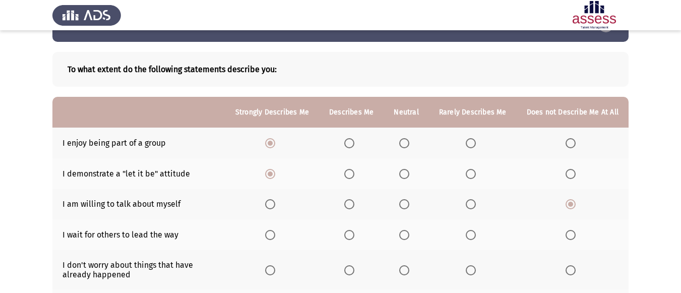
scroll to position [50, 0]
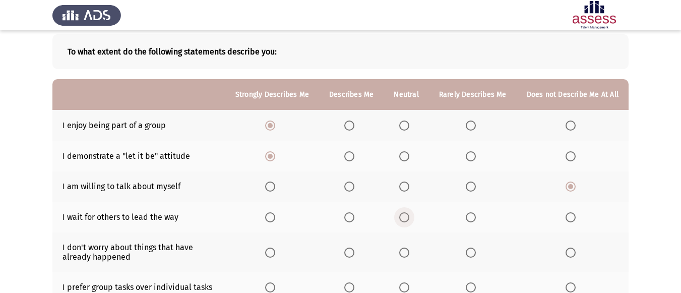
click at [407, 221] on span "Select an option" at bounding box center [405, 217] width 10 height 10
click at [407, 221] on input "Select an option" at bounding box center [405, 217] width 10 height 10
click at [279, 245] on th at bounding box center [272, 252] width 94 height 39
click at [275, 252] on span "Select an option" at bounding box center [270, 253] width 10 height 10
click at [275, 252] on input "Select an option" at bounding box center [270, 253] width 10 height 10
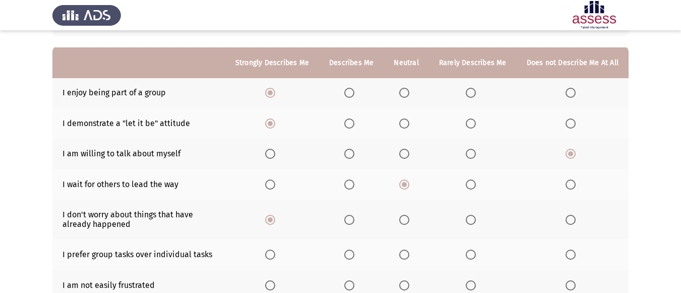
scroll to position [101, 0]
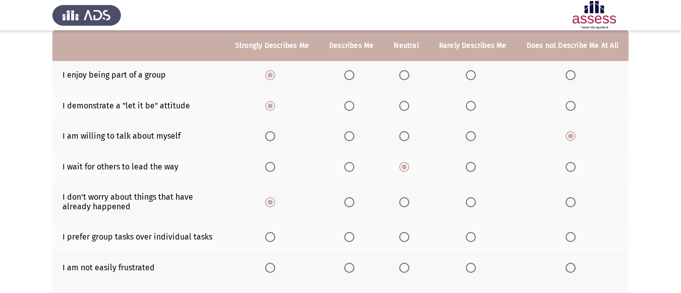
click at [414, 232] on label "Select an option" at bounding box center [407, 237] width 14 height 10
click at [410, 232] on input "Select an option" at bounding box center [405, 237] width 10 height 10
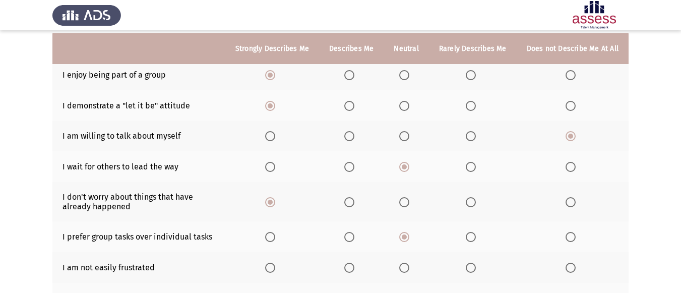
scroll to position [151, 0]
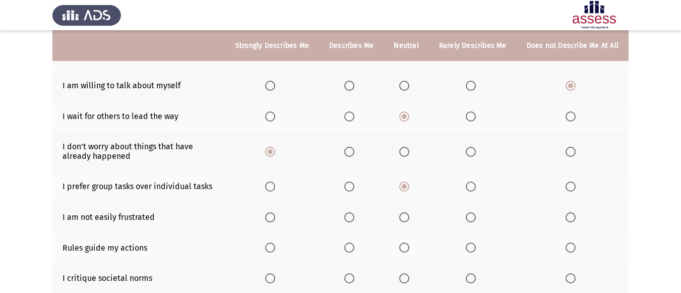
click at [270, 217] on span "Select an option" at bounding box center [270, 217] width 0 height 0
click at [275, 217] on input "Select an option" at bounding box center [270, 217] width 10 height 10
click at [475, 253] on span "Select an option" at bounding box center [471, 248] width 10 height 10
click at [475, 253] on input "Select an option" at bounding box center [471, 248] width 10 height 10
click at [475, 253] on mat-tooltip-component "WAITING" at bounding box center [474, 267] width 49 height 29
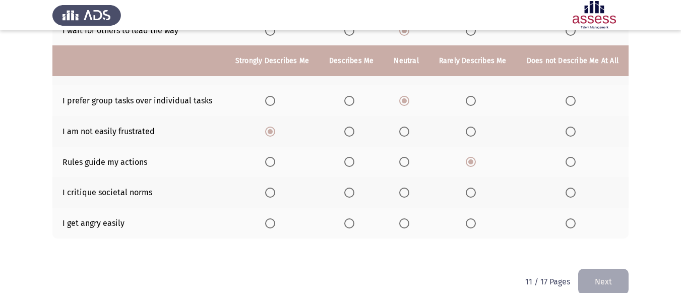
scroll to position [252, 0]
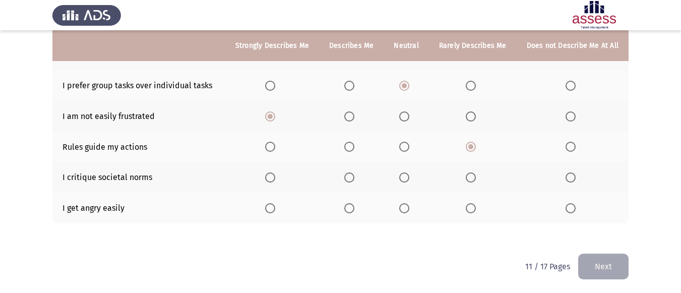
click at [568, 208] on span "Select an option" at bounding box center [571, 208] width 10 height 10
click at [568, 208] on input "Select an option" at bounding box center [571, 208] width 10 height 10
click at [414, 178] on label "Select an option" at bounding box center [407, 178] width 14 height 10
click at [410, 178] on input "Select an option" at bounding box center [405, 178] width 10 height 10
click at [623, 256] on button "Next" at bounding box center [604, 267] width 50 height 26
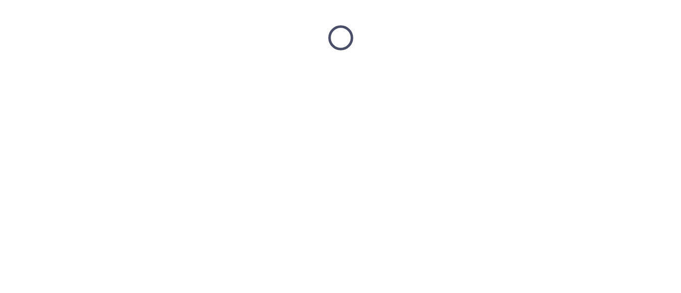
scroll to position [0, 0]
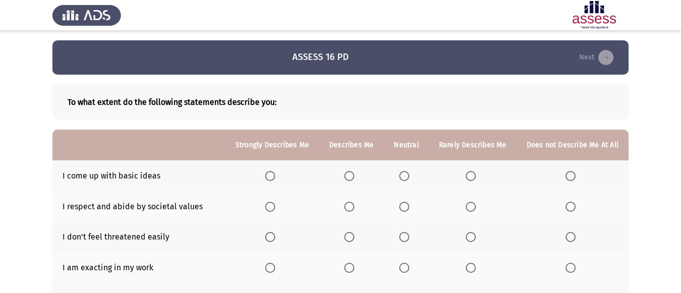
click at [401, 173] on th at bounding box center [406, 175] width 45 height 31
click at [409, 172] on span "Select an option" at bounding box center [405, 176] width 10 height 10
click at [409, 172] on input "Select an option" at bounding box center [405, 176] width 10 height 10
click at [273, 206] on span "Select an option" at bounding box center [270, 207] width 10 height 10
click at [273, 206] on input "Select an option" at bounding box center [270, 207] width 10 height 10
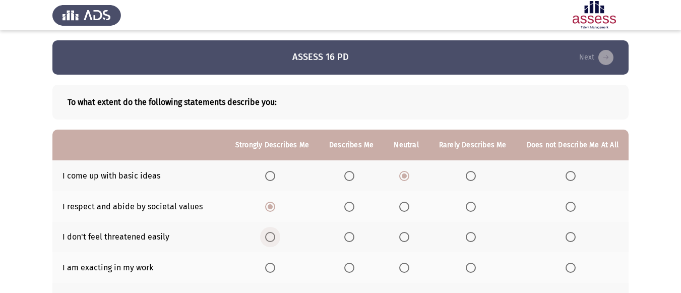
click at [275, 241] on span "Select an option" at bounding box center [270, 237] width 10 height 10
click at [275, 241] on input "Select an option" at bounding box center [270, 237] width 10 height 10
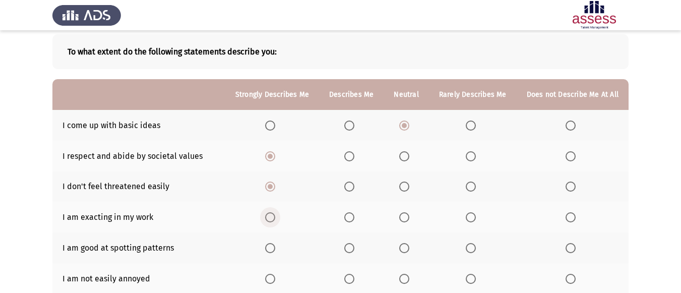
click at [275, 219] on span "Select an option" at bounding box center [270, 217] width 10 height 10
click at [275, 219] on input "Select an option" at bounding box center [270, 217] width 10 height 10
click at [270, 250] on span "Select an option" at bounding box center [270, 248] width 10 height 10
click at [270, 250] on input "Select an option" at bounding box center [270, 248] width 10 height 10
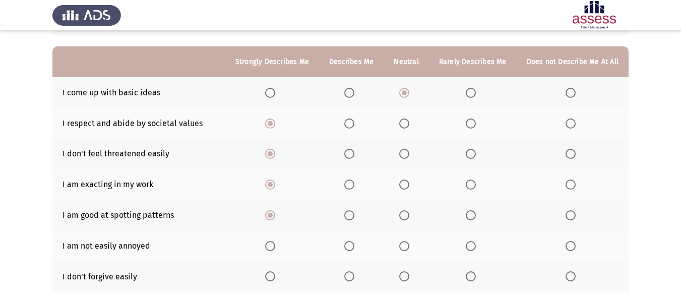
scroll to position [101, 0]
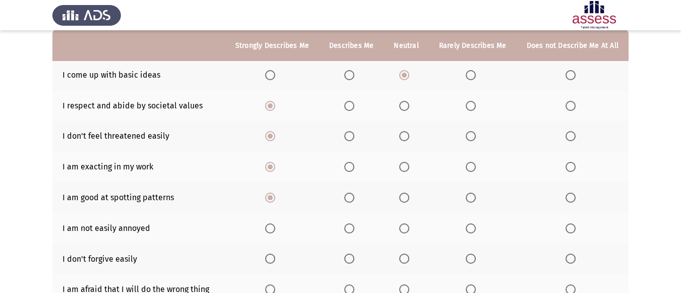
click at [271, 233] on span "Select an option" at bounding box center [270, 228] width 10 height 10
click at [271, 233] on input "Select an option" at bounding box center [270, 228] width 10 height 10
drag, startPoint x: 266, startPoint y: 257, endPoint x: 265, endPoint y: 248, distance: 8.6
click at [266, 257] on th at bounding box center [272, 259] width 94 height 31
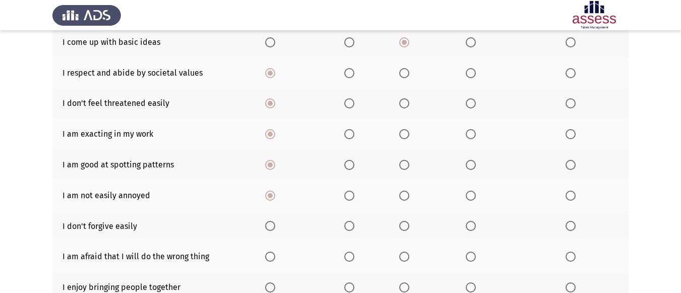
scroll to position [151, 0]
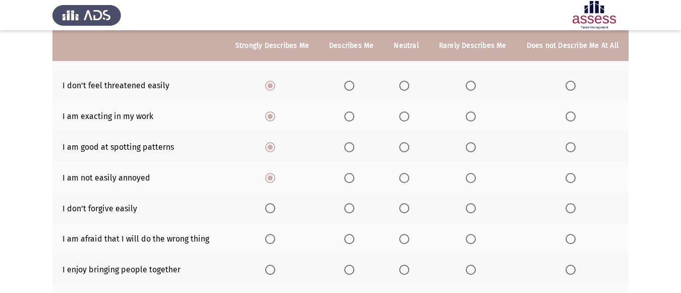
click at [276, 214] on th at bounding box center [272, 208] width 94 height 31
click at [275, 203] on mat-radio-button "Select an option" at bounding box center [272, 208] width 14 height 11
click at [275, 205] on span "Select an option" at bounding box center [270, 208] width 10 height 10
click at [275, 205] on input "Select an option" at bounding box center [270, 208] width 10 height 10
click at [567, 241] on span "Select an option" at bounding box center [571, 239] width 10 height 10
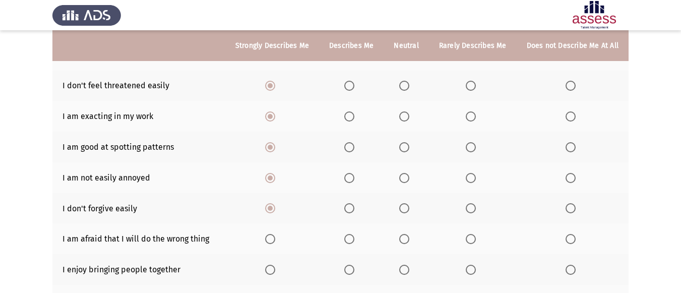
click at [567, 241] on input "Select an option" at bounding box center [571, 239] width 10 height 10
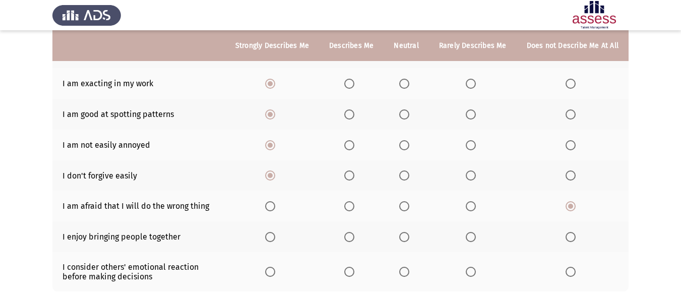
scroll to position [202, 0]
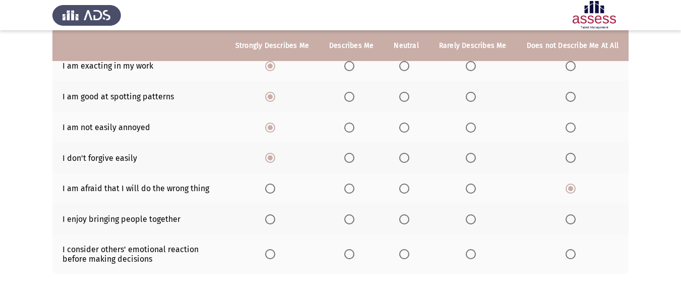
click at [275, 220] on span "Select an option" at bounding box center [270, 219] width 10 height 10
click at [275, 220] on input "Select an option" at bounding box center [270, 219] width 10 height 10
click at [410, 255] on span "Select an option" at bounding box center [405, 254] width 10 height 10
click at [410, 255] on input "Select an option" at bounding box center [405, 254] width 10 height 10
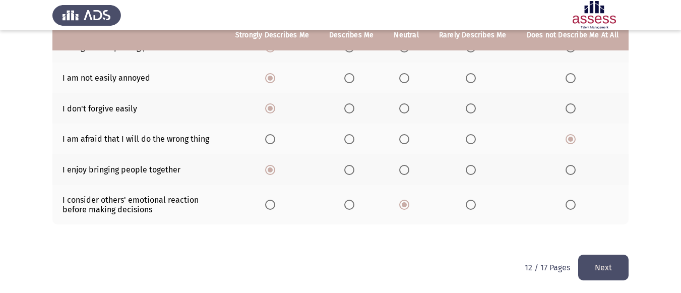
scroll to position [253, 0]
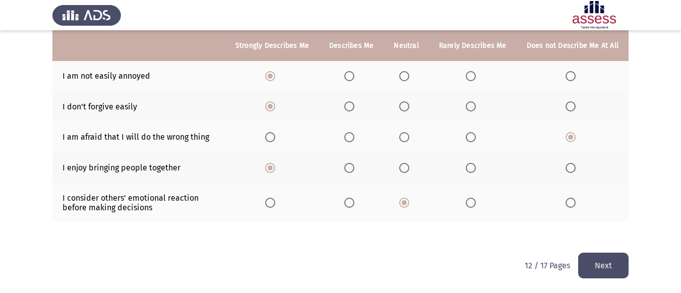
click at [601, 259] on button "Next" at bounding box center [604, 266] width 50 height 26
click at [601, 259] on html "ASSESS 16 PD Next To what extent do the following statements describe you: Stro…" at bounding box center [340, 20] width 681 height 546
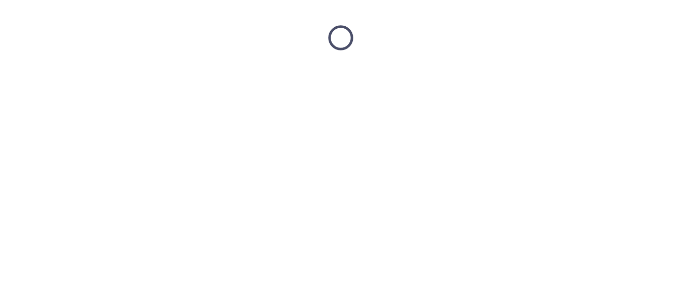
scroll to position [0, 0]
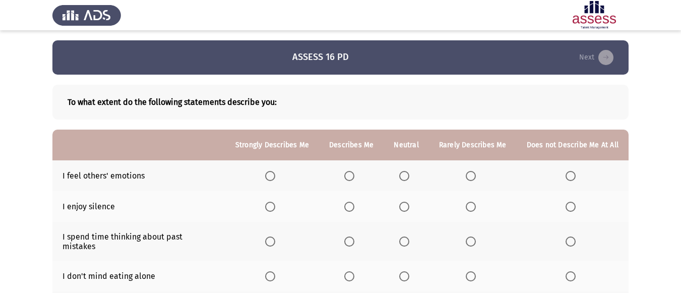
click at [282, 176] on th at bounding box center [272, 175] width 94 height 31
click at [279, 176] on label "Select an option" at bounding box center [272, 176] width 14 height 10
click at [275, 176] on input "Select an option" at bounding box center [270, 176] width 10 height 10
click at [279, 176] on label "Select an option" at bounding box center [272, 176] width 14 height 10
click at [414, 203] on label "Select an option" at bounding box center [407, 207] width 14 height 10
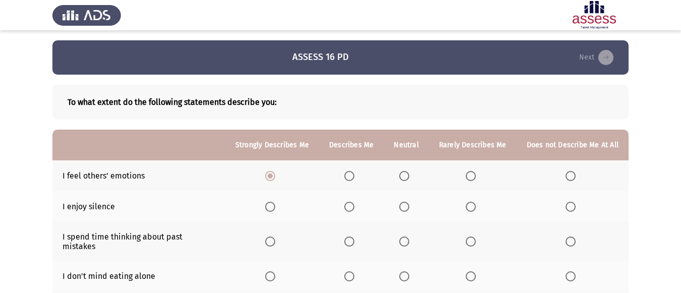
click at [410, 203] on input "Select an option" at bounding box center [405, 207] width 10 height 10
click at [409, 237] on span "Select an option" at bounding box center [405, 242] width 10 height 10
click at [409, 237] on input "Select an option" at bounding box center [405, 242] width 10 height 10
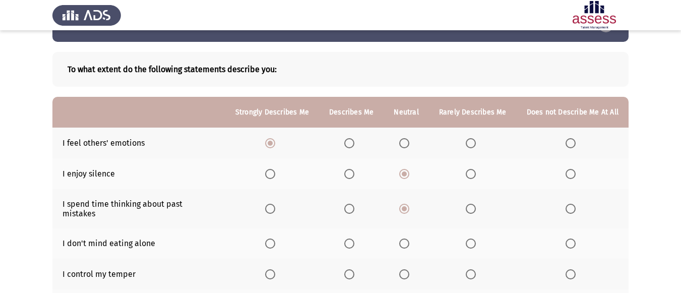
scroll to position [50, 0]
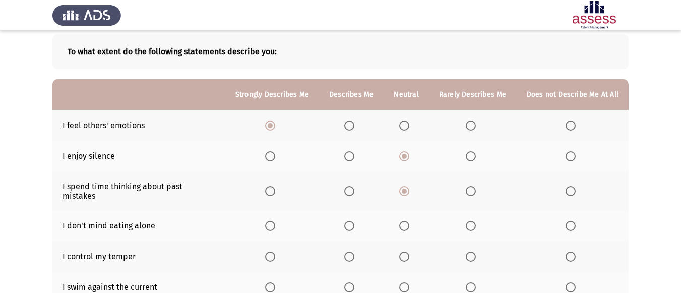
click at [275, 221] on span "Select an option" at bounding box center [270, 226] width 10 height 10
click at [275, 221] on input "Select an option" at bounding box center [270, 226] width 10 height 10
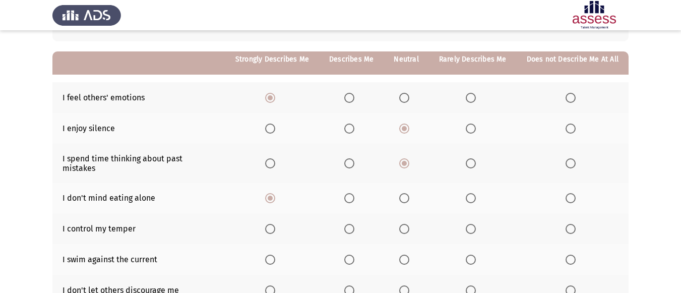
scroll to position [101, 0]
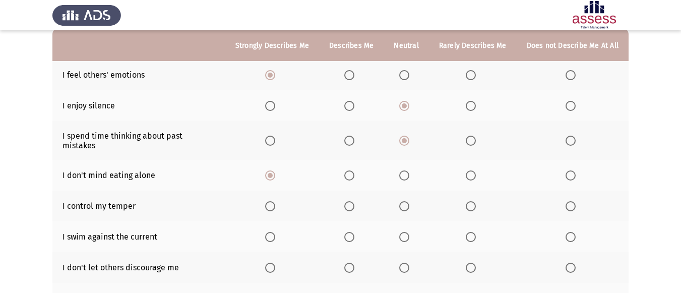
click at [413, 202] on label "Select an option" at bounding box center [407, 206] width 14 height 10
click at [410, 202] on input "Select an option" at bounding box center [405, 206] width 10 height 10
click at [473, 232] on span "Select an option" at bounding box center [471, 237] width 10 height 10
click at [473, 232] on input "Select an option" at bounding box center [471, 237] width 10 height 10
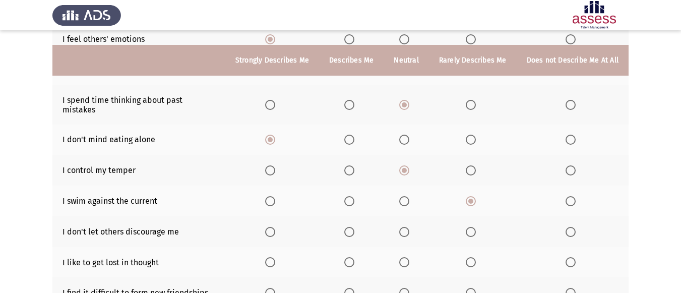
scroll to position [151, 0]
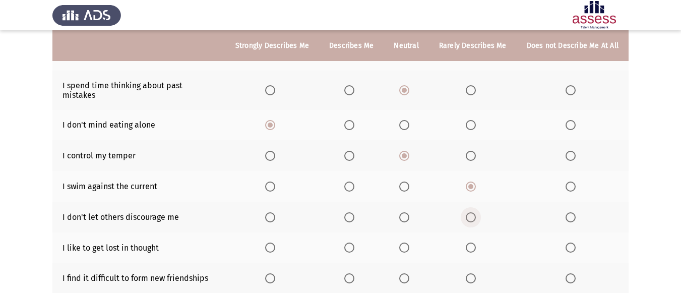
click at [473, 212] on span "Select an option" at bounding box center [471, 217] width 10 height 10
click at [473, 212] on input "Select an option" at bounding box center [471, 217] width 10 height 10
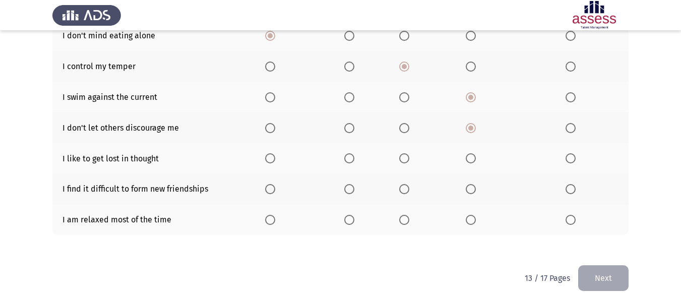
scroll to position [245, 0]
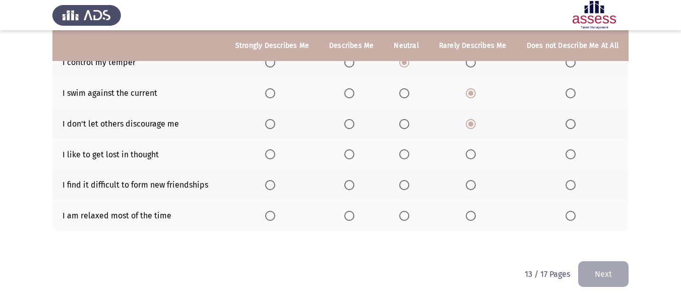
click at [264, 203] on th at bounding box center [272, 215] width 94 height 31
click at [270, 216] on span "Select an option" at bounding box center [270, 216] width 0 height 0
click at [272, 211] on input "Select an option" at bounding box center [270, 216] width 10 height 10
click at [576, 180] on span "Select an option" at bounding box center [571, 185] width 10 height 10
click at [576, 180] on input "Select an option" at bounding box center [571, 185] width 10 height 10
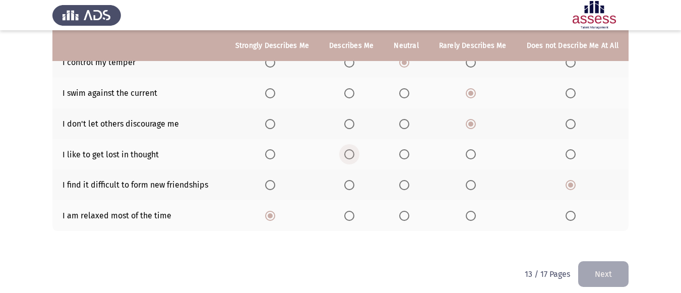
click at [348, 149] on span "Select an option" at bounding box center [350, 154] width 10 height 10
click at [348, 149] on input "Select an option" at bounding box center [350, 154] width 10 height 10
click at [599, 270] on button "Next" at bounding box center [604, 274] width 50 height 26
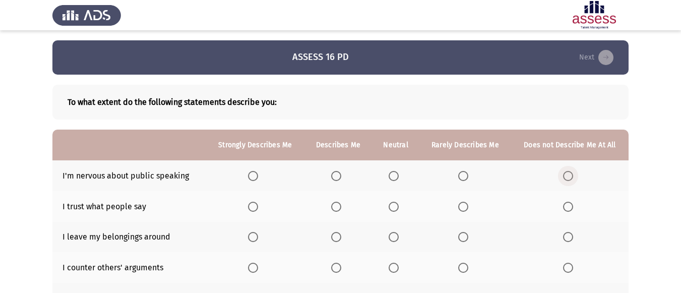
click at [565, 174] on span "Select an option" at bounding box center [568, 176] width 10 height 10
click at [565, 174] on input "Select an option" at bounding box center [568, 176] width 10 height 10
click at [566, 202] on span "Select an option" at bounding box center [568, 207] width 10 height 10
click at [566, 202] on input "Select an option" at bounding box center [568, 207] width 10 height 10
click at [576, 235] on label "Select an option" at bounding box center [570, 237] width 14 height 10
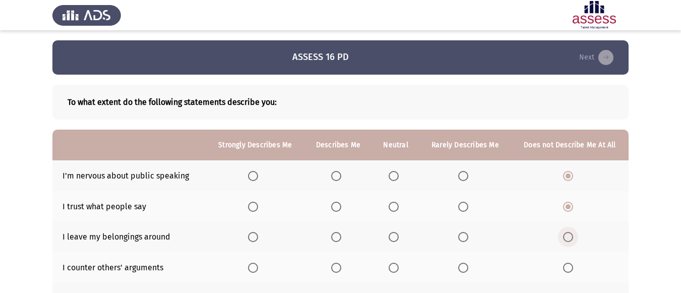
click at [574, 235] on input "Select an option" at bounding box center [568, 237] width 10 height 10
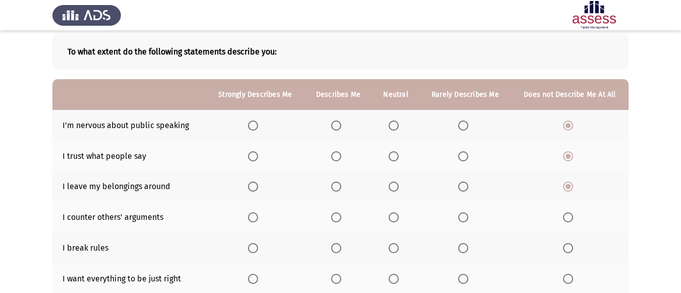
scroll to position [202, 0]
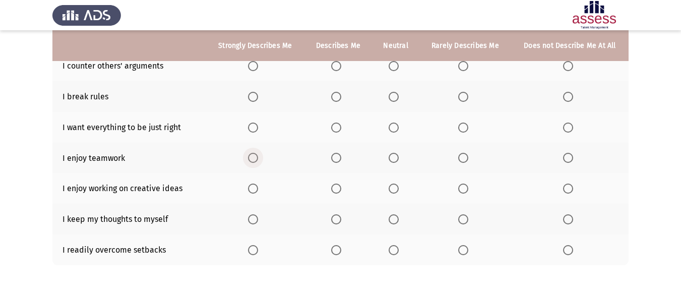
click at [258, 159] on span "Select an option" at bounding box center [253, 158] width 10 height 10
click at [258, 159] on input "Select an option" at bounding box center [253, 158] width 10 height 10
click at [577, 100] on label "Select an option" at bounding box center [570, 97] width 14 height 10
click at [574, 100] on input "Select an option" at bounding box center [568, 97] width 10 height 10
click at [394, 92] on span "Select an option" at bounding box center [394, 97] width 10 height 10
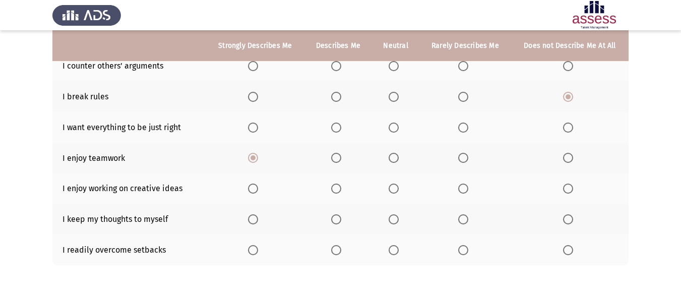
click at [394, 92] on input "Select an option" at bounding box center [394, 97] width 10 height 10
click at [256, 129] on span "Select an option" at bounding box center [253, 128] width 10 height 10
click at [256, 129] on input "Select an option" at bounding box center [253, 128] width 10 height 10
click at [335, 100] on span "Select an option" at bounding box center [336, 97] width 10 height 10
click at [335, 100] on input "Select an option" at bounding box center [336, 97] width 10 height 10
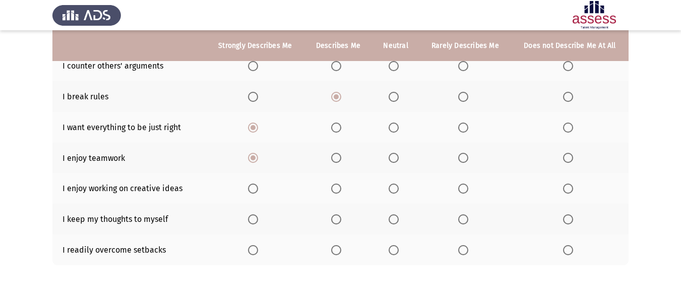
click at [261, 188] on label "Select an option" at bounding box center [255, 189] width 14 height 10
click at [258, 188] on input "Select an option" at bounding box center [253, 189] width 10 height 10
click at [395, 219] on span "Select an option" at bounding box center [394, 219] width 10 height 10
click at [395, 219] on input "Select an option" at bounding box center [394, 219] width 10 height 10
click at [405, 248] on th at bounding box center [395, 250] width 47 height 31
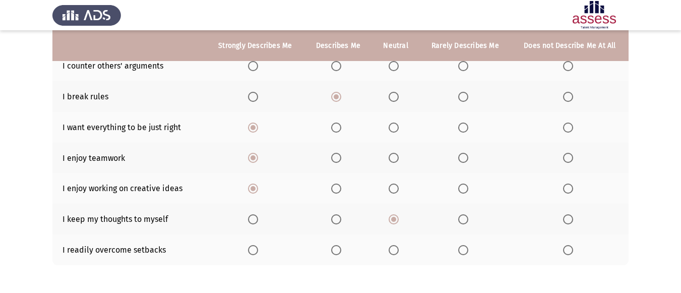
click at [397, 250] on span "Select an option" at bounding box center [394, 250] width 10 height 10
click at [397, 250] on input "Select an option" at bounding box center [394, 250] width 10 height 10
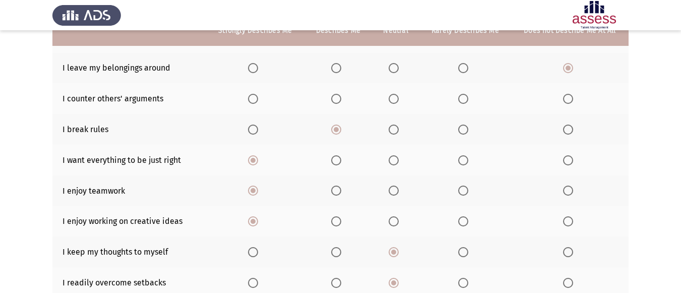
scroll to position [151, 0]
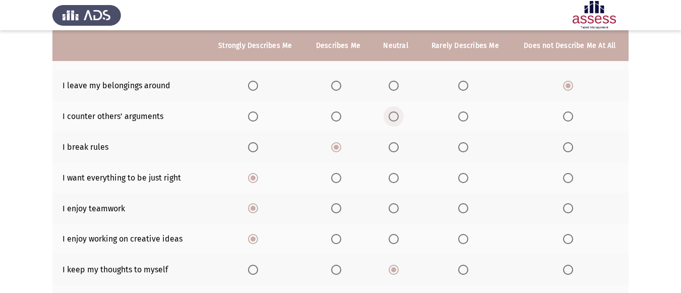
click at [393, 116] on span "Select an option" at bounding box center [394, 116] width 10 height 10
click at [393, 116] on input "Select an option" at bounding box center [394, 116] width 10 height 10
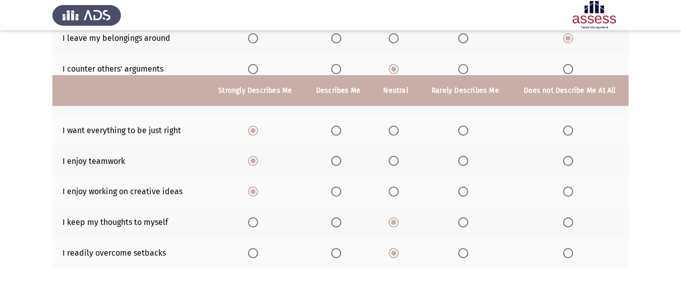
scroll to position [245, 0]
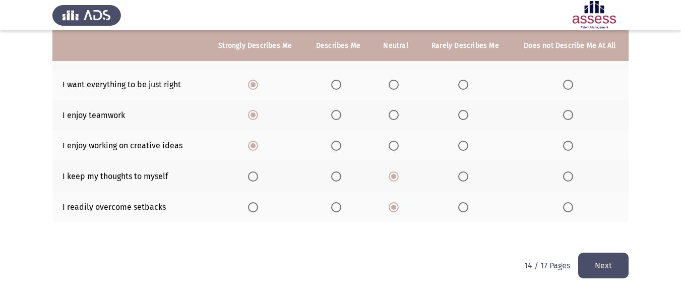
click at [609, 251] on div "To what extent do the following statements describe you: Strongly Describes Me …" at bounding box center [340, 41] width 577 height 423
click at [613, 263] on button "Next" at bounding box center [604, 266] width 50 height 26
click at [613, 263] on html "ASSESS 16 PD Next To what extent do the following statements describe you: Stro…" at bounding box center [340, 24] width 681 height 538
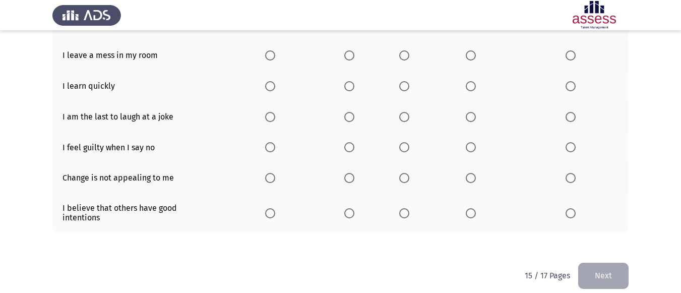
scroll to position [252, 0]
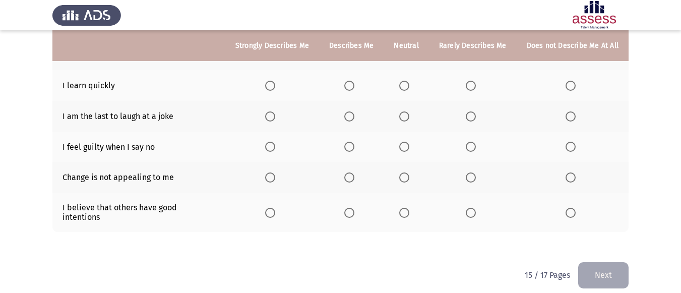
click at [409, 208] on span "Select an option" at bounding box center [405, 213] width 10 height 10
click at [409, 208] on input "Select an option" at bounding box center [405, 213] width 10 height 10
click at [566, 178] on span "Select an option" at bounding box center [571, 178] width 10 height 10
click at [566, 178] on input "Select an option" at bounding box center [571, 178] width 10 height 10
click at [572, 146] on span "Select an option" at bounding box center [571, 147] width 10 height 10
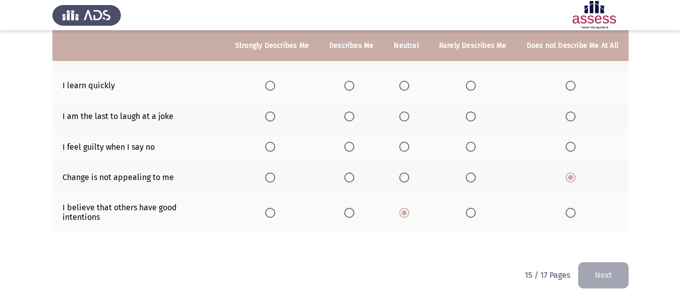
click at [572, 146] on input "Select an option" at bounding box center [571, 147] width 10 height 10
click at [570, 116] on span "Select an option" at bounding box center [571, 116] width 10 height 10
click at [570, 116] on input "Select an option" at bounding box center [571, 116] width 10 height 10
click at [279, 82] on label "Select an option" at bounding box center [272, 86] width 14 height 10
click at [275, 82] on input "Select an option" at bounding box center [270, 86] width 10 height 10
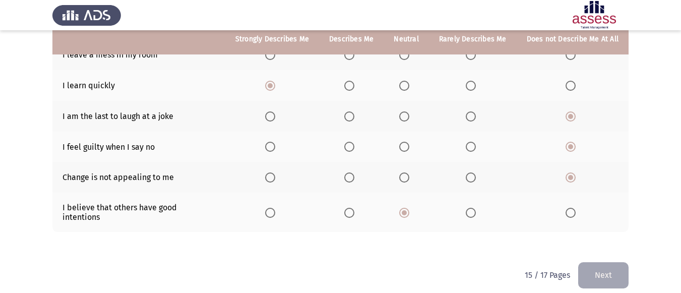
scroll to position [202, 0]
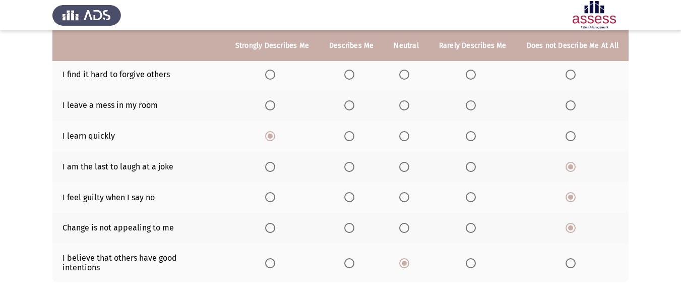
click at [576, 108] on span "Select an option" at bounding box center [571, 105] width 10 height 10
click at [576, 108] on input "Select an option" at bounding box center [571, 105] width 10 height 10
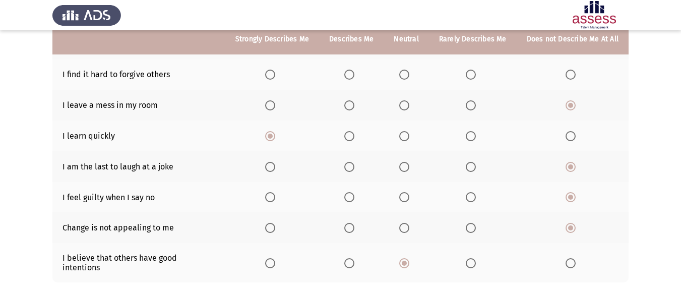
scroll to position [151, 0]
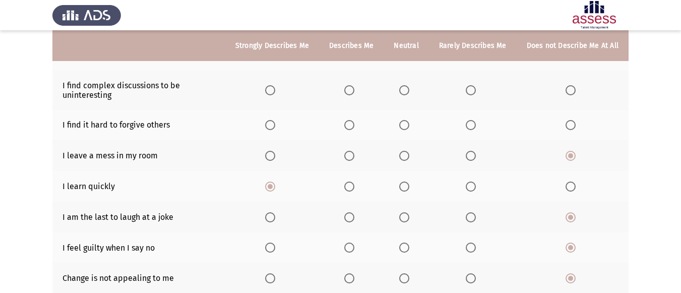
click at [275, 122] on span "Select an option" at bounding box center [270, 125] width 10 height 10
click at [275, 122] on input "Select an option" at bounding box center [270, 125] width 10 height 10
click at [404, 95] on span "Select an option" at bounding box center [405, 90] width 10 height 10
click at [404, 95] on input "Select an option" at bounding box center [405, 90] width 10 height 10
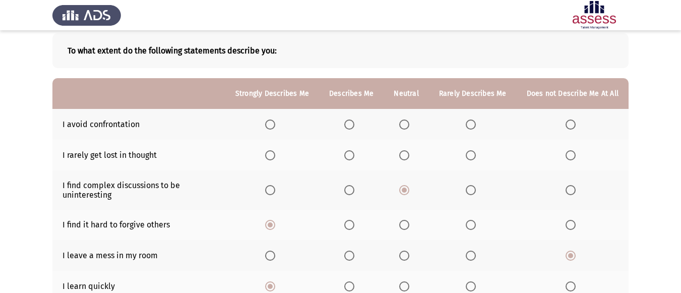
scroll to position [0, 0]
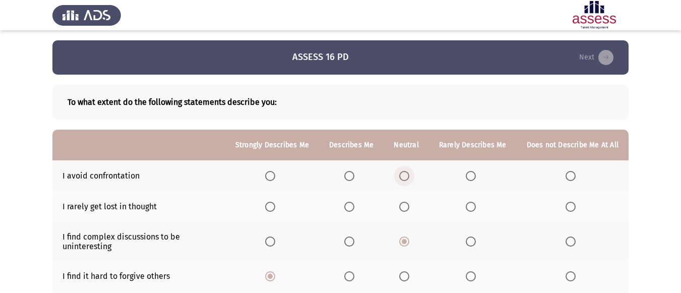
click at [414, 172] on label "Select an option" at bounding box center [407, 176] width 14 height 10
click at [410, 172] on input "Select an option" at bounding box center [405, 176] width 10 height 10
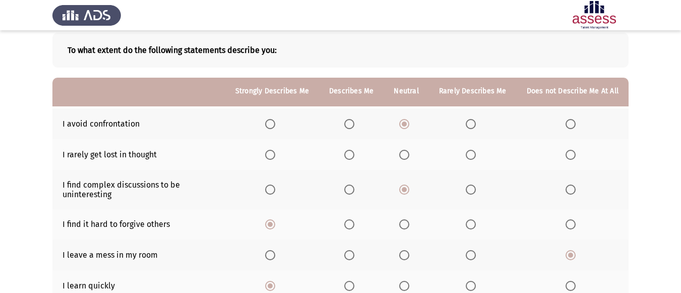
scroll to position [51, 0]
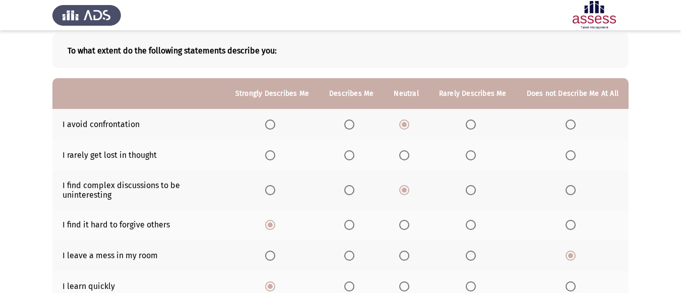
click at [411, 148] on th at bounding box center [406, 155] width 45 height 31
click at [474, 154] on span "Select an option" at bounding box center [471, 155] width 10 height 10
click at [474, 154] on input "Select an option" at bounding box center [471, 155] width 10 height 10
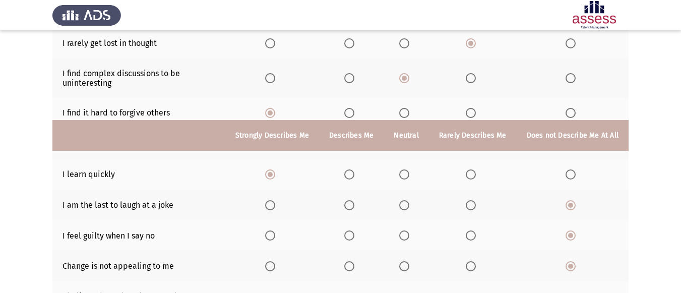
scroll to position [253, 0]
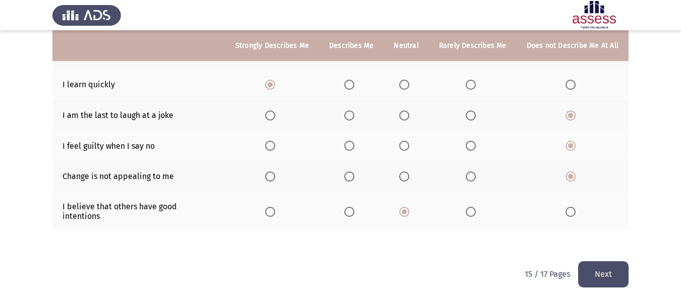
click at [607, 264] on button "Next" at bounding box center [604, 274] width 50 height 26
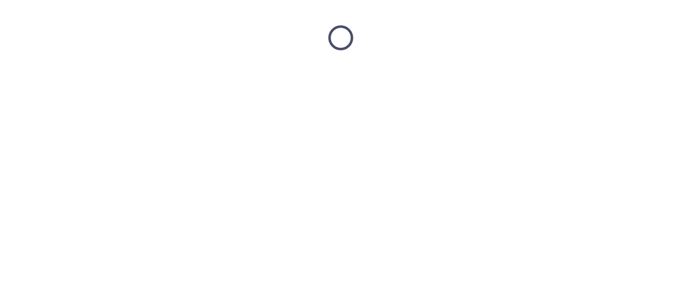
scroll to position [0, 0]
click at [607, 76] on html at bounding box center [344, 38] width 689 height 76
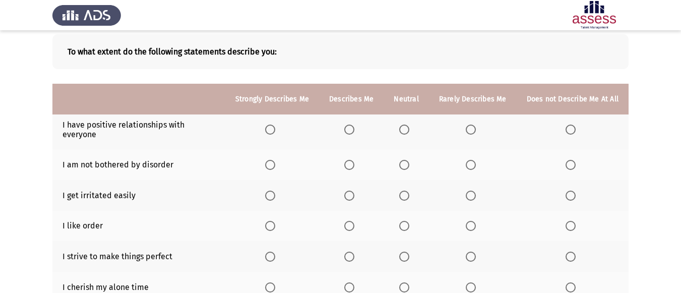
scroll to position [252, 0]
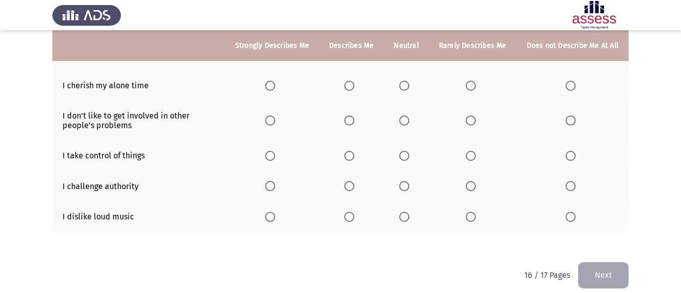
click at [274, 202] on th at bounding box center [272, 216] width 94 height 31
click at [275, 212] on span "Select an option" at bounding box center [270, 217] width 10 height 10
click at [275, 212] on input "Select an option" at bounding box center [270, 217] width 10 height 10
click at [274, 181] on span "Select an option" at bounding box center [270, 186] width 10 height 10
click at [274, 181] on input "Select an option" at bounding box center [270, 186] width 10 height 10
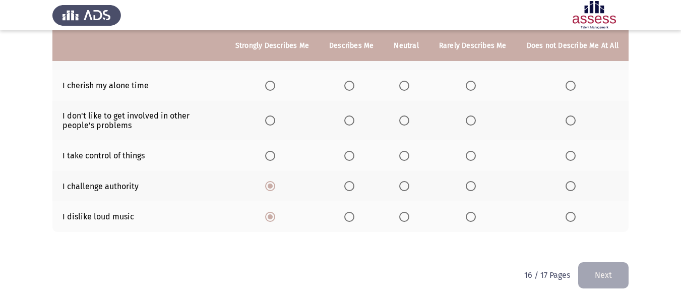
click at [275, 151] on span "Select an option" at bounding box center [270, 156] width 10 height 10
click at [275, 151] on input "Select an option" at bounding box center [270, 156] width 10 height 10
click at [572, 116] on span "Select an option" at bounding box center [571, 121] width 10 height 10
click at [572, 116] on input "Select an option" at bounding box center [571, 121] width 10 height 10
click at [275, 70] on th at bounding box center [272, 85] width 94 height 31
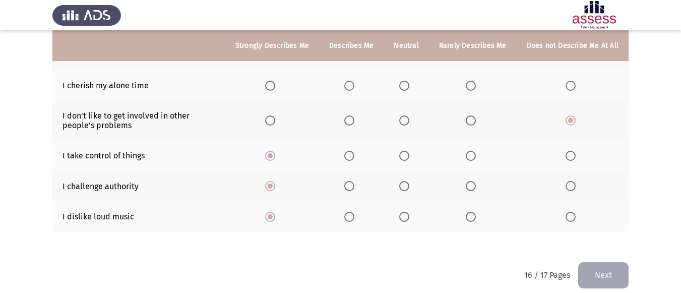
click at [275, 81] on span "Select an option" at bounding box center [270, 86] width 10 height 10
click at [275, 81] on input "Select an option" at bounding box center [270, 86] width 10 height 10
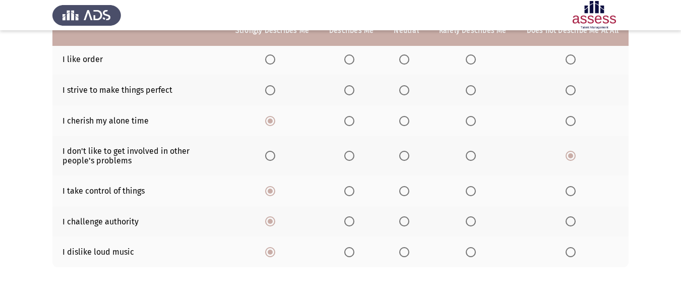
scroll to position [202, 0]
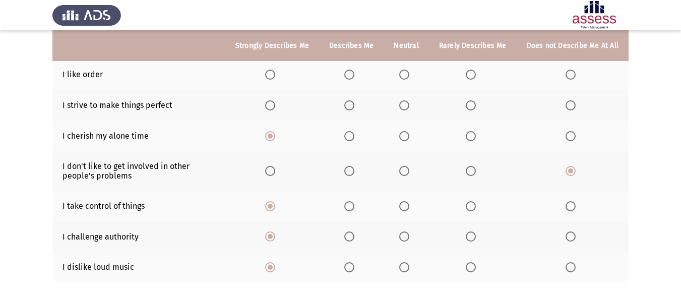
click at [275, 100] on span "Select an option" at bounding box center [270, 105] width 10 height 10
click at [275, 100] on input "Select an option" at bounding box center [270, 105] width 10 height 10
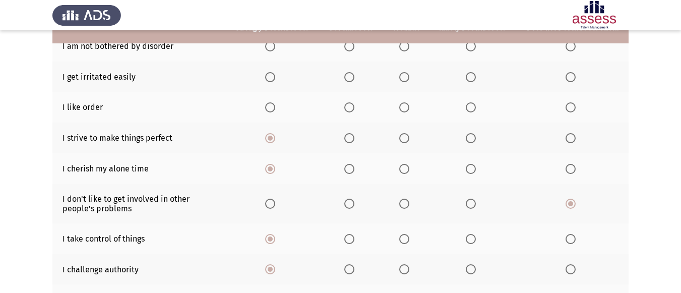
scroll to position [151, 0]
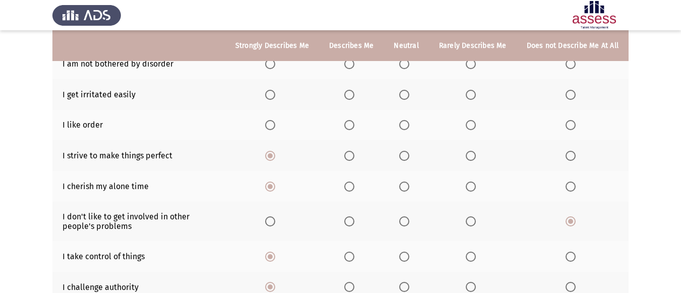
click at [355, 120] on span "Select an option" at bounding box center [350, 125] width 10 height 10
click at [355, 120] on input "Select an option" at bounding box center [350, 125] width 10 height 10
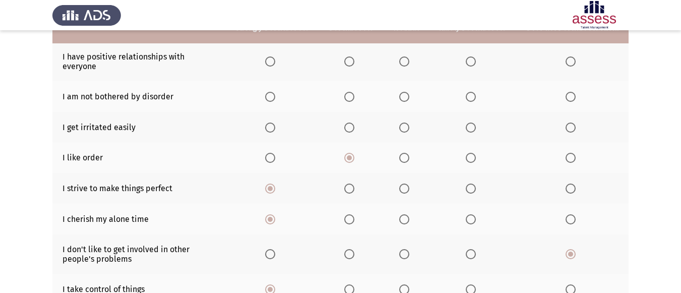
scroll to position [101, 0]
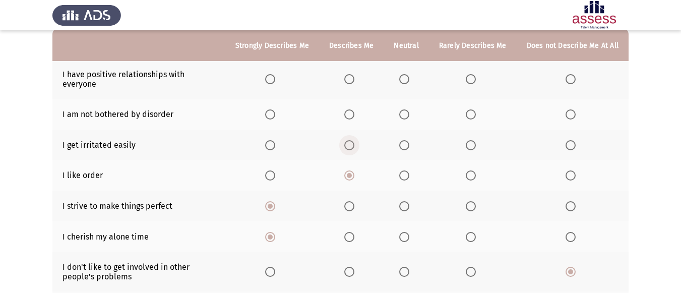
click at [355, 140] on span "Select an option" at bounding box center [350, 145] width 10 height 10
click at [355, 140] on input "Select an option" at bounding box center [350, 145] width 10 height 10
click at [476, 109] on span "Select an option" at bounding box center [471, 114] width 10 height 10
click at [476, 109] on input "Select an option" at bounding box center [471, 114] width 10 height 10
click at [274, 75] on span "Select an option" at bounding box center [270, 79] width 10 height 10
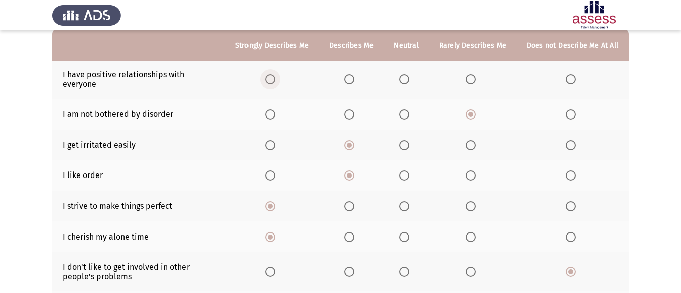
click at [274, 75] on input "Select an option" at bounding box center [270, 79] width 10 height 10
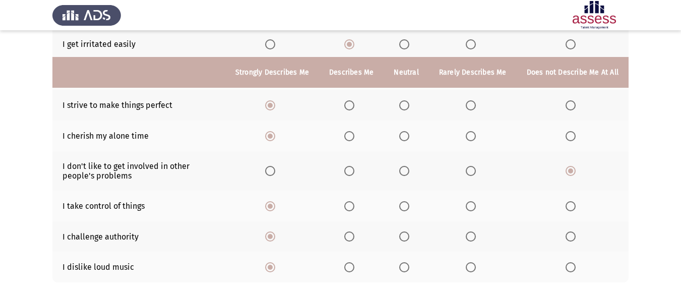
scroll to position [253, 0]
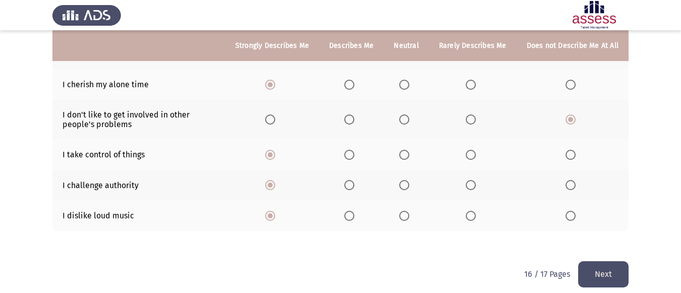
click at [618, 271] on button "Next" at bounding box center [604, 274] width 50 height 26
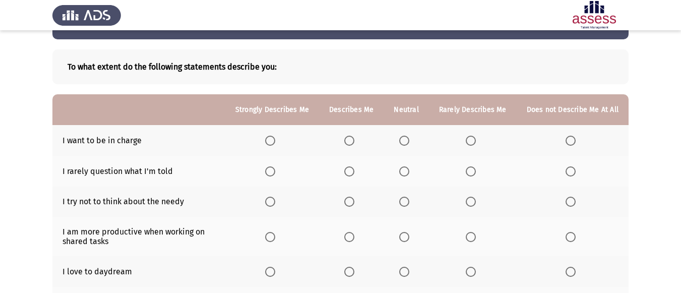
scroll to position [50, 0]
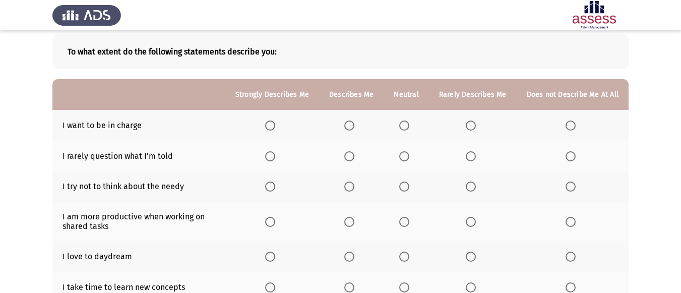
click at [355, 127] on span "Select an option" at bounding box center [350, 126] width 10 height 10
click at [355, 127] on input "Select an option" at bounding box center [350, 126] width 10 height 10
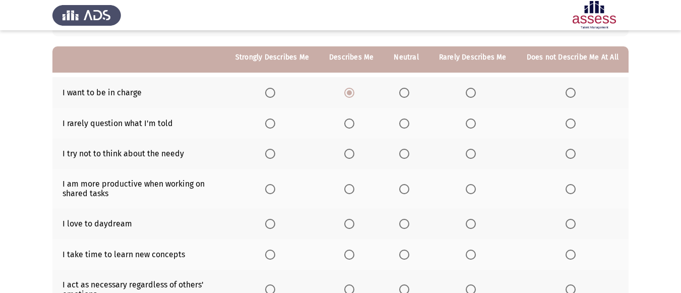
scroll to position [101, 0]
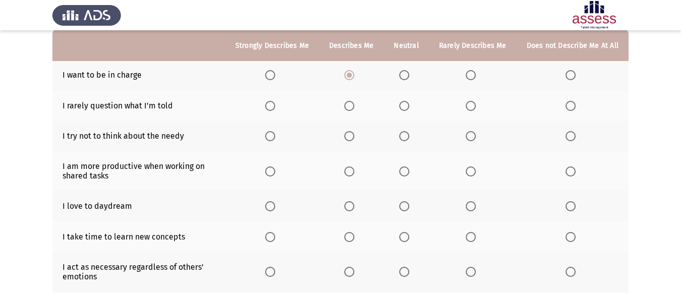
click at [467, 131] on th at bounding box center [473, 136] width 88 height 31
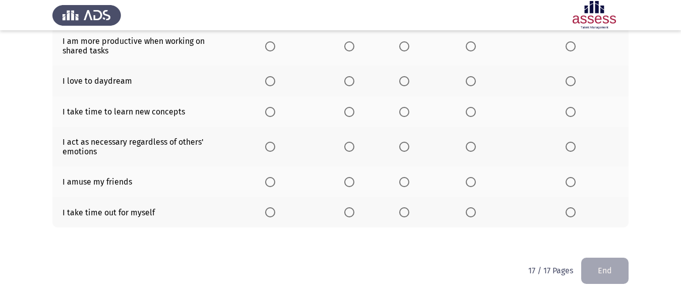
scroll to position [231, 0]
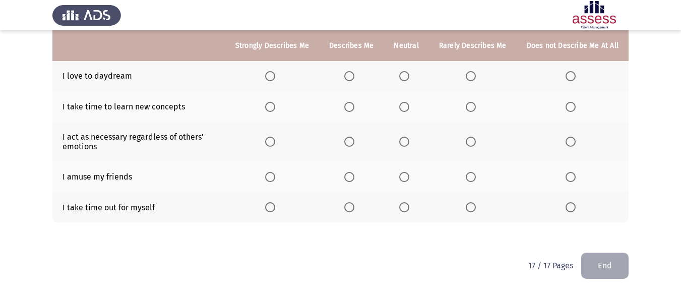
click at [275, 202] on span "Select an option" at bounding box center [270, 207] width 10 height 10
click at [275, 202] on input "Select an option" at bounding box center [270, 207] width 10 height 10
click at [272, 173] on span "Select an option" at bounding box center [270, 177] width 10 height 10
click at [272, 173] on input "Select an option" at bounding box center [270, 177] width 10 height 10
click at [275, 143] on span "Select an option" at bounding box center [270, 142] width 10 height 10
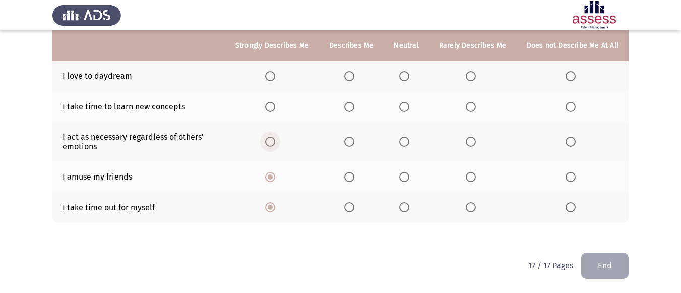
click at [275, 143] on input "Select an option" at bounding box center [270, 142] width 10 height 10
click at [271, 107] on span "Select an option" at bounding box center [270, 107] width 10 height 10
click at [271, 107] on input "Select an option" at bounding box center [270, 107] width 10 height 10
click at [271, 84] on th at bounding box center [272, 76] width 94 height 31
click at [272, 73] on span "Select an option" at bounding box center [270, 76] width 10 height 10
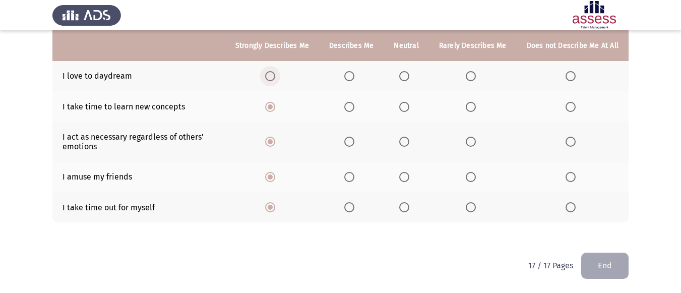
click at [272, 73] on input "Select an option" at bounding box center [270, 76] width 10 height 10
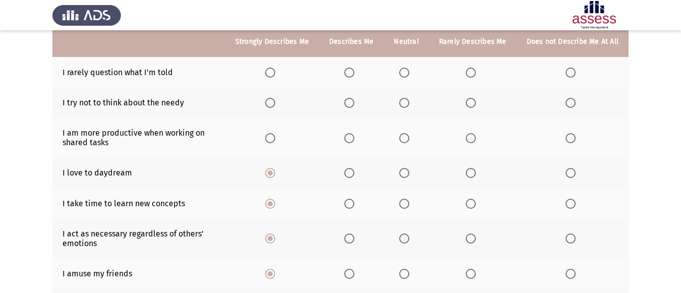
scroll to position [130, 0]
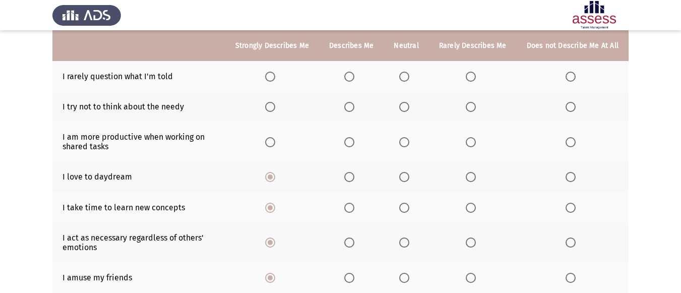
click at [275, 144] on span "Select an option" at bounding box center [270, 142] width 10 height 10
click at [275, 144] on input "Select an option" at bounding box center [270, 142] width 10 height 10
click at [405, 107] on span "Select an option" at bounding box center [405, 107] width 10 height 10
click at [405, 107] on input "Select an option" at bounding box center [405, 107] width 10 height 10
click at [421, 76] on th at bounding box center [406, 76] width 45 height 31
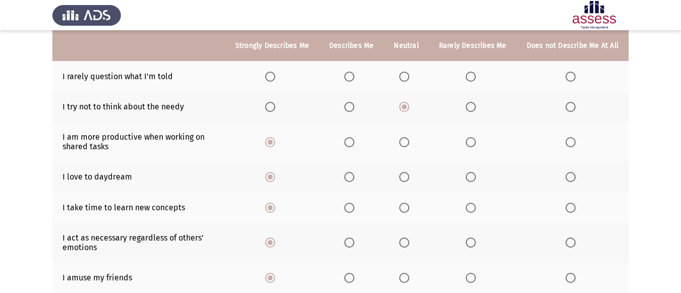
click at [270, 77] on span "Select an option" at bounding box center [270, 77] width 10 height 10
click at [270, 77] on input "Select an option" at bounding box center [270, 77] width 10 height 10
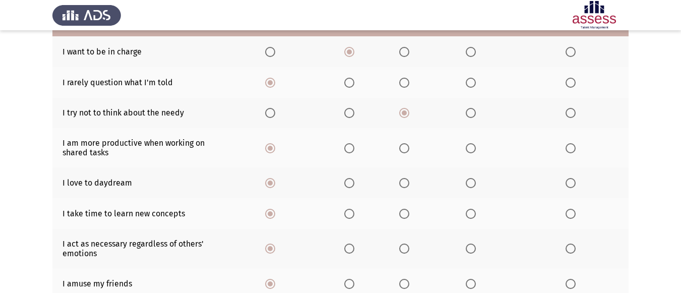
scroll to position [231, 0]
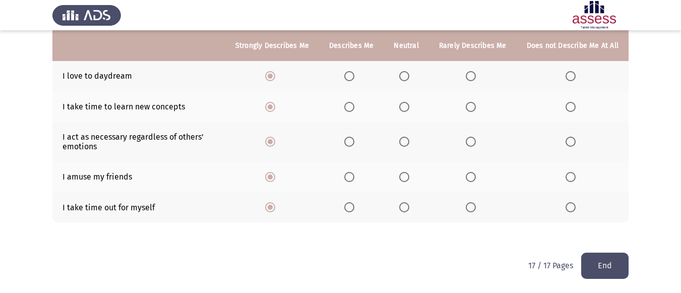
click at [592, 259] on button "End" at bounding box center [605, 266] width 47 height 26
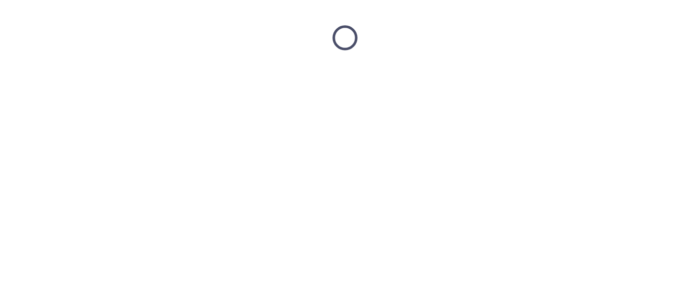
scroll to position [0, 0]
